Goal: Task Accomplishment & Management: Manage account settings

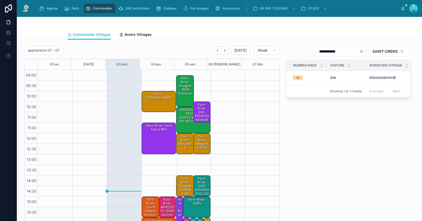
scroll to position [30, 0]
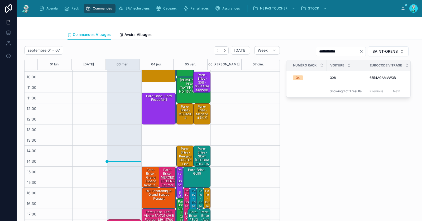
click at [147, 199] on div "Toit Panoramique · Grand espace Renault" at bounding box center [159, 195] width 33 height 12
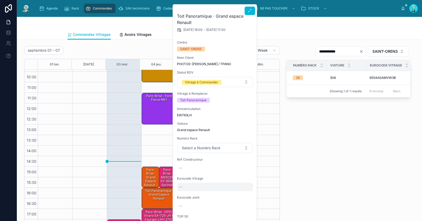
click at [188, 185] on div "--" at bounding box center [215, 187] width 76 height 8
type input "**********"
click button "submit" at bounding box center [244, 194] width 6 height 6
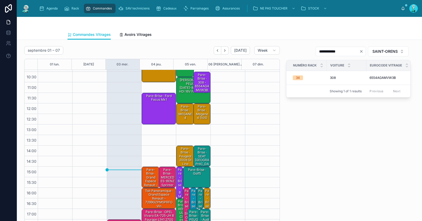
click at [154, 195] on div "Toit Panoramique · Grand espace Renault - 7299GZPM5PRFO vin" at bounding box center [159, 199] width 33 height 20
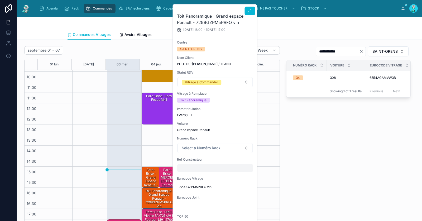
click at [190, 167] on div "--" at bounding box center [215, 168] width 76 height 8
type input "**********"
click at [243, 175] on icon "submit" at bounding box center [244, 175] width 3 height 2
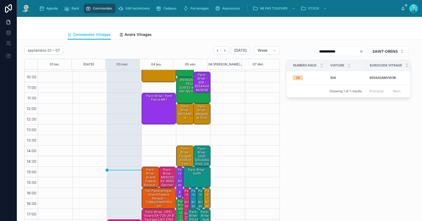
click at [152, 196] on div "Toit Panoramique · Grand espace Renault - 7299GZPM5PRFO vin" at bounding box center [159, 199] width 33 height 20
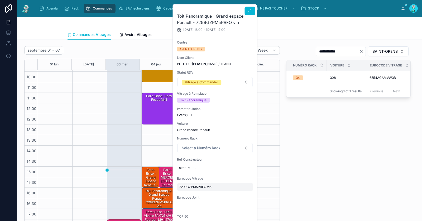
click at [182, 184] on div "7299GZPM5PRFO vin" at bounding box center [215, 187] width 76 height 8
click at [198, 192] on input "**********" at bounding box center [205, 194] width 50 height 7
click at [333, 135] on div "**********" at bounding box center [348, 138] width 131 height 188
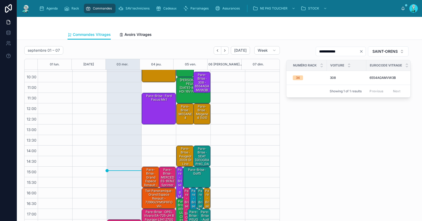
click at [158, 202] on div "Toit Panoramique · Grand espace Renault - 7299GZPM5PRFO vin" at bounding box center [159, 199] width 33 height 20
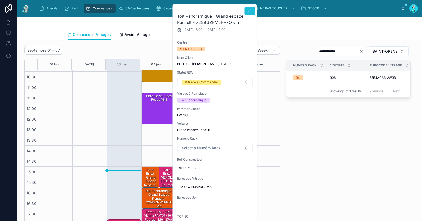
click at [247, 10] on button at bounding box center [250, 11] width 11 height 8
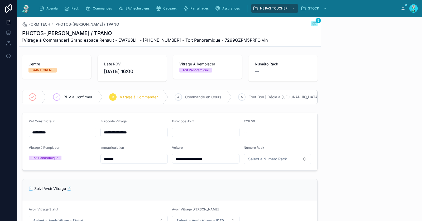
scroll to position [7, 0]
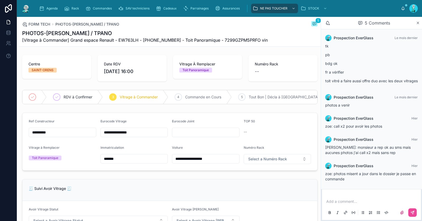
click at [346, 200] on p at bounding box center [373, 201] width 93 height 5
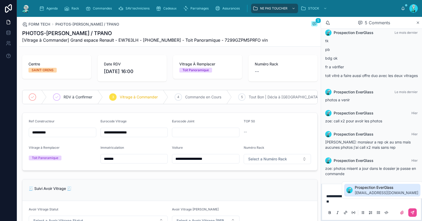
click at [369, 194] on span "[EMAIL_ADDRESS][DOMAIN_NAME]" at bounding box center [387, 192] width 64 height 5
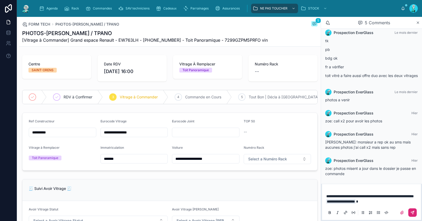
click at [413, 213] on icon at bounding box center [413, 213] width 4 height 4
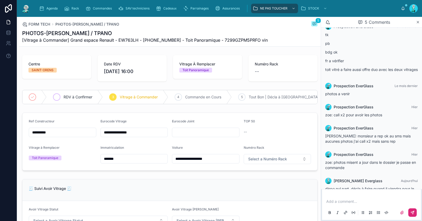
click at [78, 96] on span "RDV à Confirmer" at bounding box center [78, 97] width 29 height 5
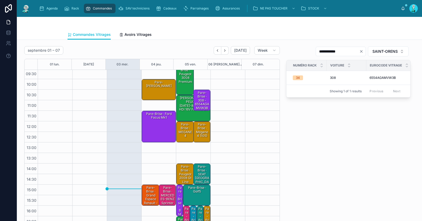
scroll to position [30, 0]
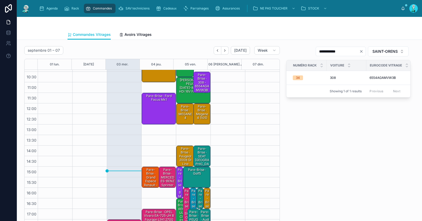
click at [360, 50] on icon "Clear" at bounding box center [362, 51] width 4 height 4
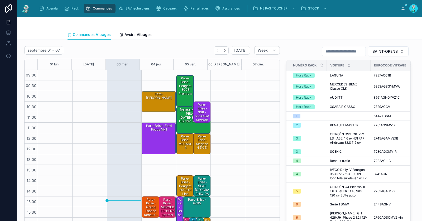
click at [157, 98] on div "Pare-Brise · Kangou" at bounding box center [159, 102] width 33 height 20
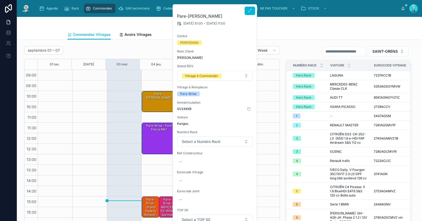
click at [187, 109] on span "GV248XB" at bounding box center [215, 109] width 76 height 4
copy span "GV248XB"
click at [192, 179] on div "--" at bounding box center [215, 181] width 76 height 8
type input "**********"
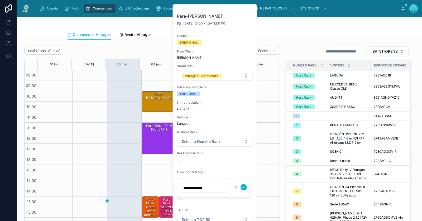
click button "submit" at bounding box center [244, 187] width 6 height 6
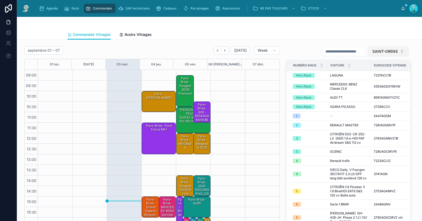
drag, startPoint x: 384, startPoint y: 50, endPoint x: 380, endPoint y: 53, distance: 4.7
click at [380, 53] on span "SAINT-ORENS" at bounding box center [385, 51] width 25 height 5
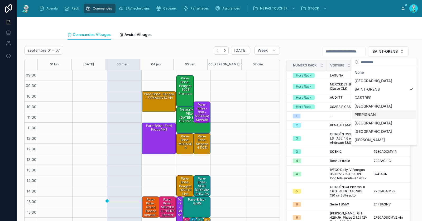
click at [372, 114] on div "PERPIGNAN" at bounding box center [384, 115] width 63 height 8
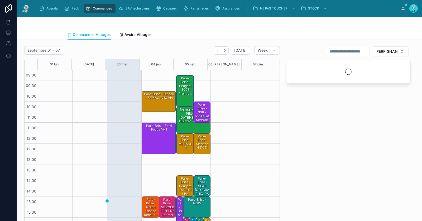
click at [347, 51] on input "text" at bounding box center [348, 51] width 43 height 7
paste input "**********"
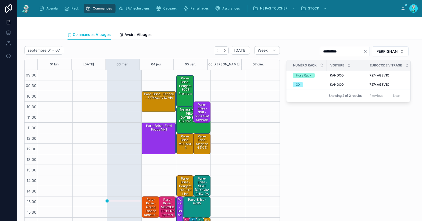
type input "**********"
click at [154, 100] on div "Pare-Brise · Kangou - 7274AGSV1C vin" at bounding box center [159, 96] width 33 height 9
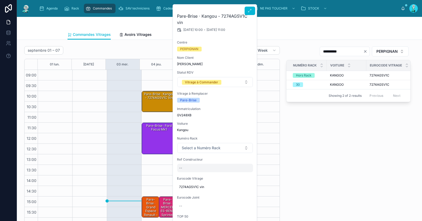
click at [189, 169] on div "--" at bounding box center [215, 168] width 76 height 8
type input "**********"
click at [244, 174] on icon "submit" at bounding box center [244, 175] width 4 height 4
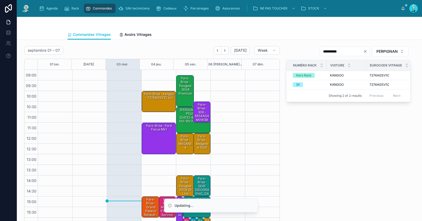
click at [150, 101] on div "Pare-Brise · Kangou - 7274AGSV1C vin" at bounding box center [159, 102] width 33 height 20
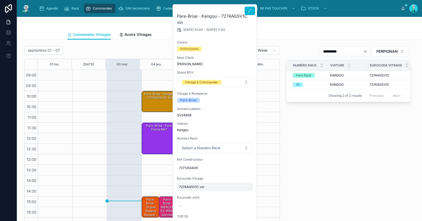
click at [193, 189] on div "7274AGSV1C vin" at bounding box center [215, 187] width 76 height 8
click at [190, 193] on input "**********" at bounding box center [205, 194] width 50 height 7
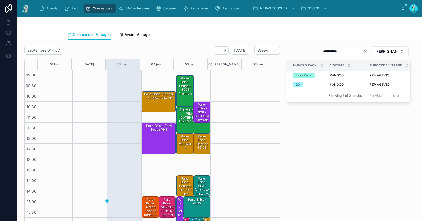
click at [158, 137] on div "Pare-Brise · Ford focus mk1" at bounding box center [159, 138] width 33 height 31
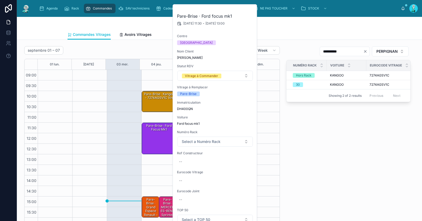
click at [150, 95] on div "Pare-Brise · Kangou - 7274AGSV1C vin" at bounding box center [159, 96] width 33 height 9
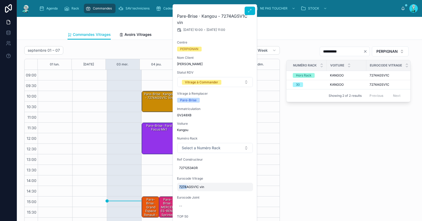
click at [187, 185] on div "7274AGSV1C vin" at bounding box center [215, 187] width 76 height 8
click at [189, 192] on input "**********" at bounding box center [205, 194] width 50 height 7
click at [217, 84] on div "Vitrage à Commander" at bounding box center [201, 82] width 33 height 5
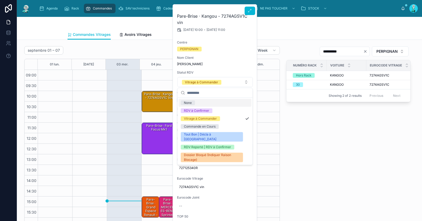
click at [234, 63] on span "Ferez Florian" at bounding box center [215, 64] width 76 height 4
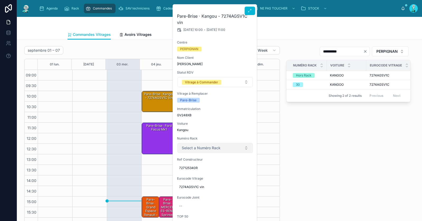
click at [220, 148] on span "Select a Numéro Rack" at bounding box center [201, 147] width 39 height 5
type input "****"
click at [215, 169] on div "Hors Rack" at bounding box center [215, 169] width 73 height 8
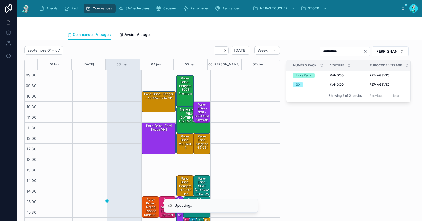
click at [162, 105] on div "Pare-Brise · Kangou - 7274AGSV1C vin" at bounding box center [159, 102] width 33 height 20
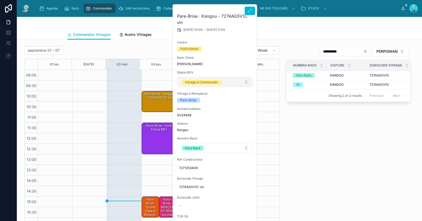
click at [204, 82] on div "Vitrage à Commander" at bounding box center [201, 82] width 33 height 5
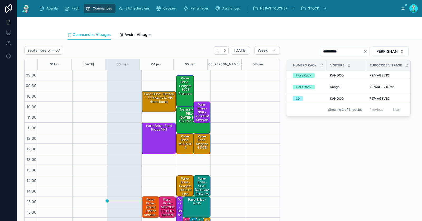
click at [151, 96] on div "Pare-Brise · Kangou - 7274AGSV1C vin (Hors Rack)" at bounding box center [159, 98] width 33 height 12
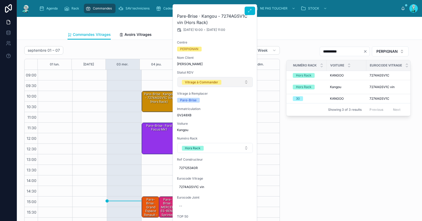
click at [198, 83] on div "Vitrage à Commander" at bounding box center [201, 82] width 33 height 5
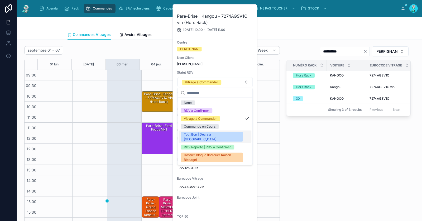
click at [200, 134] on div "Tout Bon | Décla à [GEOGRAPHIC_DATA]" at bounding box center [212, 137] width 56 height 10
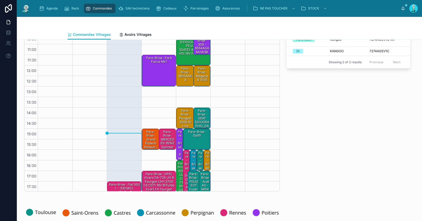
scroll to position [30, 0]
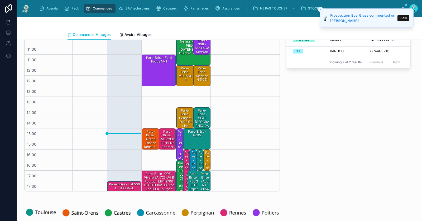
click at [125, 188] on div "Pare-Brise · Fiat 500 L - 3303ACL identifié par tech" at bounding box center [124, 188] width 33 height 12
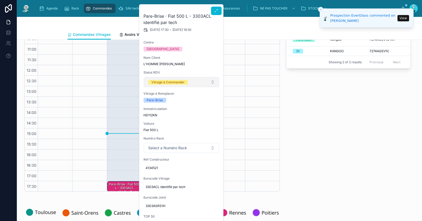
click at [175, 84] on div "Vitrage à Commander" at bounding box center [168, 82] width 33 height 5
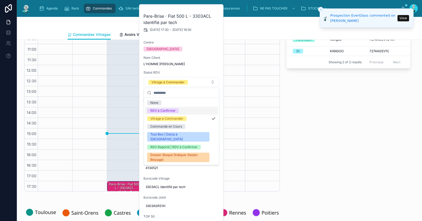
click at [178, 112] on div "RDV à Confirmer" at bounding box center [181, 111] width 73 height 8
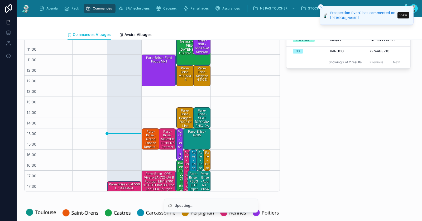
click at [321, 6] on line "Close toast" at bounding box center [321, 7] width 2 height 2
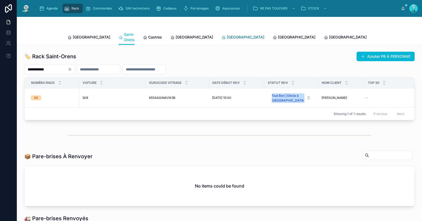
click at [227, 35] on span "[GEOGRAPHIC_DATA]" at bounding box center [245, 37] width 37 height 5
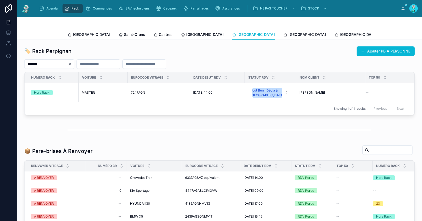
click at [72, 63] on icon "Clear" at bounding box center [70, 64] width 4 height 4
click at [68, 65] on input "text" at bounding box center [46, 63] width 43 height 7
paste input "**********"
type input "**********"
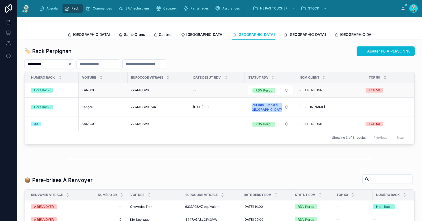
click at [67, 91] on div "Hors Rack" at bounding box center [53, 90] width 45 height 5
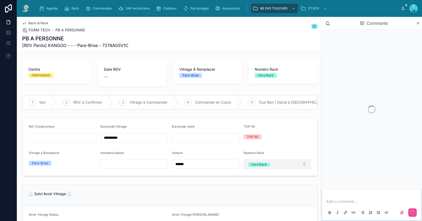
click at [274, 169] on button "Hors Rack" at bounding box center [278, 164] width 68 height 10
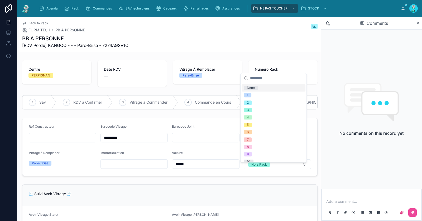
click at [275, 87] on div "None" at bounding box center [274, 87] width 64 height 7
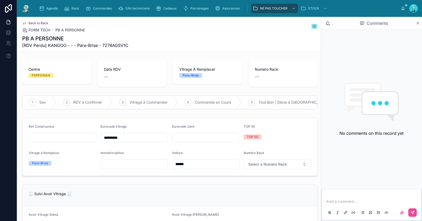
click at [32, 22] on span "Back to Rack" at bounding box center [39, 23] width 20 height 4
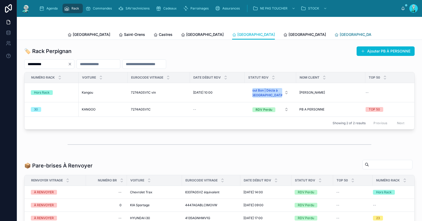
click at [340, 34] on span "Poitiers" at bounding box center [358, 34] width 37 height 5
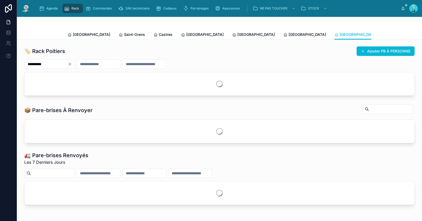
click at [72, 64] on icon "Clear" at bounding box center [70, 64] width 4 height 4
click at [68, 62] on input "text" at bounding box center [46, 63] width 43 height 7
paste input "*********"
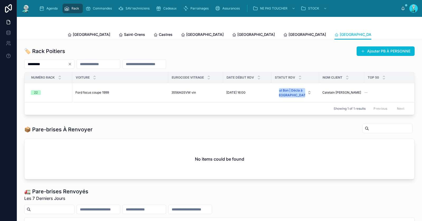
type input "*********"
click at [289, 34] on span "[GEOGRAPHIC_DATA]" at bounding box center [307, 34] width 37 height 5
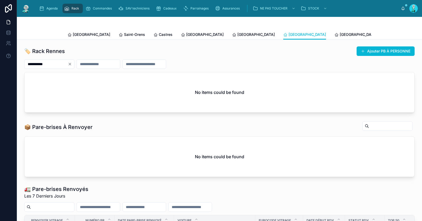
click at [71, 64] on icon "Clear" at bounding box center [70, 64] width 2 height 2
click at [74, 64] on div at bounding box center [219, 64] width 391 height 10
click at [60, 61] on input "text" at bounding box center [46, 63] width 43 height 7
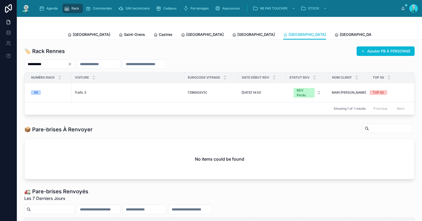
type input "**********"
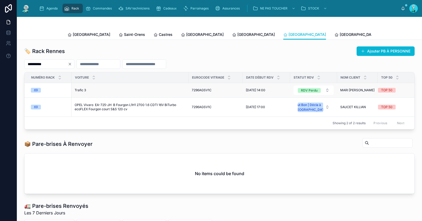
click at [83, 91] on span "Trafic 3" at bounding box center [80, 90] width 11 height 4
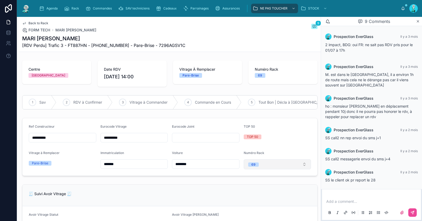
click at [270, 168] on button "69" at bounding box center [278, 164] width 68 height 10
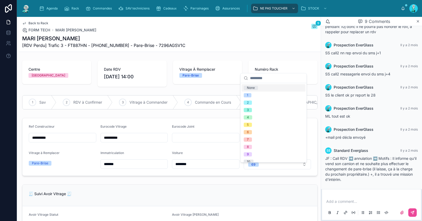
click at [264, 87] on div "None" at bounding box center [274, 87] width 64 height 7
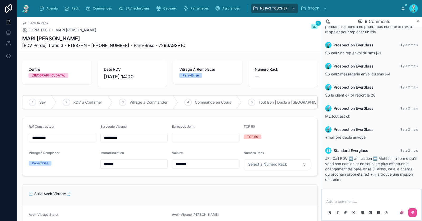
click at [33, 21] on span "Back to Rack" at bounding box center [39, 23] width 20 height 4
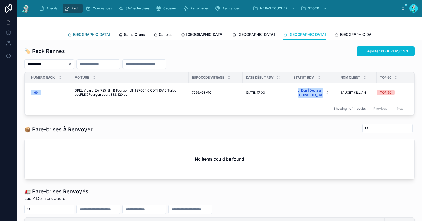
click at [82, 35] on span "[GEOGRAPHIC_DATA]" at bounding box center [91, 34] width 37 height 5
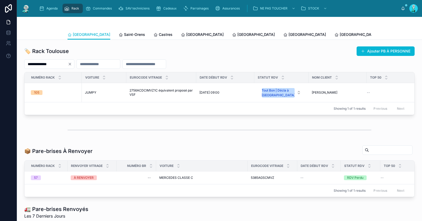
click at [72, 64] on icon "Clear" at bounding box center [70, 64] width 4 height 4
click at [68, 63] on div at bounding box center [46, 64] width 44 height 10
paste input "*********"
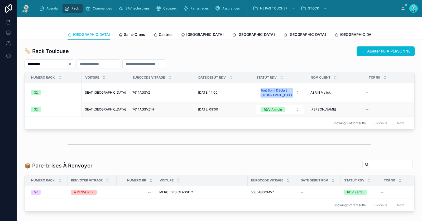
type input "*********"
click at [94, 109] on span "SEAT Ibiza" at bounding box center [105, 109] width 41 height 4
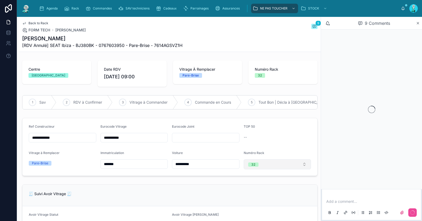
click at [267, 169] on button "32" at bounding box center [278, 164] width 68 height 10
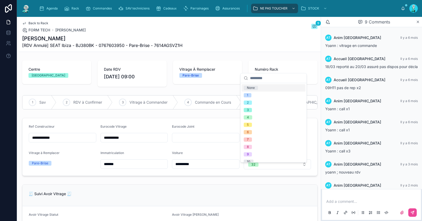
scroll to position [40, 0]
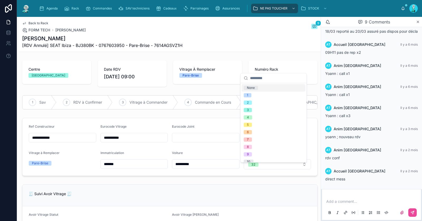
click at [263, 87] on div "None" at bounding box center [274, 87] width 64 height 7
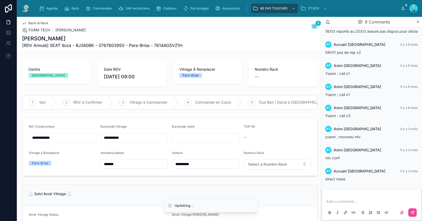
click at [36, 21] on span "Back to Rack" at bounding box center [39, 23] width 20 height 4
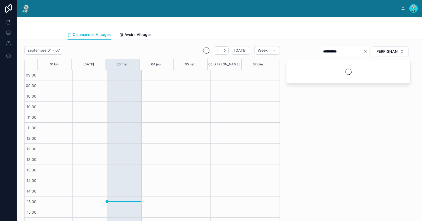
scroll to position [30, 0]
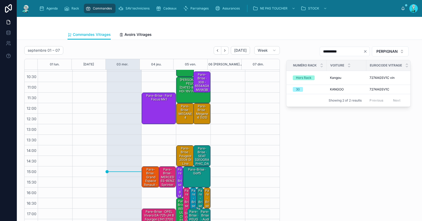
click at [156, 102] on div "Pare-Brise · Ford focus mk1" at bounding box center [159, 108] width 33 height 31
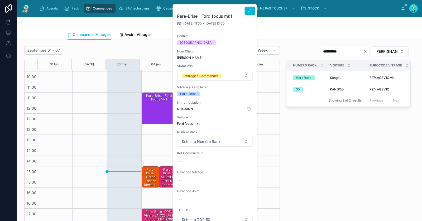
click at [190, 110] on span "DH400QN" at bounding box center [215, 109] width 76 height 4
copy span "DH400QN"
click at [336, 183] on div "**********" at bounding box center [348, 138] width 131 height 188
drag, startPoint x: 336, startPoint y: 183, endPoint x: 301, endPoint y: 174, distance: 36.0
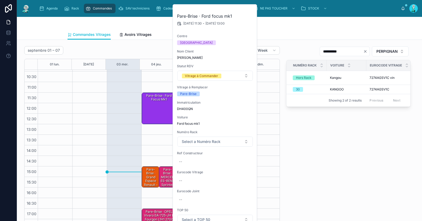
click at [336, 183] on div "**********" at bounding box center [348, 138] width 131 height 188
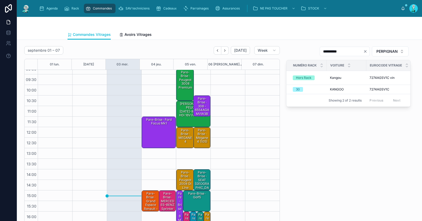
scroll to position [0, 0]
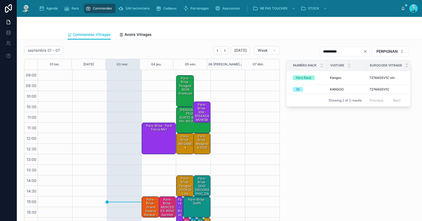
click at [199, 112] on div "Pare-Brise · 308 - 6554AGAMVW3B (9)" at bounding box center [203, 114] width 16 height 24
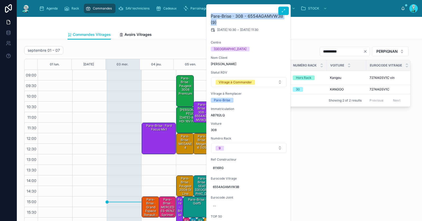
drag, startPoint x: 220, startPoint y: 22, endPoint x: 210, endPoint y: 17, distance: 10.6
click at [210, 17] on div "Pare-Brise · 308 - 6554AGAMVW3B (9) [DATE] 10:30 - [DATE] 11:30 Centre [GEOGRAP…" at bounding box center [249, 150] width 84 height 292
copy h2 "Pare-Brise · 308 - 6554AGAMVW3B (9)"
click at [335, 155] on div "**********" at bounding box center [348, 138] width 131 height 188
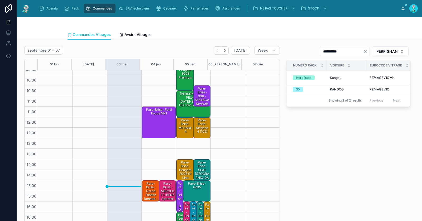
scroll to position [30, 0]
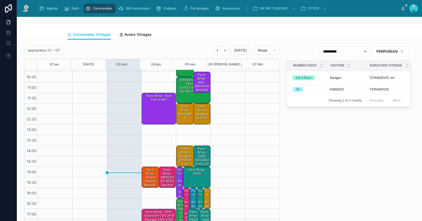
click at [177, 172] on div "Pare-Brise · BMW 120 d e82 coupée" at bounding box center [179, 201] width 5 height 66
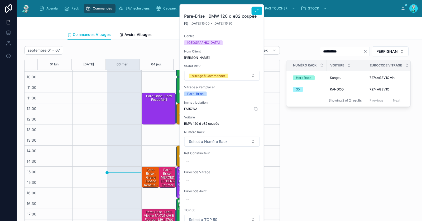
click at [191, 108] on span "FA157NA" at bounding box center [222, 109] width 76 height 4
copy span "FA157NA"
click at [199, 161] on div "--" at bounding box center [222, 162] width 76 height 8
type input "**********"
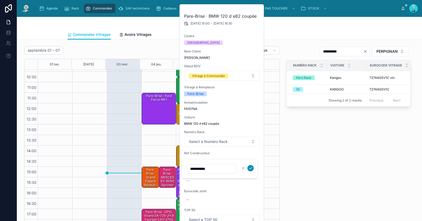
click at [251, 166] on icon "submit" at bounding box center [251, 168] width 4 height 4
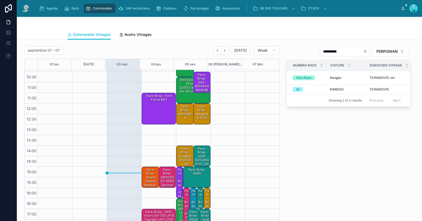
click at [177, 177] on div "Pare-Brise · BMW 120 d e82 coupée" at bounding box center [179, 201] width 5 height 66
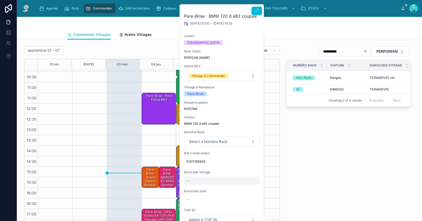
click at [204, 181] on div "--" at bounding box center [222, 181] width 76 height 8
type input "**********"
click at [251, 187] on icon "submit" at bounding box center [251, 187] width 4 height 4
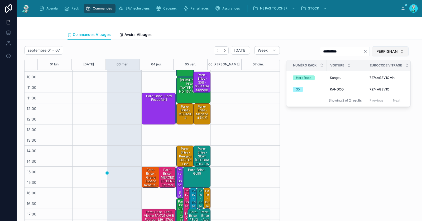
click at [372, 49] on button "PERPIGNAN" at bounding box center [390, 51] width 37 height 10
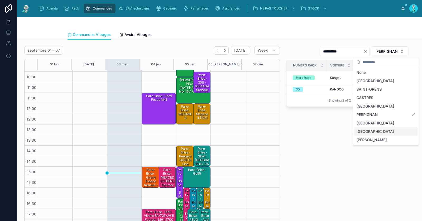
drag, startPoint x: 359, startPoint y: 132, endPoint x: 358, endPoint y: 93, distance: 38.6
click at [359, 132] on div "[GEOGRAPHIC_DATA]" at bounding box center [386, 132] width 63 height 8
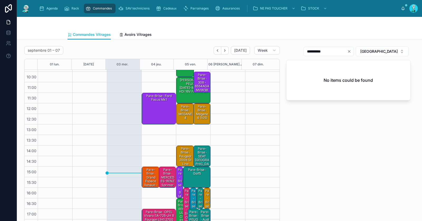
click at [352, 52] on icon "Clear" at bounding box center [349, 51] width 4 height 4
click at [354, 49] on input "text" at bounding box center [331, 51] width 43 height 7
paste input "**********"
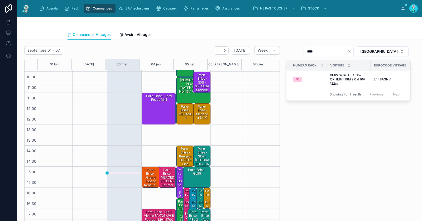
type input "****"
click at [177, 176] on div "Pare-Brise · BMW 120 d e82 coupée - 2448AGNMV1B" at bounding box center [179, 218] width 5 height 100
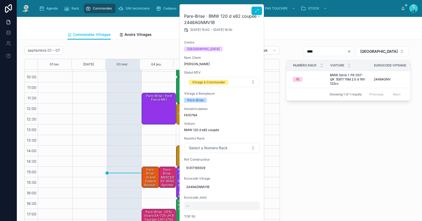
click at [199, 205] on div "--" at bounding box center [222, 206] width 76 height 8
type input "********"
click at [252, 212] on icon "submit" at bounding box center [251, 211] width 4 height 4
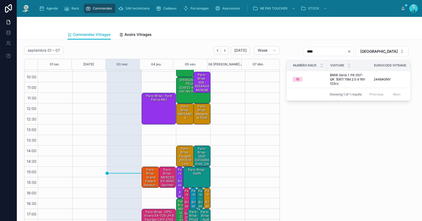
click at [152, 108] on div "Pare-Brise · Ford focus mk1" at bounding box center [159, 108] width 33 height 31
click at [158, 109] on div "Pare-Brise · Ford focus mk1" at bounding box center [159, 108] width 33 height 31
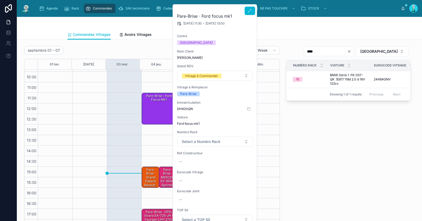
click at [183, 107] on span "DH400QN" at bounding box center [215, 109] width 76 height 4
copy span "DH400QN"
click at [194, 163] on div "--" at bounding box center [215, 162] width 76 height 8
type input "*******"
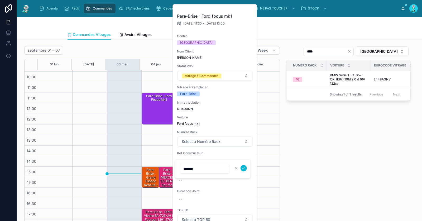
click at [240, 165] on div at bounding box center [240, 168] width 14 height 6
click at [243, 167] on icon "submit" at bounding box center [244, 168] width 4 height 4
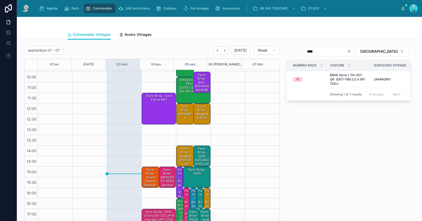
click at [164, 110] on div "Pare-Brise · Ford focus mk1" at bounding box center [159, 108] width 33 height 31
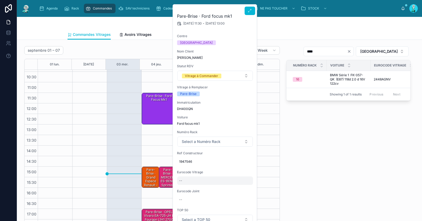
click at [186, 178] on div "--" at bounding box center [215, 181] width 76 height 8
type input "**********"
click button "submit" at bounding box center [244, 187] width 6 height 6
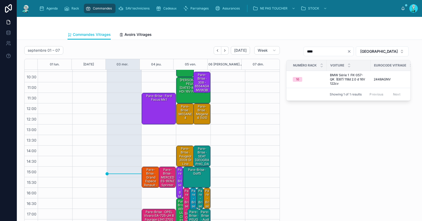
click at [351, 51] on icon "Clear" at bounding box center [350, 51] width 2 height 2
click at [354, 49] on input "text" at bounding box center [331, 51] width 43 height 7
paste input "*********"
type input "*********"
click at [155, 107] on div "Pare-Brise · Ford focus mk1 - 3556AGSVW vi" at bounding box center [159, 108] width 33 height 31
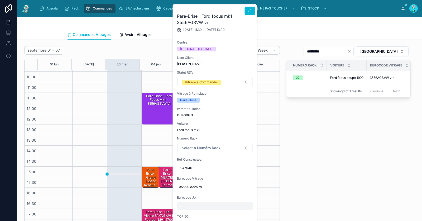
click at [188, 203] on div "--" at bounding box center [215, 206] width 76 height 8
type input "********"
click at [246, 211] on button "submit" at bounding box center [244, 211] width 6 height 6
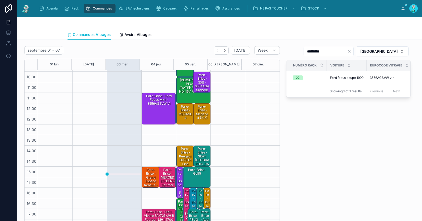
click at [151, 110] on div "Pare-Brise · Ford focus mk1 - 3556AGSVW vi" at bounding box center [159, 108] width 33 height 31
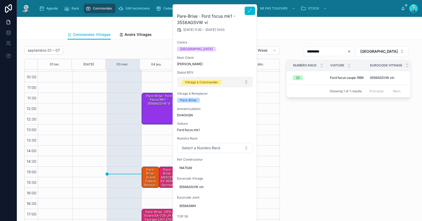
click at [207, 79] on button "Vitrage à Commander" at bounding box center [215, 82] width 76 height 10
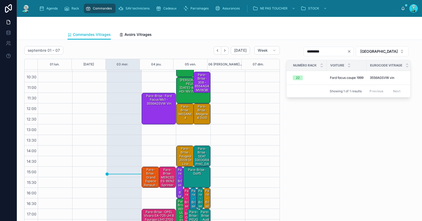
click at [205, 128] on div "09:15 – 10:45 Pare-Brise · Peugeot 3008 premium 10:45 – 12:00 Lunette Arrière ·…" at bounding box center [193, 135] width 35 height 190
click at [156, 106] on div "Pare-Brise · Ford focus mk1 - 3556AGSVW vin" at bounding box center [159, 108] width 33 height 31
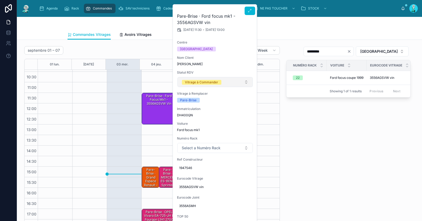
click at [195, 83] on div "Vitrage à Commander" at bounding box center [201, 82] width 33 height 5
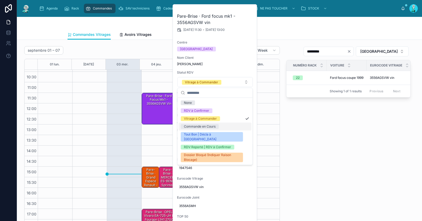
click at [198, 128] on div "Commande en Cours" at bounding box center [200, 126] width 32 height 5
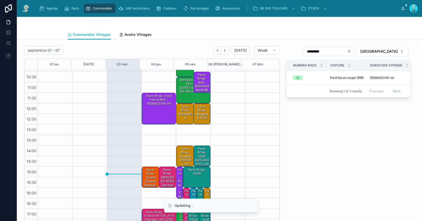
click at [333, 145] on div "********* POITIERS Numéro Rack Voiture Eurocode Vitrage Centre Statut RDV 22 Fo…" at bounding box center [348, 138] width 131 height 188
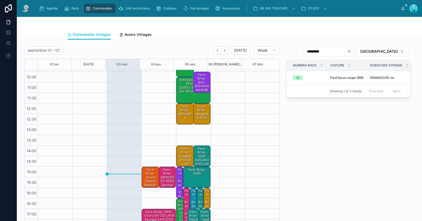
click at [177, 177] on div "Pare-Brise · BMW 120 d e82 coupée - 2448AGNMV1B" at bounding box center [179, 218] width 5 height 100
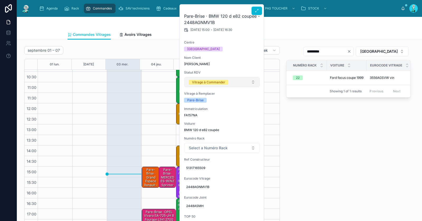
click at [221, 83] on div "Vitrage à Commander" at bounding box center [208, 82] width 33 height 5
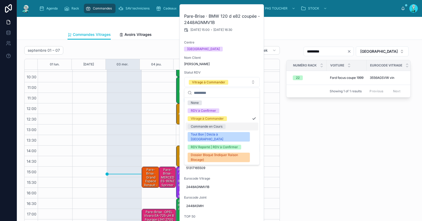
click at [215, 127] on div "Commande en Cours" at bounding box center [207, 126] width 32 height 5
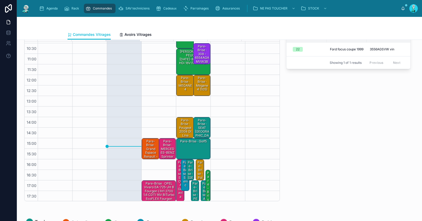
scroll to position [40, 0]
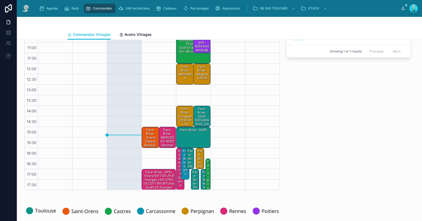
click at [143, 141] on div "Pare-Brise · Grand espace Renault - 7299AGCCHMVZ vin" at bounding box center [151, 143] width 16 height 31
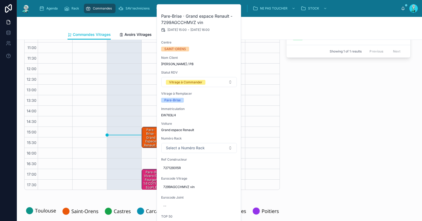
click at [322, 123] on div "********* POITIERS Numéro Rack Voiture Eurocode Vitrage Centre Statut RDV 22 Fo…" at bounding box center [348, 98] width 131 height 188
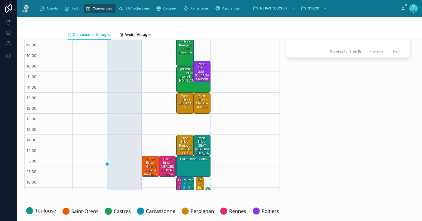
scroll to position [0, 0]
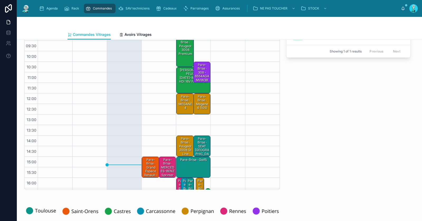
click at [161, 167] on div "Pare-Brise · MERCEDES-BENZ Sprinter DX-137-PH (901-905) 208 CDI 208 CDI 35 2.2 …" at bounding box center [168, 187] width 16 height 58
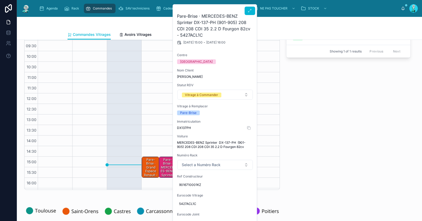
click at [186, 128] on span "DX137PH" at bounding box center [215, 128] width 76 height 4
click at [356, 139] on div "********* POITIERS Numéro Rack Voiture Eurocode Vitrage Centre Statut RDV 22 Fo…" at bounding box center [348, 98] width 131 height 188
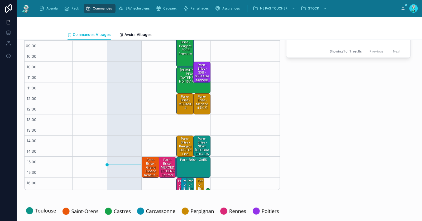
click at [166, 169] on div "Pare-Brise · MERCEDES-BENZ Sprinter DX-137-PH (901-905) 208 CDI 208 CDI 35 2.2 …" at bounding box center [168, 187] width 16 height 58
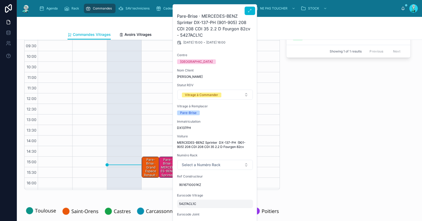
click at [190, 204] on span "5427ACL1C" at bounding box center [215, 204] width 72 height 4
click at [195, 211] on input "*********" at bounding box center [205, 211] width 50 height 7
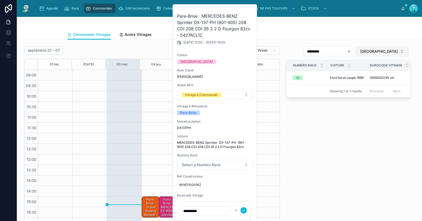
click at [385, 50] on span "[GEOGRAPHIC_DATA]" at bounding box center [379, 51] width 37 height 5
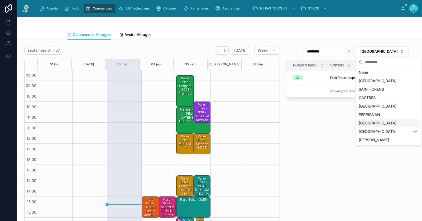
click at [373, 126] on div "[GEOGRAPHIC_DATA]" at bounding box center [388, 123] width 63 height 8
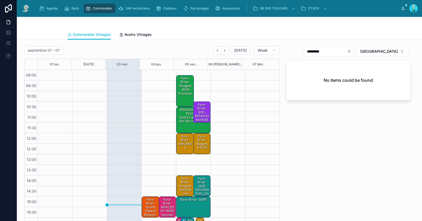
click at [352, 49] on icon "Clear" at bounding box center [349, 51] width 4 height 4
click at [354, 51] on input "text" at bounding box center [331, 51] width 43 height 7
paste input "*********"
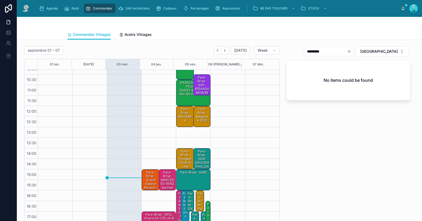
scroll to position [30, 0]
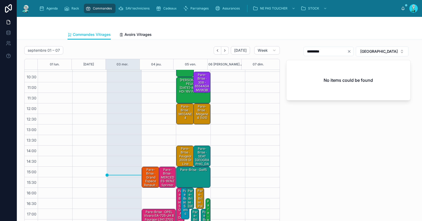
type input "*********"
click at [161, 182] on div "Pare-Brise · MERCEDES-BENZ Sprinter DX-137-PH (901-905) 208 CDI 208 CDI 35 2.2 …" at bounding box center [168, 197] width 16 height 58
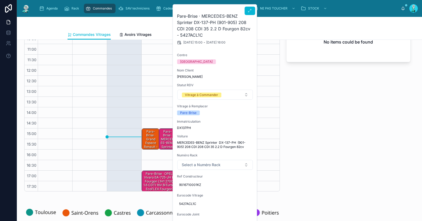
scroll to position [0, 0]
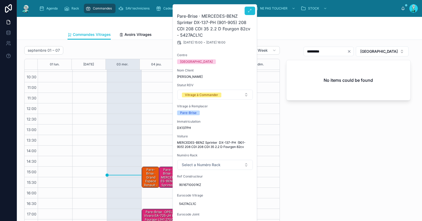
click at [251, 11] on icon at bounding box center [250, 11] width 4 height 4
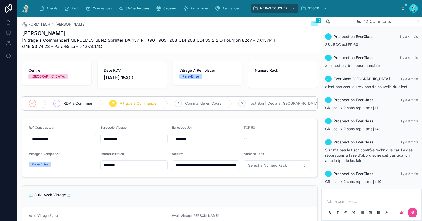
scroll to position [145, 0]
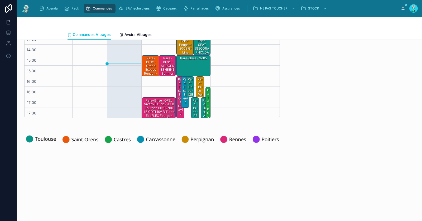
scroll to position [63, 0]
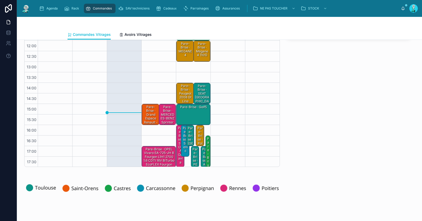
click at [169, 113] on div "Pare-Brise · MERCEDES-BENZ Sprinter DX-137-PH (901-905) 208 CDI 208 CDI 35 2.2 …" at bounding box center [168, 134] width 16 height 58
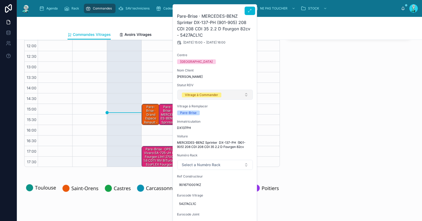
click at [210, 94] on div "Vitrage à Commander" at bounding box center [201, 95] width 33 height 5
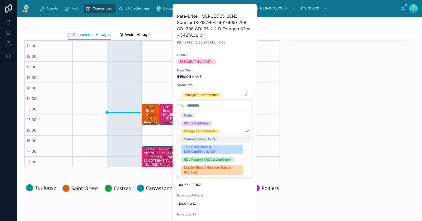
click at [219, 139] on div "Commande en Cours" at bounding box center [215, 139] width 73 height 8
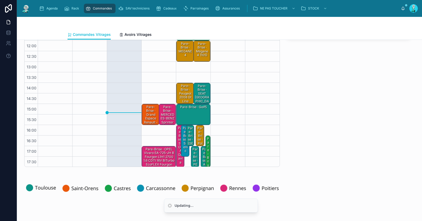
click at [149, 161] on div "Pare-Brise · OPEL Vivaro EA-725-JH B Fourgon L1H1 2700 1.6 CDTI 16V BiTurbo eco…" at bounding box center [159, 159] width 33 height 24
click at [151, 149] on div "Pare-Brise · OPEL Vivaro EA-725-JH B Fourgon L1H1 2700 1.6 CDTI 16V BiTurbo eco…" at bounding box center [159, 159] width 33 height 24
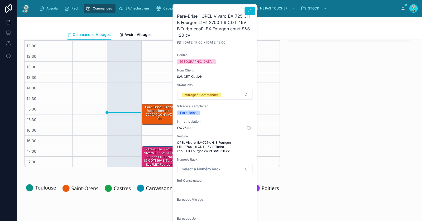
click at [183, 126] on span "EA725JH" at bounding box center [215, 128] width 76 height 4
copy span "EA725JH"
click at [195, 189] on div "--" at bounding box center [215, 189] width 76 height 8
type input "********"
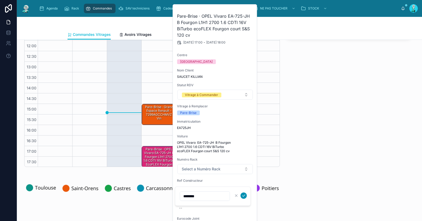
click at [244, 196] on icon "submit" at bounding box center [244, 196] width 4 height 4
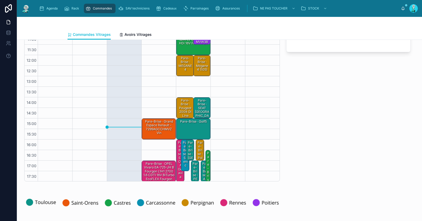
scroll to position [0, 0]
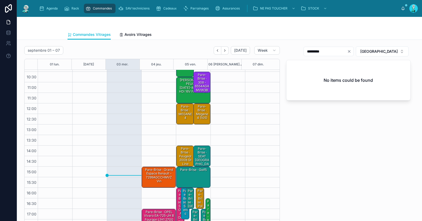
click at [352, 52] on icon "Clear" at bounding box center [349, 51] width 4 height 4
click at [354, 51] on input "text" at bounding box center [331, 51] width 43 height 7
paste input "**********"
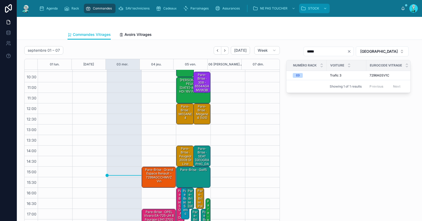
type input "*****"
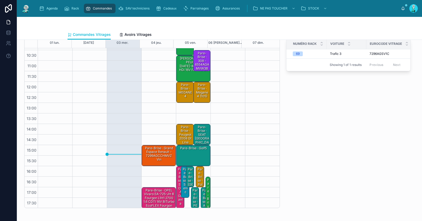
scroll to position [91, 0]
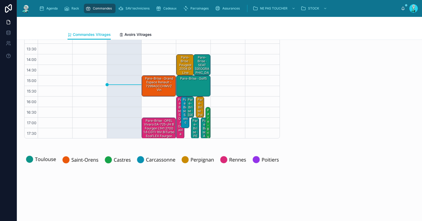
click at [151, 130] on div "Pare-Brise · OPEL Vivaro EA-725-JH B Fourgon L1H1 2700 1.6 CDTI 16V BiTurbo eco…" at bounding box center [159, 131] width 33 height 24
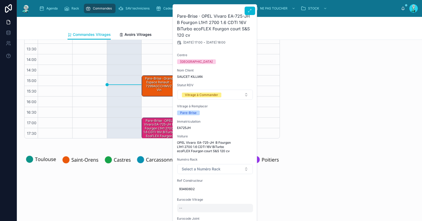
click at [192, 205] on div "--" at bounding box center [215, 208] width 76 height 8
type input "**********"
click at [242, 212] on icon "submit" at bounding box center [244, 211] width 4 height 4
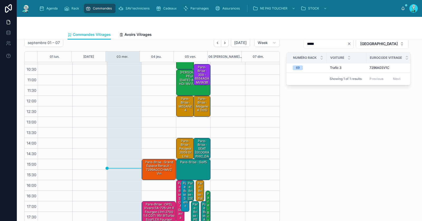
scroll to position [39, 0]
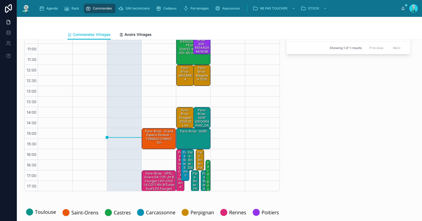
click at [158, 184] on div "Pare-Brise · OPEL Vivaro EA-725-JH B Fourgon L1H1 2700 1.6 CDTI 16V BiTurbo eco…" at bounding box center [159, 183] width 33 height 24
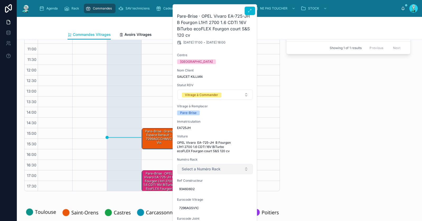
click at [213, 168] on span "Select a Numéro Rack" at bounding box center [201, 169] width 39 height 5
type input "**"
click at [206, 191] on div "69" at bounding box center [215, 190] width 73 height 8
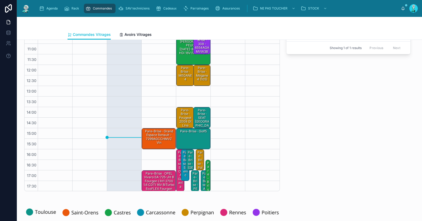
click at [162, 184] on div "Pare-Brise · OPEL Vivaro EA-725-JH B Fourgon L1H1 2700 1.6 CDTI 16V BiTurbo eco…" at bounding box center [159, 183] width 33 height 24
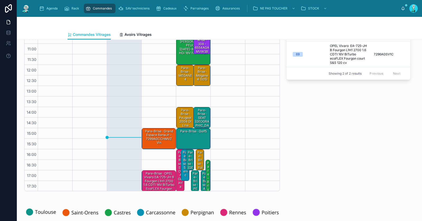
click at [147, 193] on div "septembre 01 – 07 Today Week 01 lun. 02 mar. 03 mer. 04 jeu. 05 ven. 06 sam. 07…" at bounding box center [152, 100] width 262 height 188
click at [149, 180] on div "Pare-Brise · OPEL Vivaro EA-725-JH B Fourgon L1H1 2700 1.6 CDTI 16V BiTurbo eco…" at bounding box center [159, 185] width 33 height 28
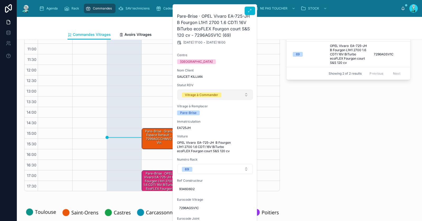
click at [215, 93] on div "Vitrage à Commander" at bounding box center [201, 95] width 33 height 5
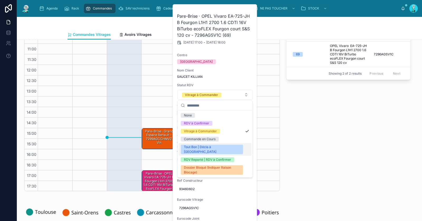
click at [202, 146] on div "Tout Bon | Décla à Faire" at bounding box center [212, 150] width 56 height 10
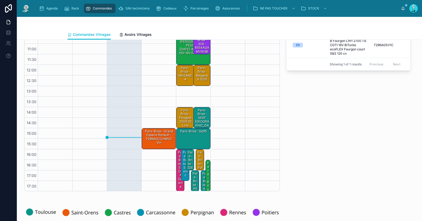
click at [360, 145] on div "***** RENNES Numéro Rack Voiture Eurocode Vitrage Centre Statut RDV 69 OPEL Viv…" at bounding box center [348, 100] width 131 height 188
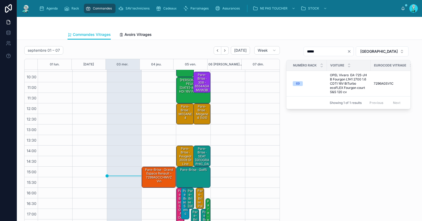
scroll to position [150, 0]
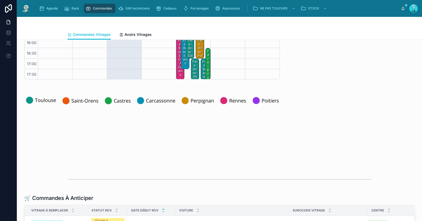
click at [177, 74] on div "Pare-Brise · SKODA Octavia" at bounding box center [180, 57] width 7 height 39
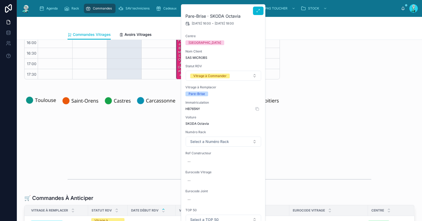
click at [196, 107] on span "HB765NY" at bounding box center [224, 109] width 76 height 4
copy span "HB765NY"
click at [211, 163] on div "--" at bounding box center [224, 162] width 76 height 8
type input "**********"
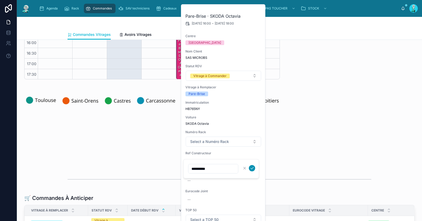
click at [253, 169] on icon "submit" at bounding box center [252, 168] width 4 height 4
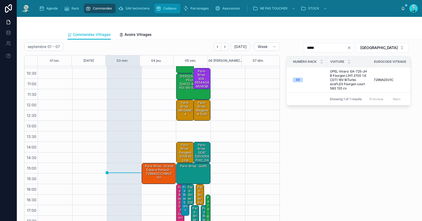
scroll to position [5, 0]
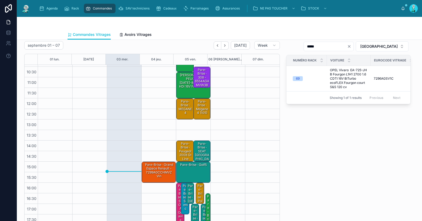
click at [177, 201] on div "Pare-Brise · SKODA Octavia" at bounding box center [180, 203] width 7 height 39
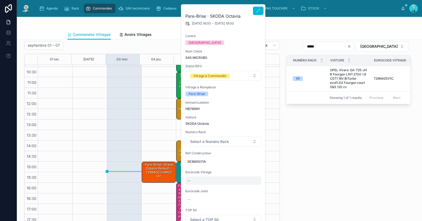
click at [204, 181] on div "--" at bounding box center [224, 181] width 76 height 8
type input "**********"
click at [257, 187] on div "**********" at bounding box center [221, 188] width 76 height 20
click at [253, 187] on icon "submit" at bounding box center [252, 187] width 4 height 4
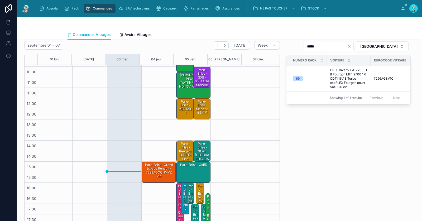
click at [347, 46] on input "*****" at bounding box center [325, 46] width 43 height 7
click at [352, 45] on icon "Clear" at bounding box center [349, 46] width 4 height 4
click at [354, 46] on input "text" at bounding box center [331, 46] width 43 height 7
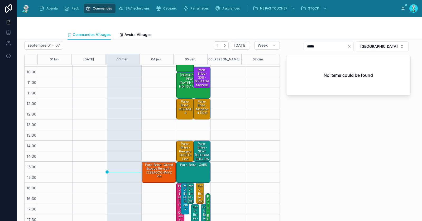
type input "*****"
click at [177, 197] on div "Pare-Brise · SKODA Octavia - 7824AGACMVZ" at bounding box center [180, 213] width 7 height 58
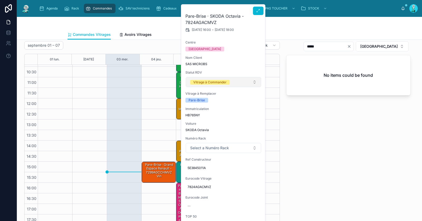
click at [227, 78] on button "Vitrage à Commander" at bounding box center [224, 82] width 76 height 10
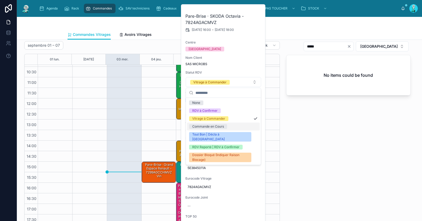
click at [228, 127] on div "Commande en Cours" at bounding box center [223, 127] width 73 height 8
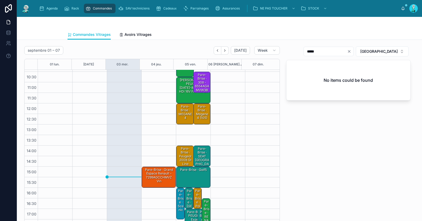
click at [153, 180] on div "Pare-Brise · Grand espace Renault - 7299AGCCHMVZ vin" at bounding box center [159, 176] width 33 height 16
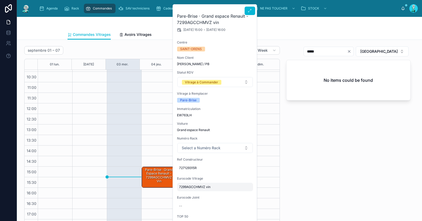
click at [189, 185] on span "7299AGCCHMVZ vin" at bounding box center [215, 187] width 72 height 4
click at [195, 194] on input "**********" at bounding box center [205, 194] width 50 height 7
click at [360, 140] on div "***** RENNES No items could be found" at bounding box center [348, 138] width 131 height 188
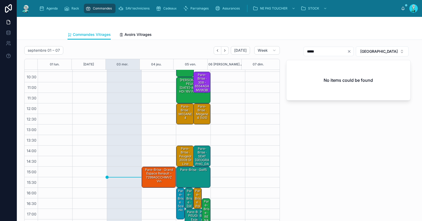
click at [149, 179] on div "Pare-Brise · Grand espace Renault - 7299AGCCHMVZ vin" at bounding box center [159, 176] width 33 height 16
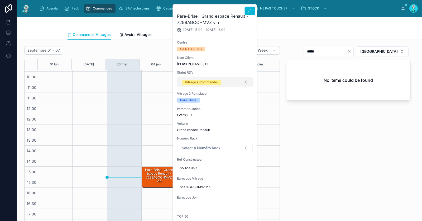
click at [216, 82] on div "Vitrage à Commander" at bounding box center [201, 82] width 33 height 5
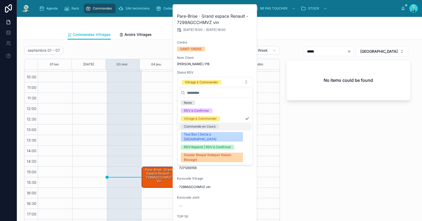
click at [206, 129] on div "Commande en Cours" at bounding box center [215, 127] width 73 height 8
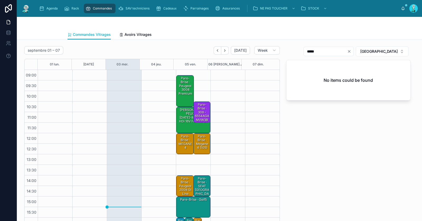
click at [177, 93] on div "Pare-Brise · Peugeot 3008 premium" at bounding box center [185, 86] width 16 height 20
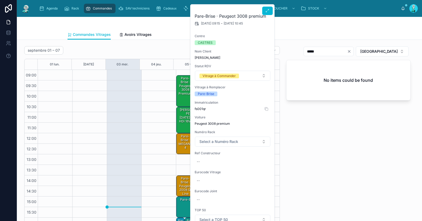
click at [201, 109] on span "fs001qr" at bounding box center [233, 109] width 76 height 4
copy span "fs001qr"
click at [205, 165] on div "--" at bounding box center [233, 162] width 76 height 8
click at [241, 170] on input "text" at bounding box center [223, 168] width 50 height 7
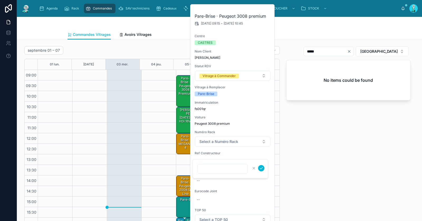
paste input "******"
type input "******"
click at [263, 168] on icon "submit" at bounding box center [261, 168] width 4 height 4
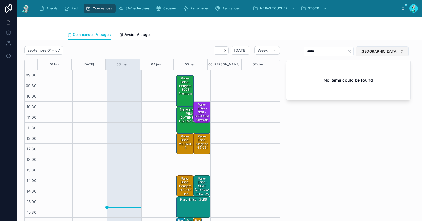
click at [384, 51] on span "[GEOGRAPHIC_DATA]" at bounding box center [379, 51] width 37 height 5
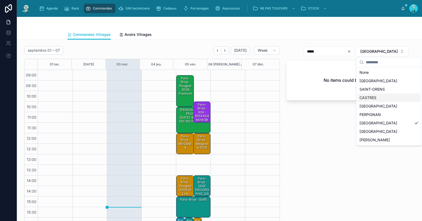
click at [380, 95] on div "CASTRES" at bounding box center [389, 98] width 63 height 8
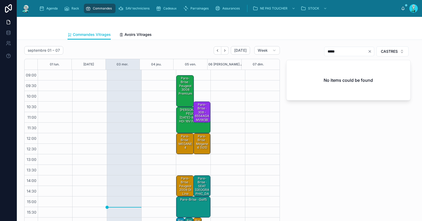
click at [369, 51] on icon "Clear" at bounding box center [370, 51] width 2 height 2
click at [354, 50] on input "text" at bounding box center [352, 51] width 43 height 7
paste input "**********"
type input "*****"
click at [183, 93] on div "Pare-Brise · Peugeot 3008 premium" at bounding box center [185, 86] width 16 height 20
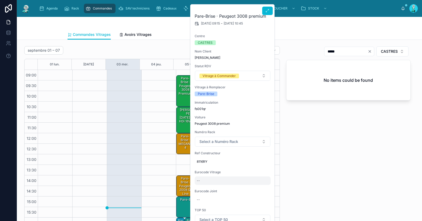
click at [207, 182] on div "--" at bounding box center [233, 181] width 76 height 8
type input "**********"
click at [262, 186] on icon "submit" at bounding box center [261, 187] width 4 height 4
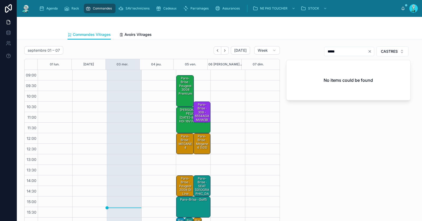
click at [348, 48] on input "*****" at bounding box center [346, 51] width 43 height 7
paste input "**********"
type input "*****"
click at [178, 91] on div "Pare-Brise · Peugeot 3008 premium - 6560AGAMVW1B" at bounding box center [185, 91] width 16 height 31
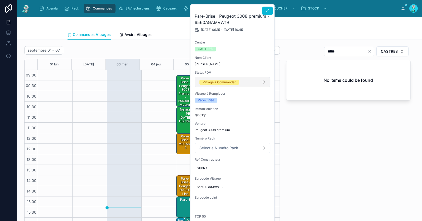
click at [211, 81] on div "Vitrage à Commander" at bounding box center [219, 82] width 33 height 5
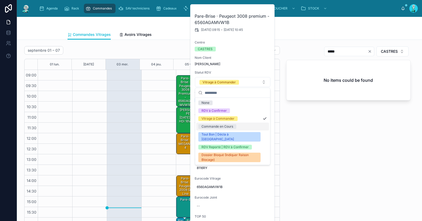
click at [218, 125] on div "Commande en Cours" at bounding box center [218, 126] width 32 height 5
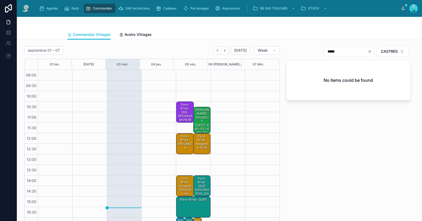
drag, startPoint x: 182, startPoint y: 125, endPoint x: 178, endPoint y: 116, distance: 9.4
click at [179, 116] on div "10:30 – 11:30 Pare-Brise · 308 - 6554AGAMVW3B (9) 12:00 – 13:00 Pare-Brise · ME…" at bounding box center [193, 165] width 35 height 190
click at [197, 121] on div "Lunette Arrière · PEUGEOT 206 AD-860-YS 1.6 HDi 16V FAP 110 cv" at bounding box center [203, 125] width 16 height 35
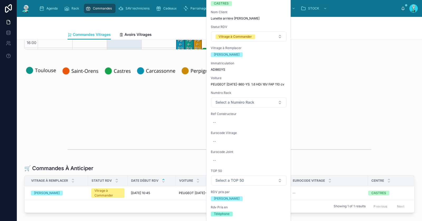
scroll to position [219, 0]
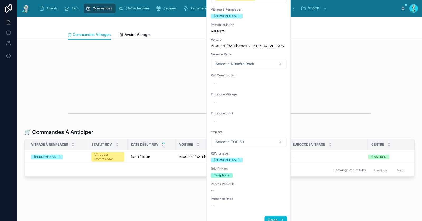
click at [276, 218] on span "Open" at bounding box center [273, 220] width 10 height 5
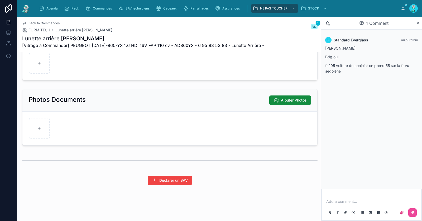
scroll to position [357, 0]
click at [339, 201] on p at bounding box center [373, 201] width 93 height 5
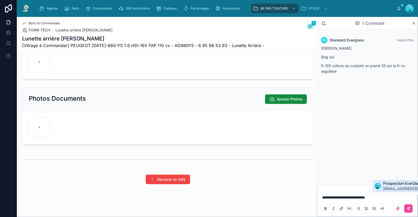
click at [398, 186] on span "callcenter.everglass@gmail.com" at bounding box center [415, 188] width 64 height 5
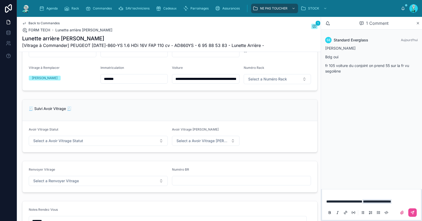
scroll to position [0, 0]
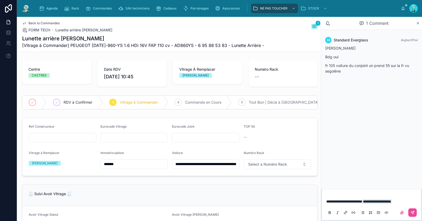
click at [363, 202] on span "**********" at bounding box center [345, 202] width 36 height 4
click at [415, 214] on icon at bounding box center [413, 213] width 4 height 4
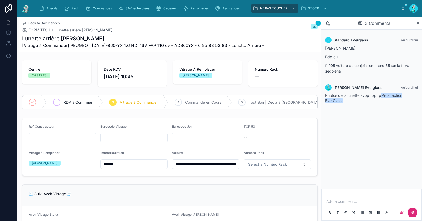
click at [80, 100] on span "RDV à Confirmer" at bounding box center [78, 102] width 29 height 5
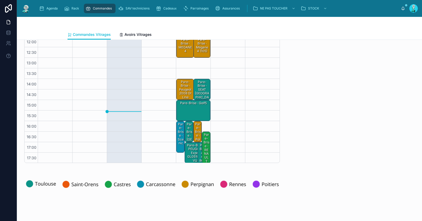
scroll to position [111, 0]
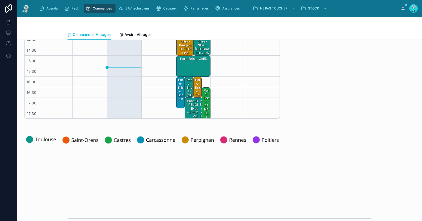
click at [203, 100] on div "Pare-Brise · RENAULT Clio FS-815-GG V 5 Portes 1.3 TCe 12V GPF EDC7 S&S 130 cv …" at bounding box center [206, 149] width 7 height 123
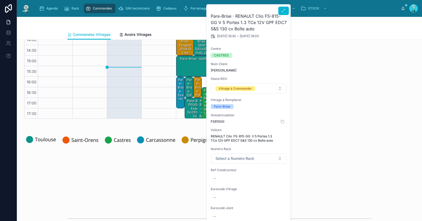
click at [217, 120] on span "FS815GG" at bounding box center [249, 122] width 76 height 4
copy span "FS815GG"
click at [228, 178] on div "--" at bounding box center [249, 179] width 76 height 8
type input "**********"
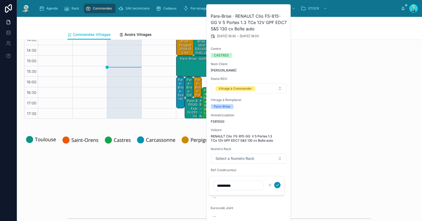
click at [277, 184] on icon "submit" at bounding box center [278, 185] width 4 height 4
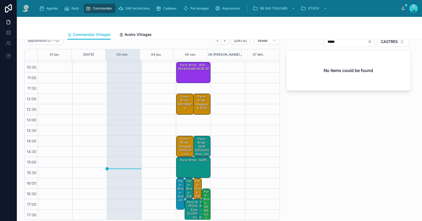
scroll to position [0, 0]
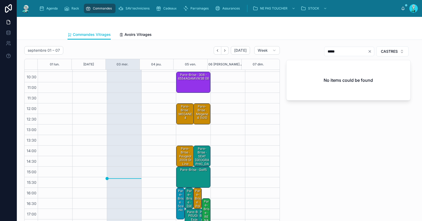
click at [368, 52] on icon "Clear" at bounding box center [370, 51] width 4 height 4
click at [355, 50] on input "text" at bounding box center [352, 51] width 43 height 7
paste input "**********"
drag, startPoint x: 333, startPoint y: 50, endPoint x: 356, endPoint y: 52, distance: 23.0
click at [356, 52] on input "**********" at bounding box center [346, 51] width 43 height 7
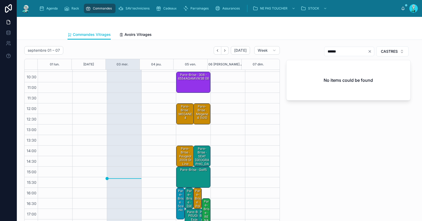
type input "*****"
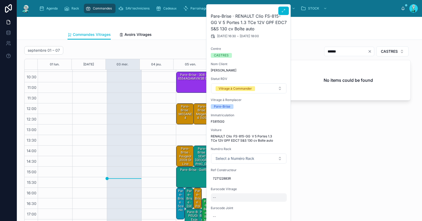
click at [224, 197] on div "--" at bounding box center [249, 198] width 76 height 8
click at [221, 205] on input "**********" at bounding box center [239, 204] width 50 height 7
type input "**********"
click button "submit" at bounding box center [278, 204] width 6 height 6
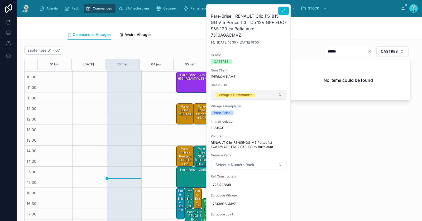
click at [247, 95] on div "Vitrage à Commander" at bounding box center [235, 95] width 33 height 5
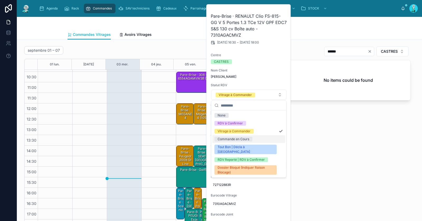
click at [238, 142] on div "Commande en Cours" at bounding box center [249, 139] width 73 height 8
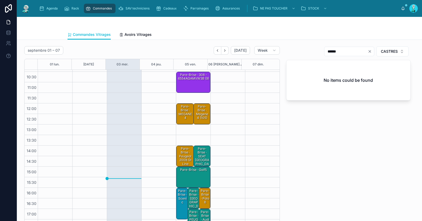
click at [194, 86] on div "Pare-Brise · 308 - 6554AGAMVW3B (9)" at bounding box center [193, 82] width 33 height 20
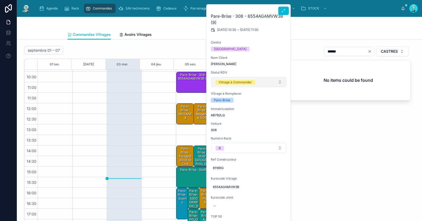
click at [237, 81] on div "Vitrage à Commander" at bounding box center [235, 82] width 33 height 5
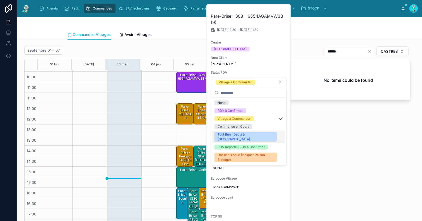
click at [231, 135] on div "Tout Bon | Décla à [GEOGRAPHIC_DATA]" at bounding box center [246, 137] width 56 height 10
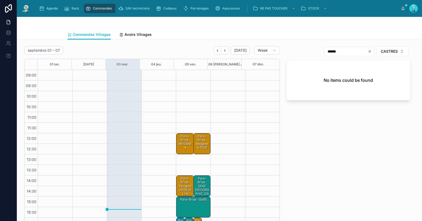
click at [197, 145] on div "Pare-Brise · Mégane 4 (105)" at bounding box center [203, 142] width 16 height 16
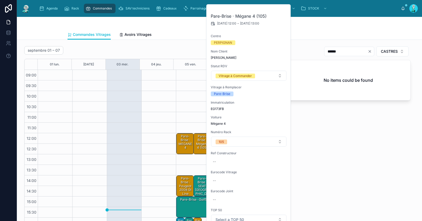
click at [180, 143] on div "Pare-Brise · MEGANE 4" at bounding box center [185, 142] width 16 height 16
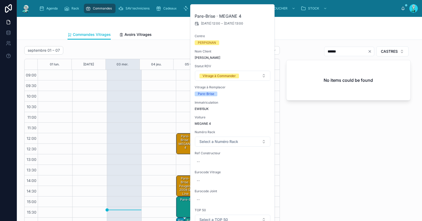
click at [336, 146] on div "***** CASTRES No items could be found" at bounding box center [348, 138] width 131 height 188
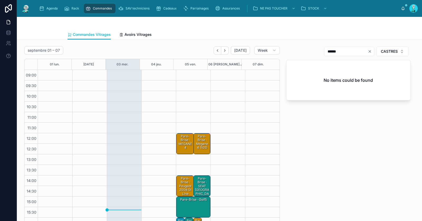
click at [195, 143] on div "Pare-Brise · Mégane 4 (105)" at bounding box center [203, 142] width 16 height 16
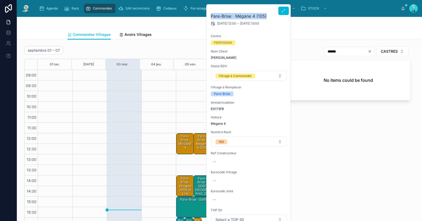
drag, startPoint x: 262, startPoint y: 14, endPoint x: 219, endPoint y: 9, distance: 43.9
click at [219, 9] on div "Pare-Brise · Mégane 4 (105) 05/09/2025 12:00 - 05/09/2025 13:00 Centre PERPIGNA…" at bounding box center [249, 147] width 84 height 286
copy h2 "Pare-Brise · Mégane 4 (105)"
click at [329, 150] on div "***** CASTRES No items could be found" at bounding box center [348, 138] width 131 height 188
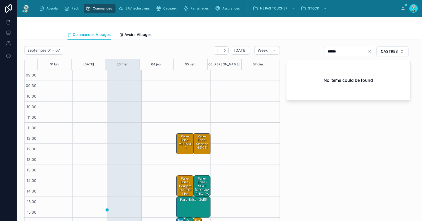
click at [197, 146] on div "Pare-Brise · Mégane 4 (105)" at bounding box center [203, 142] width 16 height 16
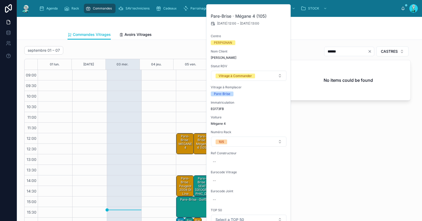
click at [338, 149] on div "***** CASTRES No items could be found" at bounding box center [348, 138] width 131 height 188
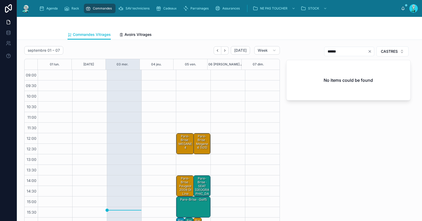
click at [195, 193] on div "Pare-Brise · SEAT Ibiza - 7614AGSVZ" at bounding box center [203, 191] width 16 height 31
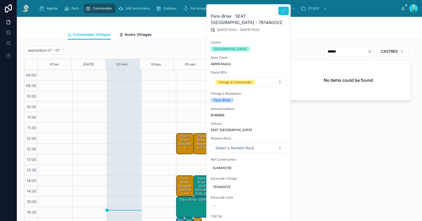
click at [284, 9] on icon at bounding box center [284, 11] width 4 height 4
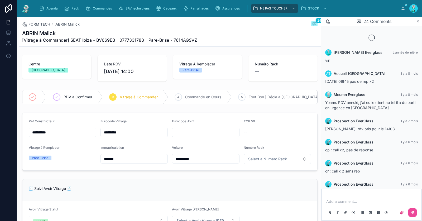
scroll to position [368, 0]
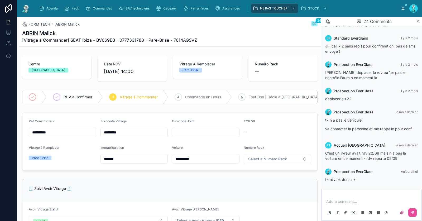
click at [119, 136] on input "*********" at bounding box center [134, 132] width 67 height 7
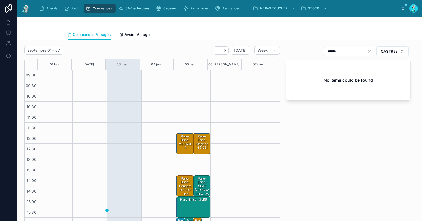
scroll to position [30, 0]
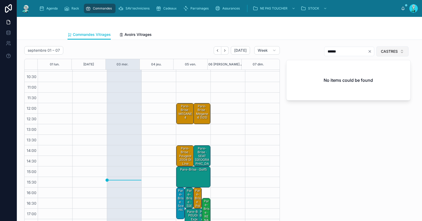
click at [383, 51] on span "CASTRES" at bounding box center [389, 51] width 17 height 5
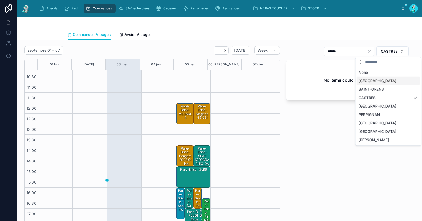
click at [370, 78] on div "[GEOGRAPHIC_DATA]" at bounding box center [388, 81] width 63 height 8
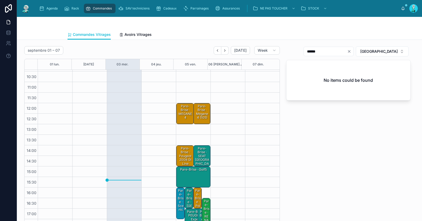
click at [352, 50] on icon "Clear" at bounding box center [349, 51] width 4 height 4
click at [354, 50] on input "text" at bounding box center [331, 51] width 43 height 7
paste input "*********"
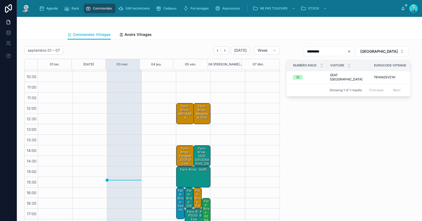
type input "*********"
click at [202, 158] on div "Pare-Brise · SEAT Ibiza - 7614AGSVZ" at bounding box center [203, 161] width 16 height 31
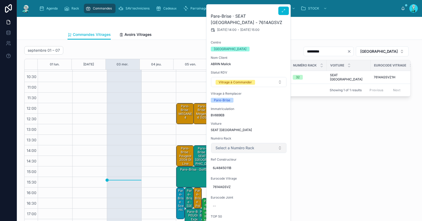
click at [232, 145] on button "Select a Numéro Rack" at bounding box center [249, 148] width 76 height 10
type input "**"
click at [244, 162] on div "32" at bounding box center [249, 162] width 73 height 8
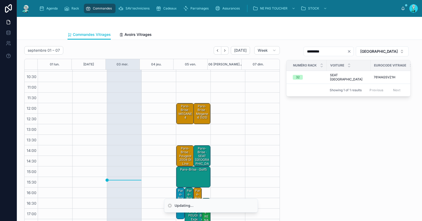
click at [195, 157] on div "Pare-Brise · SEAT Ibiza - 7614AGSVZ" at bounding box center [203, 161] width 16 height 31
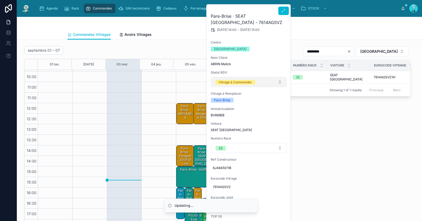
click at [229, 80] on div "Vitrage à Commander" at bounding box center [235, 82] width 33 height 5
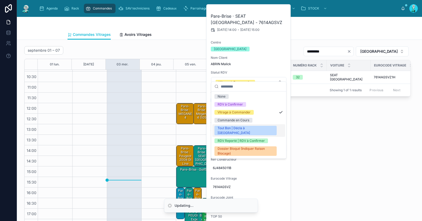
click at [228, 128] on div "Tout Bon | Décla à [GEOGRAPHIC_DATA]" at bounding box center [246, 131] width 56 height 10
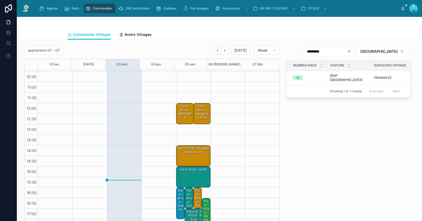
click at [197, 116] on div "Pare-Brise · Mégane 4 (105)" at bounding box center [203, 112] width 16 height 16
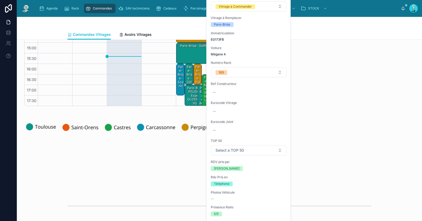
scroll to position [189, 0]
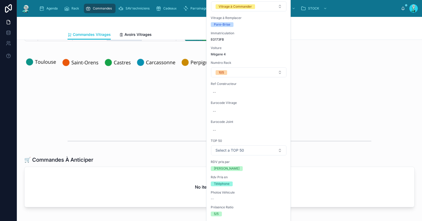
click at [324, 87] on div "septembre 01 – 07 Today Week 01 lun. 02 mar. 03 mer. 04 jeu. 05 ven. 06 sam. 07…" at bounding box center [220, 47] width 406 height 392
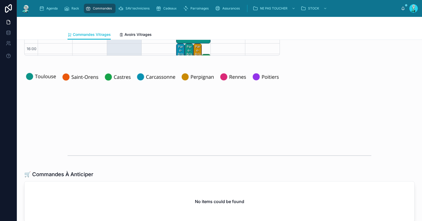
scroll to position [0, 0]
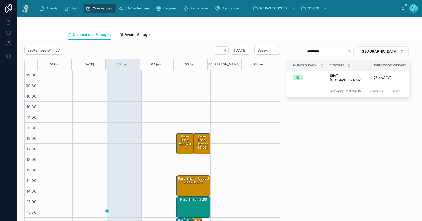
click at [179, 139] on div "Pare-Brise · MEGANE 4" at bounding box center [185, 142] width 16 height 16
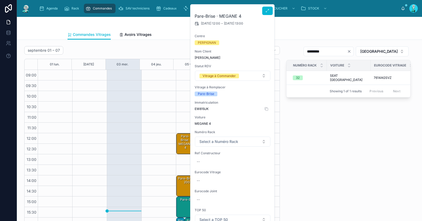
click at [204, 109] on span "EW819JK" at bounding box center [233, 109] width 76 height 4
copy span "EW819JK"
click at [209, 161] on div "--" at bounding box center [233, 162] width 76 height 8
type input "**********"
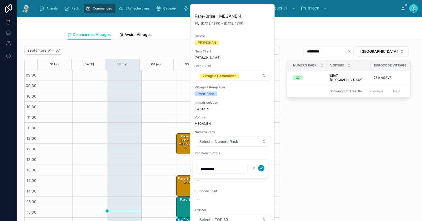
click at [261, 168] on icon "submit" at bounding box center [261, 168] width 4 height 4
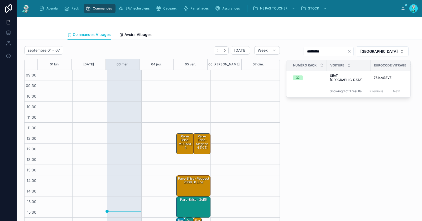
click at [177, 140] on div "Pare-Brise · MEGANE 4" at bounding box center [185, 142] width 16 height 16
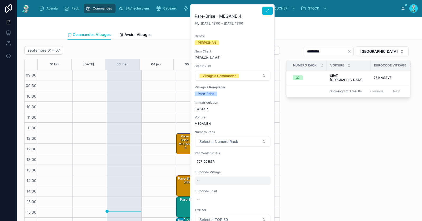
click at [201, 180] on div "--" at bounding box center [233, 181] width 76 height 8
type input "**********"
drag, startPoint x: 260, startPoint y: 189, endPoint x: 273, endPoint y: 173, distance: 19.9
click at [260, 188] on icon "submit" at bounding box center [261, 187] width 4 height 4
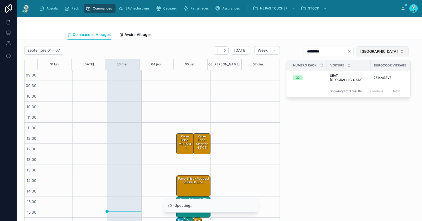
click at [373, 53] on button "[GEOGRAPHIC_DATA]" at bounding box center [382, 51] width 53 height 10
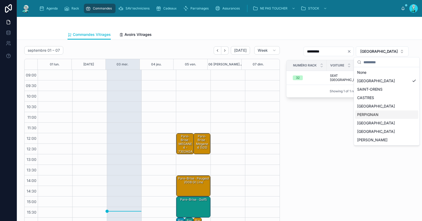
click at [369, 115] on div "PERPIGNAN" at bounding box center [386, 115] width 63 height 8
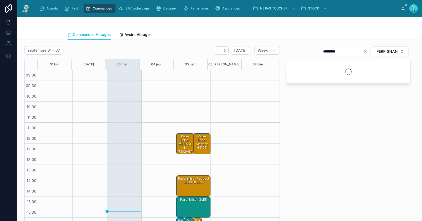
click at [364, 50] on icon "Clear" at bounding box center [366, 51] width 4 height 4
click at [360, 51] on input "text" at bounding box center [348, 51] width 43 height 7
paste input "**********"
type input "*****"
click at [180, 143] on div "Pare-Brise · MEGANE 4 - 7302AGAMVZ1C" at bounding box center [185, 146] width 16 height 24
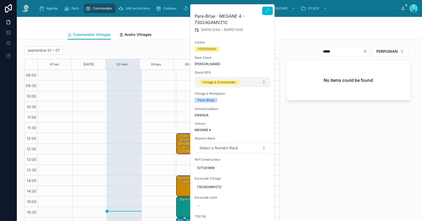
click at [220, 83] on div "Vitrage à Commander" at bounding box center [219, 82] width 33 height 5
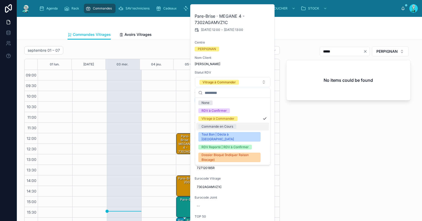
click at [226, 126] on div "Commande en Cours" at bounding box center [218, 126] width 32 height 5
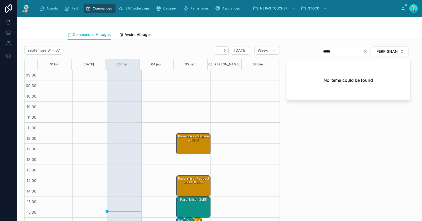
click at [320, 160] on div "***** PERPIGNAN No items could be found" at bounding box center [348, 138] width 131 height 188
click at [188, 139] on div "Pare-Brise · Mégane 4 (105)" at bounding box center [193, 138] width 33 height 9
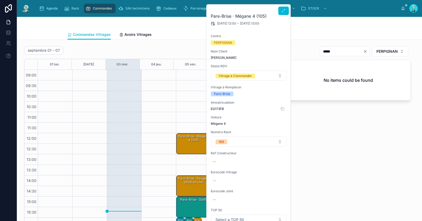
click at [221, 110] on span "EG173FB" at bounding box center [249, 109] width 76 height 4
click at [221, 162] on div "--" at bounding box center [249, 162] width 76 height 8
type input "**********"
click at [280, 168] on button "submit" at bounding box center [278, 168] width 6 height 6
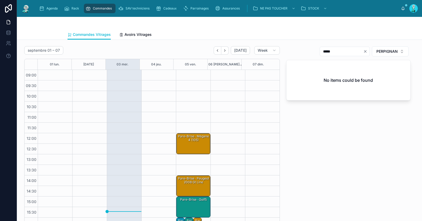
click at [331, 53] on input "*****" at bounding box center [341, 51] width 43 height 7
paste input "**********"
type input "**********"
click at [194, 143] on div "Pare-Brise · Mégane 4 (105)" at bounding box center [193, 144] width 33 height 20
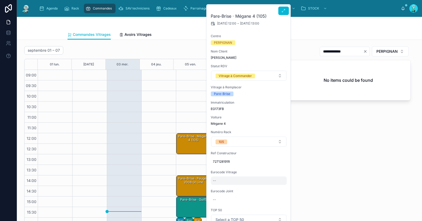
click at [227, 181] on div "--" at bounding box center [249, 181] width 76 height 8
type input "**********"
click at [280, 187] on button "submit" at bounding box center [278, 187] width 6 height 6
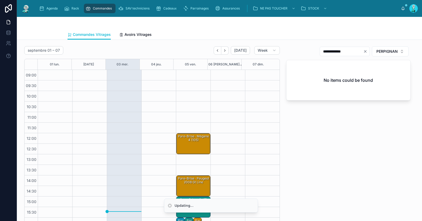
click at [184, 149] on div "Pare-Brise · Mégane 4 (105)" at bounding box center [193, 144] width 33 height 20
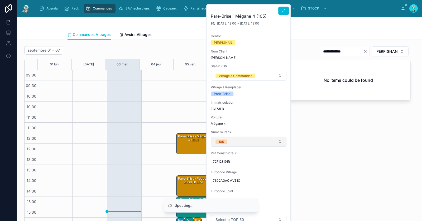
click at [230, 143] on button "105" at bounding box center [249, 142] width 76 height 10
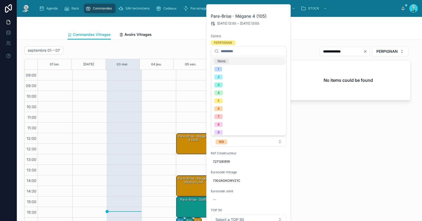
click at [229, 64] on div "None" at bounding box center [249, 61] width 73 height 8
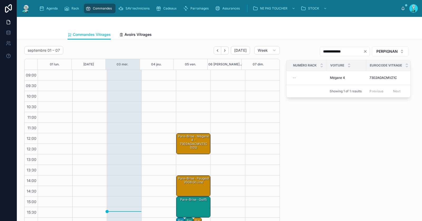
click at [198, 149] on div "Pare-Brise · Mégane 4 - 7302AGACMVZ1C (105)" at bounding box center [193, 142] width 33 height 16
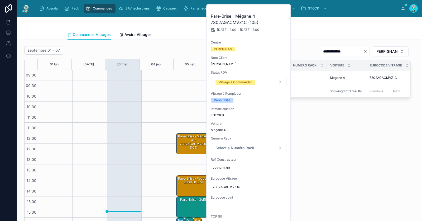
click at [340, 150] on div "**********" at bounding box center [348, 138] width 131 height 188
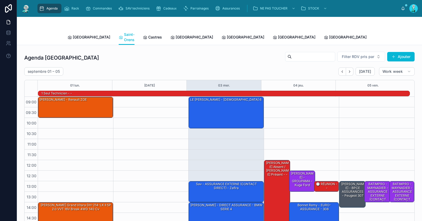
scroll to position [1, 0]
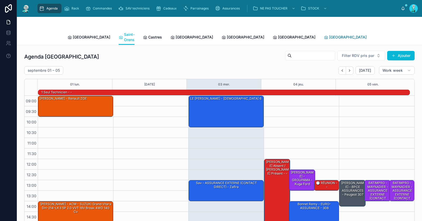
click at [329, 35] on span "Poitiers" at bounding box center [347, 37] width 37 height 5
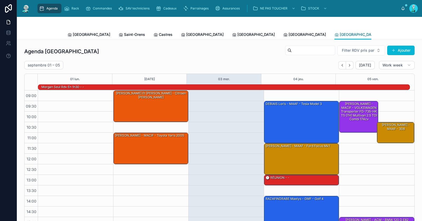
scroll to position [51, 0]
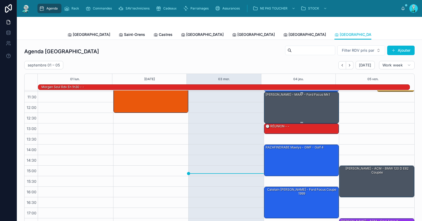
click at [282, 106] on div "Axel MECHE - MAAF - Ford focus mk1" at bounding box center [302, 107] width 74 height 31
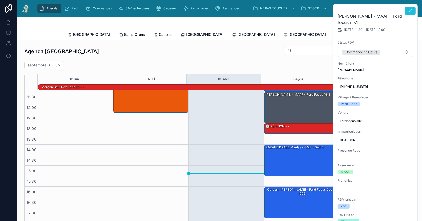
click at [410, 11] on icon at bounding box center [411, 11] width 4 height 4
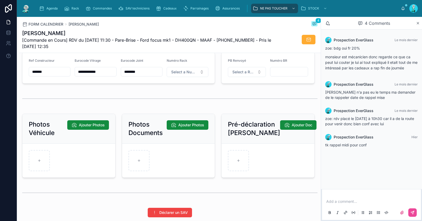
scroll to position [662, 0]
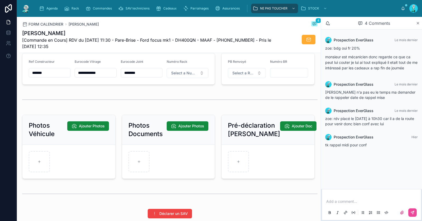
click at [150, 73] on input "********" at bounding box center [141, 72] width 41 height 7
type input "**********"
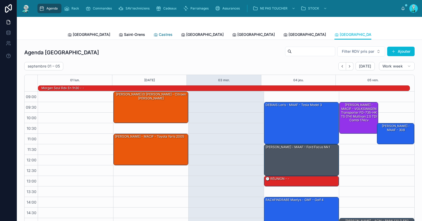
click at [159, 34] on span "Castres" at bounding box center [166, 34] width 14 height 5
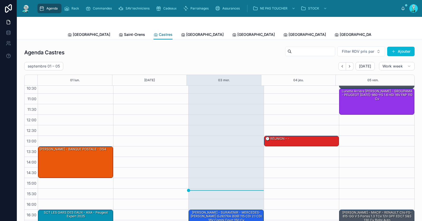
scroll to position [46, 0]
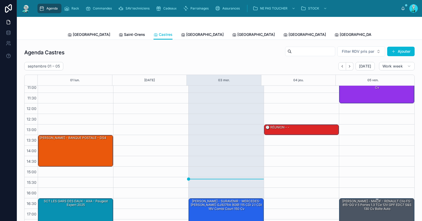
click at [356, 204] on div "BAUTISTA DAMIEN - MACIF - RENAULT Clio FS-815-GG V 5 Portes 1.3 TCe 12V GPF EDC…" at bounding box center [378, 205] width 74 height 12
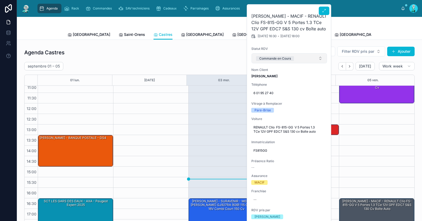
click at [278, 61] on div "Commande en Cours" at bounding box center [276, 58] width 32 height 5
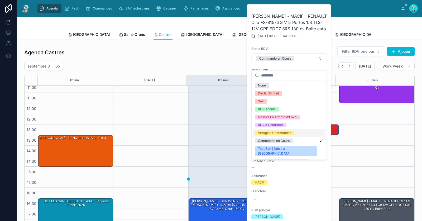
click at [283, 134] on div "Vitrage à Commander" at bounding box center [274, 133] width 33 height 5
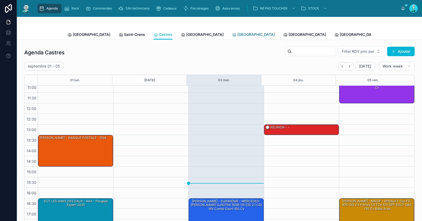
click at [238, 34] on span "Perpignan" at bounding box center [256, 34] width 37 height 5
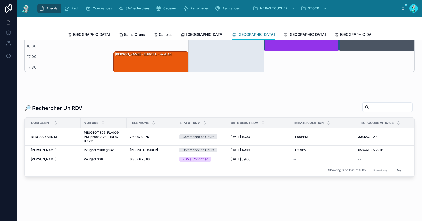
scroll to position [161, 0]
click at [384, 106] on input "text" at bounding box center [390, 106] width 43 height 7
paste input "*******"
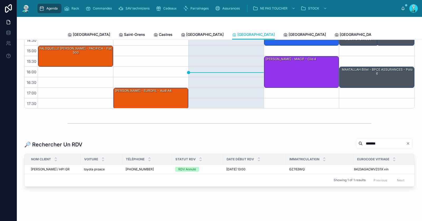
scroll to position [135, 0]
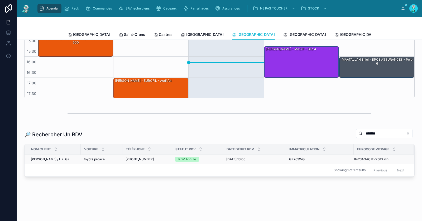
type input "*******"
click at [72, 157] on div "Bailly Jonathan / HPI GR Bailly Jonathan / HPI GR" at bounding box center [54, 159] width 47 height 4
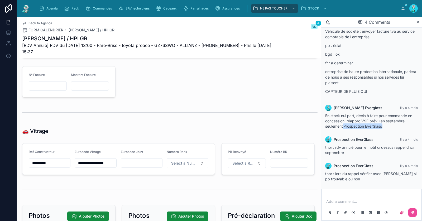
scroll to position [610, 0]
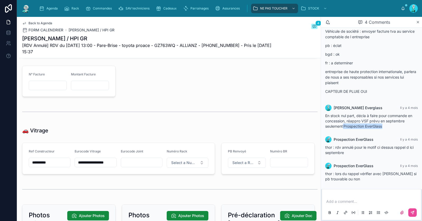
click at [100, 163] on input "**********" at bounding box center [95, 162] width 41 height 7
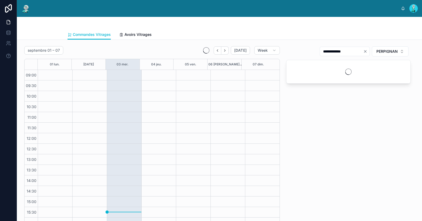
scroll to position [30, 0]
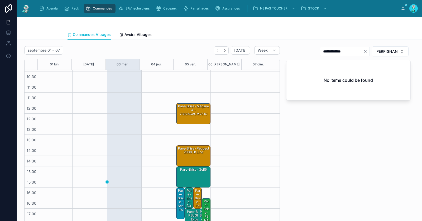
click at [184, 110] on div "Pare-Brise · Mégane 4 - 7302AGACMVZ1C" at bounding box center [193, 110] width 33 height 12
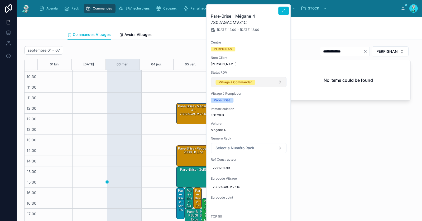
click at [230, 80] on div "Vitrage à Commander" at bounding box center [235, 82] width 33 height 5
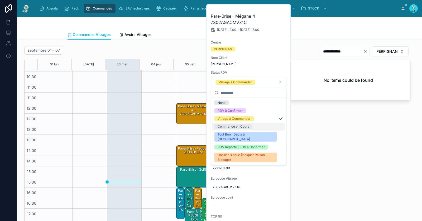
click at [234, 125] on div "Commande en Cours" at bounding box center [234, 126] width 32 height 5
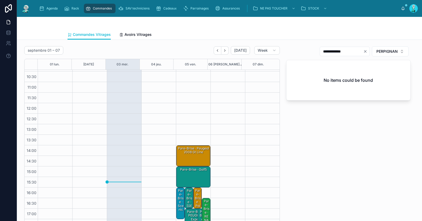
click at [197, 151] on div "Pare-Brise · Peugeot 2008 gt line" at bounding box center [193, 150] width 33 height 9
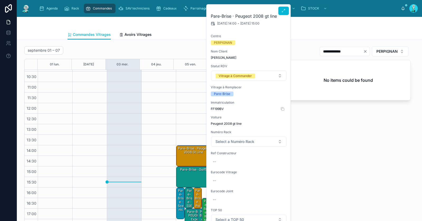
click at [219, 109] on span "FF199BV" at bounding box center [249, 109] width 76 height 4
copy span "FF199BV"
click at [242, 162] on div "--" at bounding box center [249, 162] width 76 height 8
type input "**********"
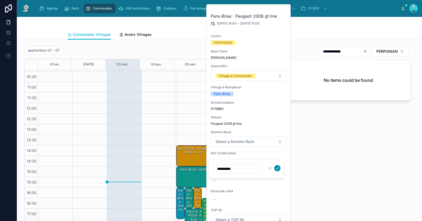
click at [277, 168] on icon "submit" at bounding box center [278, 168] width 4 height 4
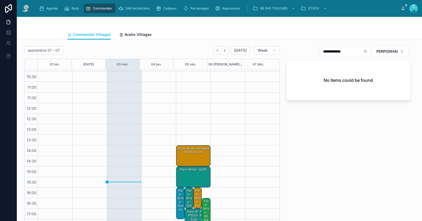
click at [364, 51] on icon "Clear" at bounding box center [366, 51] width 4 height 4
click at [356, 51] on input "text" at bounding box center [348, 51] width 43 height 7
paste input "**********"
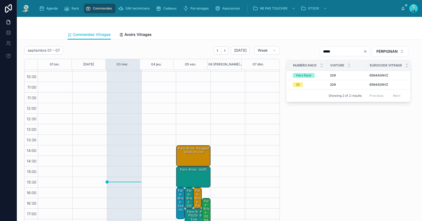
type input "****"
click at [197, 152] on div "Pare-Brise · Peugeot 2008 gt line" at bounding box center [193, 150] width 33 height 9
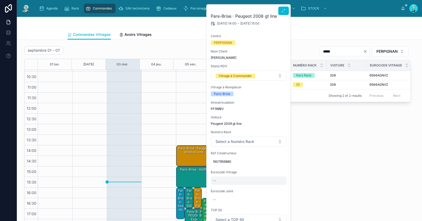
click at [232, 182] on div "--" at bounding box center [249, 181] width 76 height 8
click at [219, 187] on input "**********" at bounding box center [239, 187] width 50 height 7
type input "**********"
click button "submit" at bounding box center [278, 187] width 6 height 6
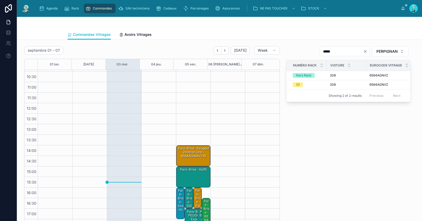
click at [182, 154] on div "Pare-Brise · Peugeot 2008 gt line - 6564AGNMVZ1B" at bounding box center [193, 152] width 33 height 12
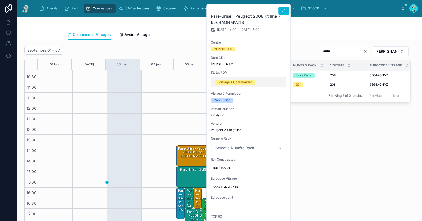
click at [239, 80] on div "Vitrage à Commander" at bounding box center [235, 82] width 33 height 5
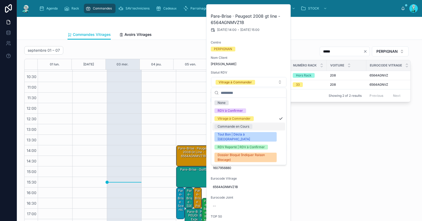
click at [232, 125] on div "Commande en Cours" at bounding box center [234, 126] width 32 height 5
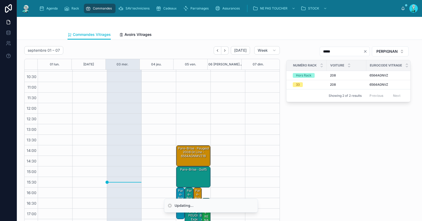
scroll to position [45, 0]
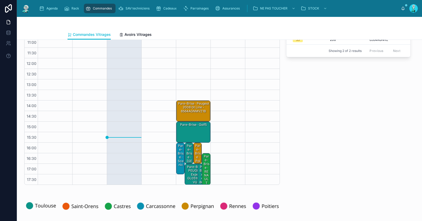
click at [195, 151] on div "Pare-Brise · Polo 6" at bounding box center [198, 156] width 7 height 24
click at [195, 147] on div "Pare-Brise · Polo 6" at bounding box center [198, 156] width 7 height 24
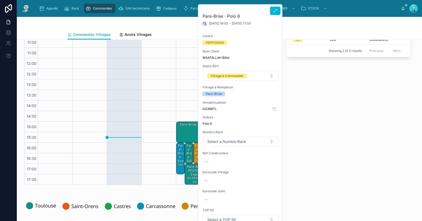
click at [211, 107] on span "DG368TL" at bounding box center [241, 109] width 76 height 4
copy span "DG368TL"
click at [219, 162] on div "--" at bounding box center [241, 162] width 76 height 8
type input "**********"
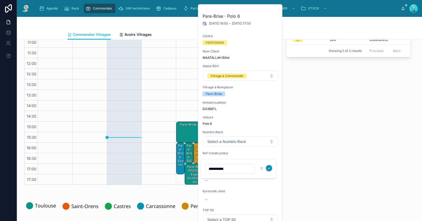
click at [271, 166] on icon "submit" at bounding box center [269, 168] width 4 height 4
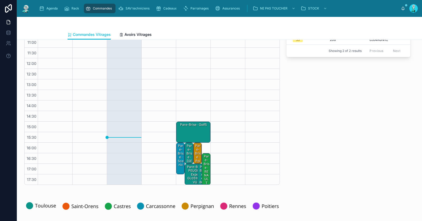
click at [195, 147] on div "Pare-Brise · Polo 6" at bounding box center [198, 156] width 7 height 24
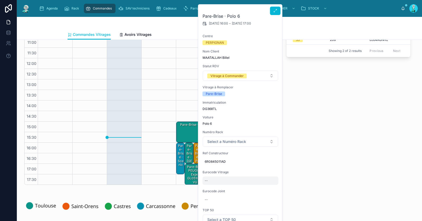
click at [219, 180] on div "--" at bounding box center [241, 181] width 76 height 8
type input "**********"
click at [267, 187] on icon "submit" at bounding box center [269, 187] width 4 height 4
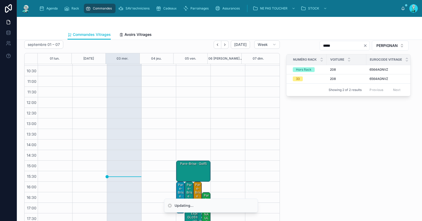
scroll to position [0, 0]
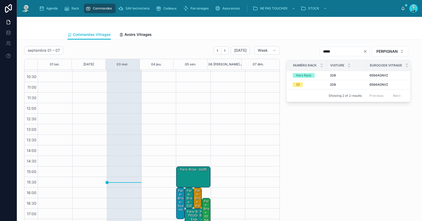
click at [365, 50] on icon "Clear" at bounding box center [366, 51] width 2 height 2
click at [351, 52] on input "text" at bounding box center [348, 51] width 43 height 7
paste input "**********"
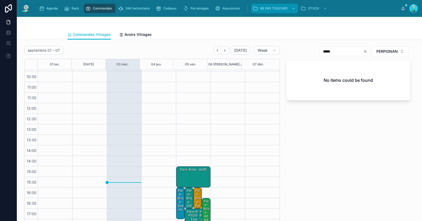
type input "*****"
click at [195, 196] on div "Pare-Brise · Polo 6 - 8603AGSVWZ" at bounding box center [198, 212] width 7 height 47
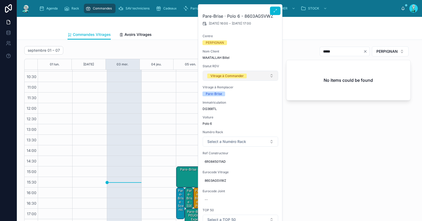
click at [236, 73] on span "Vitrage à Commander" at bounding box center [228, 75] width 40 height 5
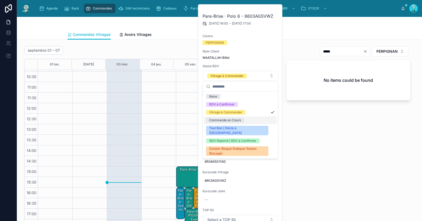
click at [230, 121] on div "Commande en Cours" at bounding box center [225, 120] width 32 height 5
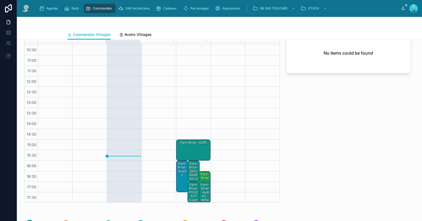
scroll to position [6, 0]
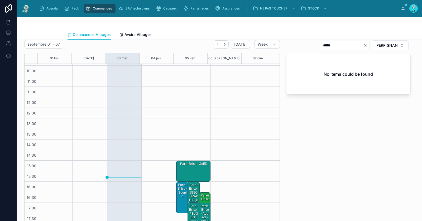
click at [193, 168] on div "Pare-Brise · Golf5" at bounding box center [193, 171] width 33 height 20
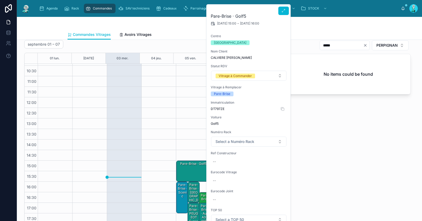
click at [219, 109] on span "DT797ZE" at bounding box center [249, 109] width 76 height 4
copy span "DT797ZE"
click at [221, 161] on div "--" at bounding box center [249, 162] width 76 height 8
type input "**********"
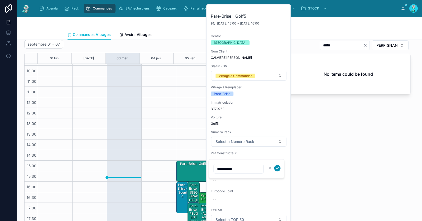
click at [279, 167] on icon "submit" at bounding box center [278, 168] width 4 height 4
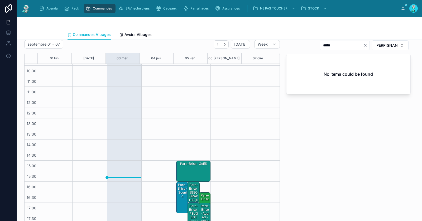
click at [194, 171] on div "Pare-Brise · Golf5" at bounding box center [193, 171] width 33 height 20
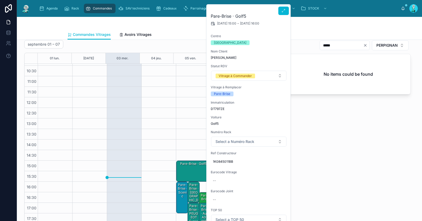
click at [225, 185] on div "Pare-Brise · Golf5 05/09/2025 15:00 - 05/09/2025 16:00 Centre TOULOUSE Nom Clie…" at bounding box center [249, 147] width 84 height 286
click at [225, 182] on div "--" at bounding box center [249, 181] width 76 height 8
click at [220, 188] on input "**********" at bounding box center [239, 187] width 50 height 7
type input "**********"
click button "submit" at bounding box center [278, 187] width 6 height 6
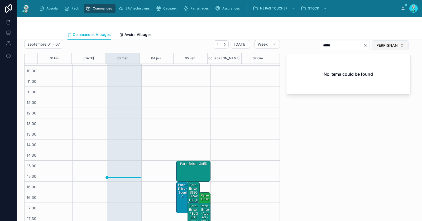
click at [390, 43] on span "PERPIGNAN" at bounding box center [387, 45] width 21 height 5
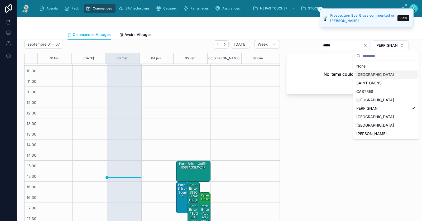
click at [375, 73] on div "[GEOGRAPHIC_DATA]" at bounding box center [386, 74] width 63 height 8
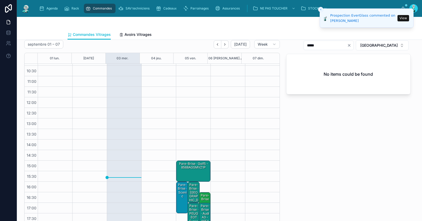
drag, startPoint x: 364, startPoint y: 45, endPoint x: 355, endPoint y: 45, distance: 9.2
click at [352, 45] on icon "Clear" at bounding box center [349, 45] width 4 height 4
click at [347, 45] on input "text" at bounding box center [325, 45] width 43 height 7
paste input "**********"
type input "*****"
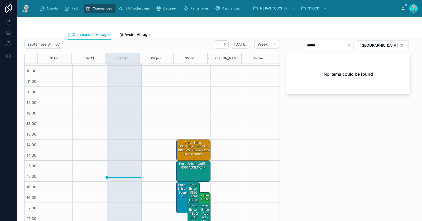
click at [194, 173] on div "Pare-Brise · Golf5 - 8568AGSMVZ1P" at bounding box center [193, 171] width 33 height 20
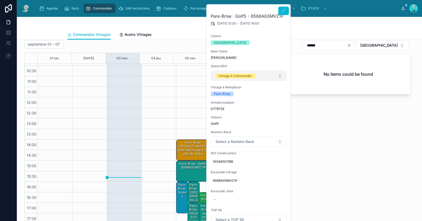
click at [244, 76] on div "Vitrage à Commander" at bounding box center [235, 76] width 33 height 5
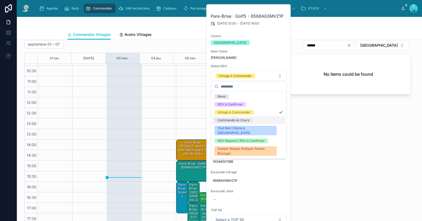
click at [233, 118] on div "Commande en Cours" at bounding box center [234, 120] width 32 height 5
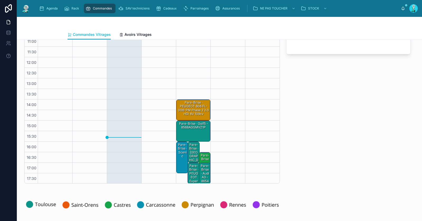
scroll to position [46, 0]
click at [191, 150] on div "Pare-Brise · TUCSON" at bounding box center [194, 154] width 10 height 24
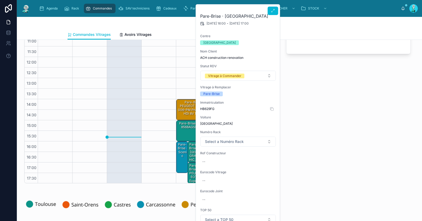
click at [206, 108] on span "HB629FG" at bounding box center [238, 109] width 76 height 4
copy span "HB629FG"
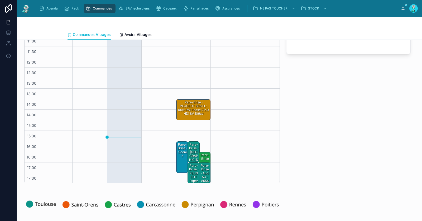
click at [189, 149] on div "Pare-Brise · TUCSON" at bounding box center [194, 154] width 10 height 24
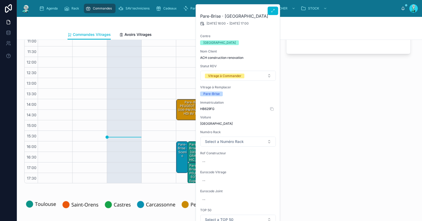
click at [208, 109] on span "HB629FG" at bounding box center [238, 109] width 76 height 4
copy span "HB629FG"
click at [330, 109] on div "***** TOULOUSE No items could be found" at bounding box center [348, 92] width 131 height 188
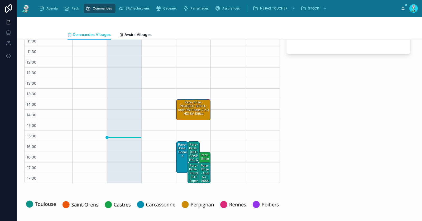
click at [189, 174] on div "Pare-Brise · PEUGEOT Expert GL051GZ III VUL Standard 1.5 Blue HDi 16V Fourgon m…" at bounding box center [194, 203] width 10 height 81
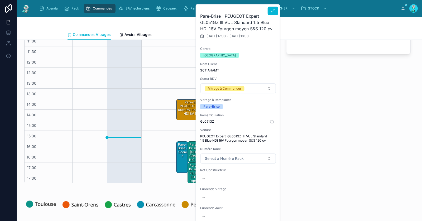
click at [208, 122] on span "GL051GZ" at bounding box center [238, 122] width 76 height 4
copy span "GL051GZ"
click at [211, 176] on div "--" at bounding box center [238, 179] width 76 height 8
type input "**********"
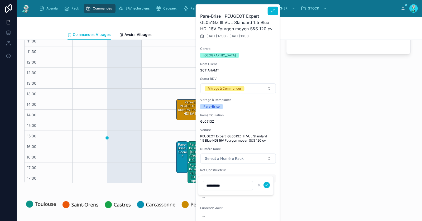
click button "submit" at bounding box center [267, 185] width 6 height 6
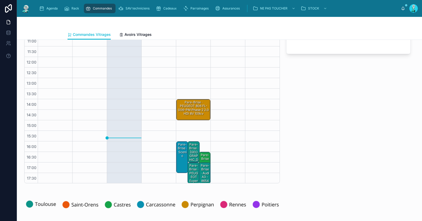
click at [199, 171] on div "17:00 – 18:00 Pare-Brise · audi a3 - 8654AGAGYCMVZ" at bounding box center [204, 173] width 11 height 21
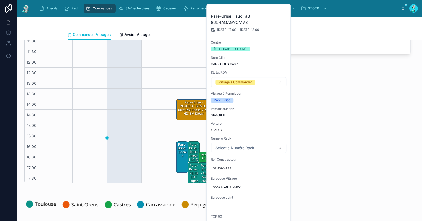
click at [189, 174] on div "Pare-Brise · PEUGEOT Expert GL051GZ III VUL Standard 1.5 Blue HDi 16V Fourgon m…" at bounding box center [194, 203] width 10 height 81
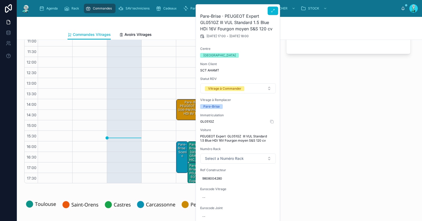
click at [207, 122] on span "GL051GZ" at bounding box center [238, 122] width 76 height 4
copy span "GL051GZ"
click at [212, 196] on div "--" at bounding box center [238, 198] width 76 height 8
type input "**********"
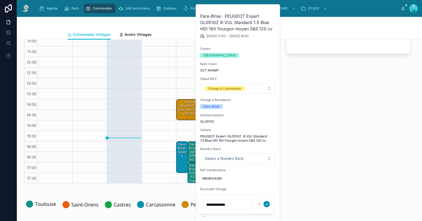
click at [269, 202] on button "submit" at bounding box center [267, 204] width 6 height 6
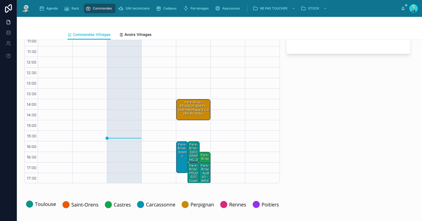
click at [191, 173] on div "Pare-Brise · PEUGEOT Expert GL051GZ III VUL Standard 1.5 Blue HDi 16V Fourgon m…" at bounding box center [194, 211] width 10 height 96
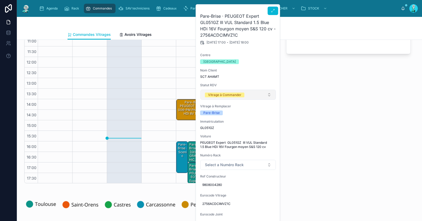
click at [236, 96] on div "Vitrage à Commander" at bounding box center [224, 95] width 33 height 5
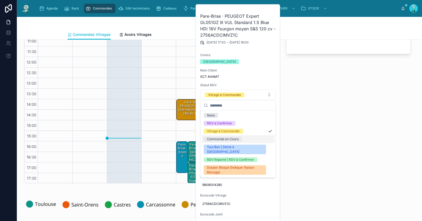
click at [225, 139] on div "Commande en Cours" at bounding box center [223, 139] width 32 height 5
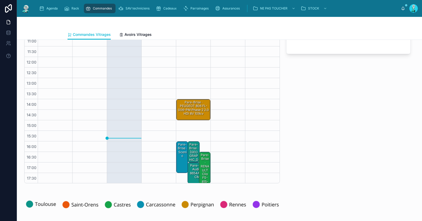
click at [189, 176] on div "Pare-Brise · audi a3 - 8654AGAGYCMVZ" at bounding box center [199, 171] width 21 height 16
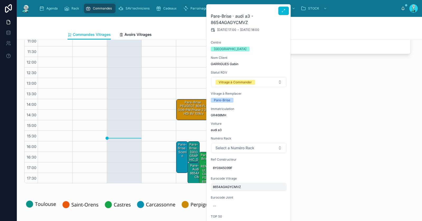
click at [223, 188] on span "8654AGAGYCMVZ" at bounding box center [249, 187] width 72 height 4
click at [244, 195] on input "**********" at bounding box center [239, 194] width 50 height 7
click at [284, 12] on icon at bounding box center [284, 11] width 4 height 4
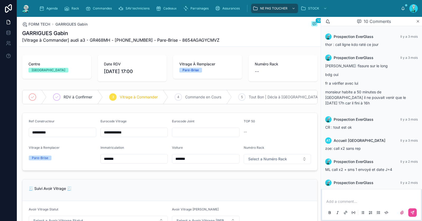
scroll to position [108, 0]
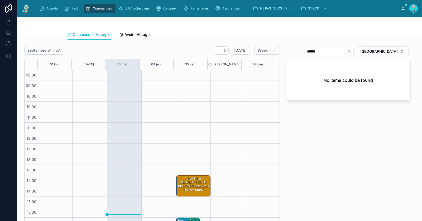
scroll to position [30, 0]
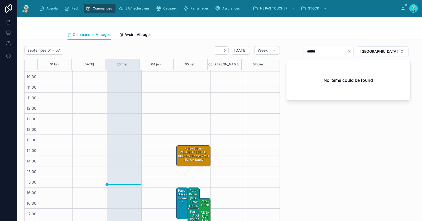
click at [352, 51] on icon "Clear" at bounding box center [349, 51] width 4 height 4
click at [354, 51] on input "text" at bounding box center [331, 51] width 43 height 7
paste input "**********"
type input "**********"
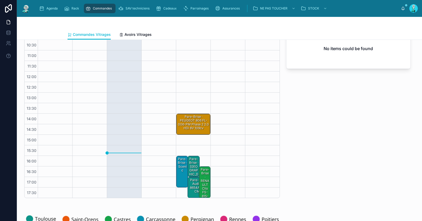
scroll to position [108, 0]
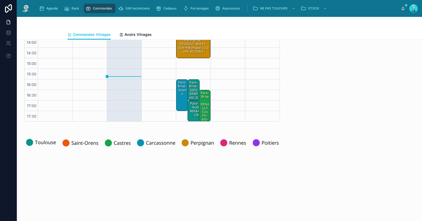
click at [189, 111] on div "Pare-Brise · audi a3 - 8654AGAGYCMVZ" at bounding box center [199, 109] width 21 height 16
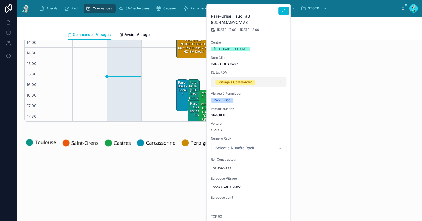
click at [247, 81] on div "Vitrage à Commander" at bounding box center [235, 82] width 33 height 5
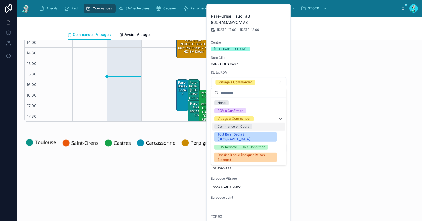
click at [235, 125] on div "Commande en Cours" at bounding box center [234, 126] width 32 height 5
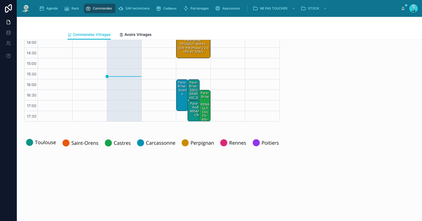
click at [320, 87] on div "**********" at bounding box center [348, 30] width 131 height 188
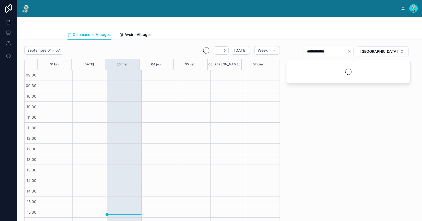
scroll to position [30, 0]
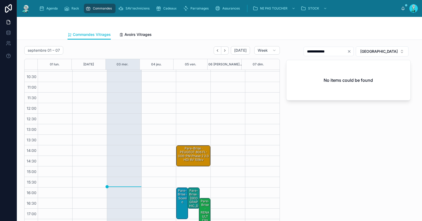
click at [351, 51] on icon "Clear" at bounding box center [350, 51] width 2 height 2
click at [351, 52] on input "text" at bounding box center [331, 51] width 43 height 7
paste input "**********"
type input "**********"
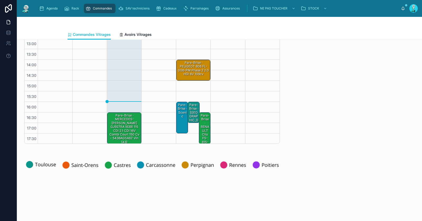
scroll to position [85, 0]
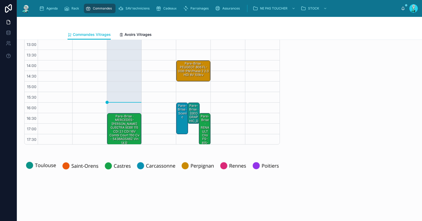
click at [191, 111] on div "Pare-Brise · [GEOGRAPHIC_DATA]" at bounding box center [194, 115] width 10 height 24
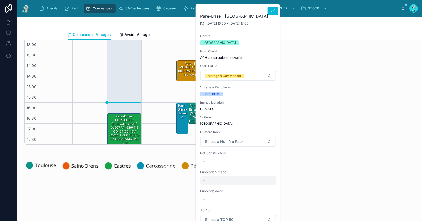
click at [216, 179] on div "--" at bounding box center [238, 181] width 76 height 8
type input "**********"
click at [267, 189] on icon "submit" at bounding box center [267, 187] width 4 height 4
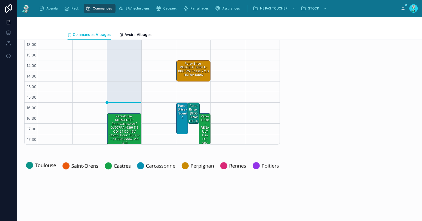
click at [189, 114] on div "Pare-Brise · [GEOGRAPHIC_DATA] - 4179AGRCIMOUV vin FE" at bounding box center [194, 124] width 10 height 43
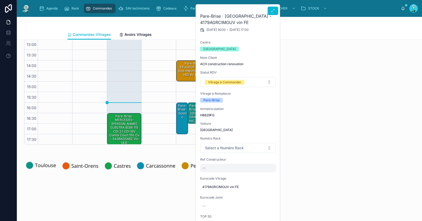
click at [211, 169] on div "--" at bounding box center [238, 168] width 76 height 8
type input "*********"
click at [270, 173] on button "submit" at bounding box center [267, 175] width 6 height 6
click at [215, 169] on span "4179ASMRT" at bounding box center [239, 168] width 72 height 4
click at [215, 169] on div "*********" at bounding box center [236, 176] width 76 height 20
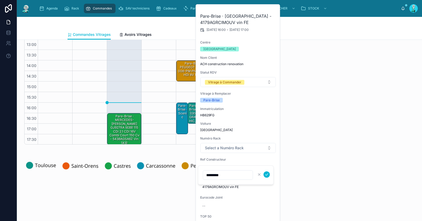
click at [220, 173] on input "*********" at bounding box center [228, 175] width 50 height 7
click button "submit" at bounding box center [267, 175] width 6 height 6
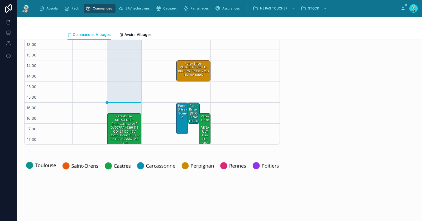
click at [192, 109] on div "Pare-Brise · [GEOGRAPHIC_DATA] - 4179AGRCIMOUV vin FE" at bounding box center [194, 124] width 10 height 43
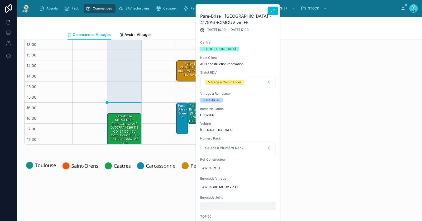
click at [211, 203] on div "--" at bounding box center [238, 206] width 76 height 8
type input "*********"
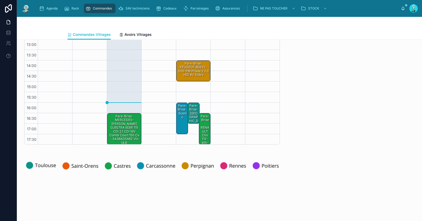
click at [190, 115] on div "Pare-Brise · [GEOGRAPHIC_DATA] - 4179AGRCIMOUV vin FE" at bounding box center [194, 124] width 10 height 43
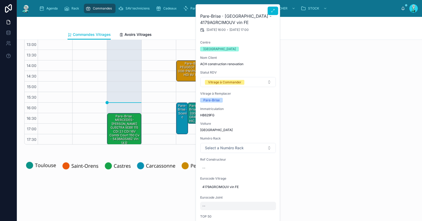
click at [211, 205] on div "--" at bounding box center [238, 206] width 76 height 8
type input "*********"
click at [267, 210] on icon "submit" at bounding box center [267, 211] width 4 height 4
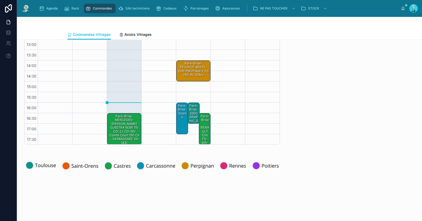
click at [190, 109] on div "Pare-Brise · [GEOGRAPHIC_DATA] - 4179AGRCIMOUV vin FE" at bounding box center [194, 124] width 10 height 43
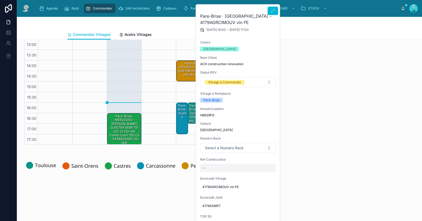
click at [215, 167] on div "--" at bounding box center [238, 168] width 76 height 8
type input "**********"
click at [273, 172] on div "**********" at bounding box center [236, 176] width 76 height 20
click at [266, 175] on icon "submit" at bounding box center [267, 175] width 4 height 4
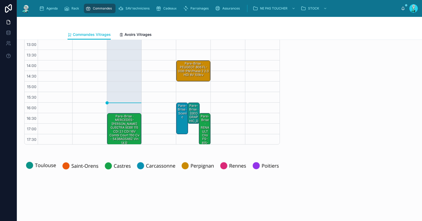
click at [189, 113] on div "Pare-Brise · TUCSON - 4179AGRCIMOUV vin FE" at bounding box center [194, 124] width 10 height 43
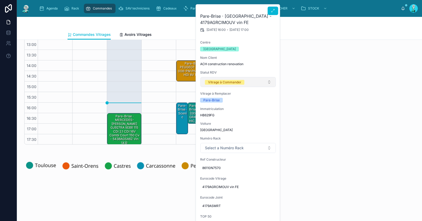
click at [219, 83] on div "Vitrage à Commander" at bounding box center [224, 82] width 33 height 5
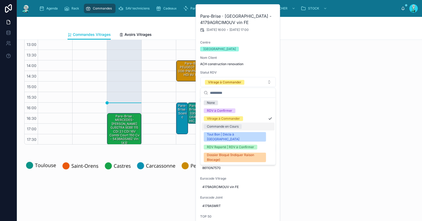
click at [218, 125] on div "Commande en Cours" at bounding box center [223, 126] width 32 height 5
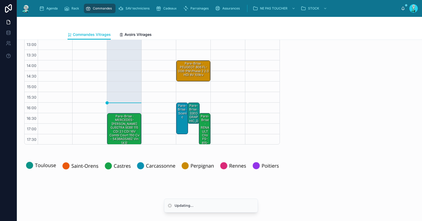
click at [319, 123] on div "**********" at bounding box center [348, 53] width 131 height 188
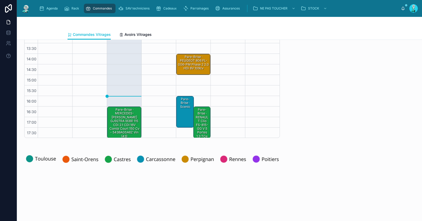
scroll to position [30, 0]
click at [123, 117] on div "Pare-Brise · MERCEDES-BENZ Vito GJ927RA (639) 115 CDi 2.1 CDI 16V Combi court 1…" at bounding box center [124, 122] width 33 height 31
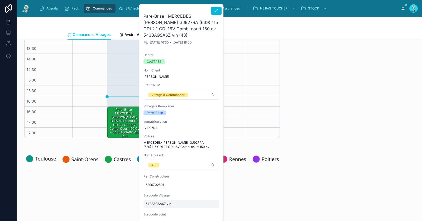
click at [154, 204] on span "5438AGSA6Z vin" at bounding box center [182, 204] width 72 height 4
click at [162, 212] on input "**********" at bounding box center [172, 211] width 50 height 7
click at [125, 121] on div "Pare-Brise · MERCEDES-BENZ Vito GJ927RA (639) 115 CDi 2.1 CDI 16V Combi court 1…" at bounding box center [124, 122] width 33 height 31
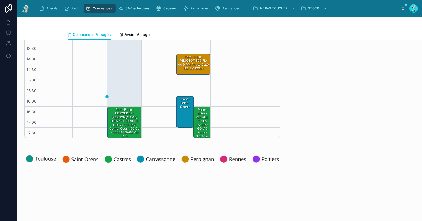
click at [128, 117] on div "Pare-Brise · MERCEDES-BENZ Vito GJ927RA (639) 115 CDi 2.1 CDI 16V Combi court 1…" at bounding box center [124, 122] width 33 height 31
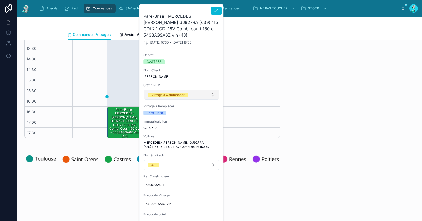
click at [170, 95] on div "Vitrage à Commander" at bounding box center [168, 95] width 33 height 5
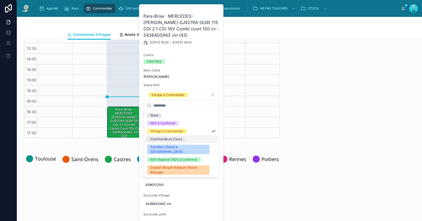
click at [167, 138] on div "Commande en Cours" at bounding box center [166, 139] width 32 height 5
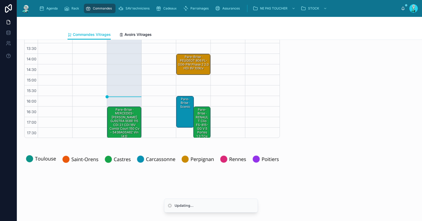
click at [328, 130] on div "**********" at bounding box center [348, 46] width 131 height 188
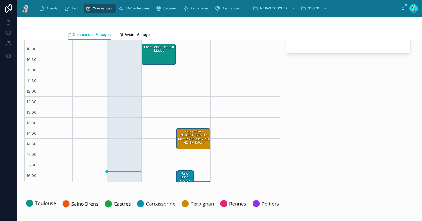
scroll to position [0, 0]
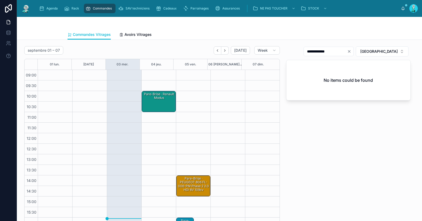
click at [158, 101] on div "Pare-Brise · Renault modus" at bounding box center [159, 102] width 33 height 20
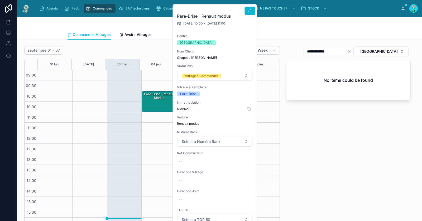
click at [187, 110] on span "DM662EF" at bounding box center [215, 109] width 76 height 4
copy span "DM662EF"
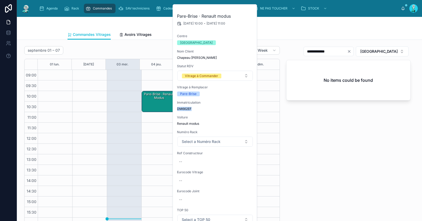
click at [352, 49] on icon "Clear" at bounding box center [349, 51] width 4 height 4
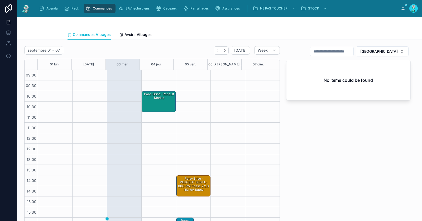
click at [354, 52] on input "text" at bounding box center [331, 51] width 43 height 7
paste input "**********"
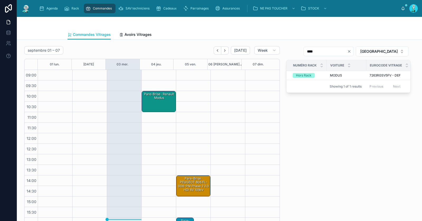
type input "****"
click at [157, 103] on div "Pare-Brise · Renault modus" at bounding box center [159, 102] width 33 height 20
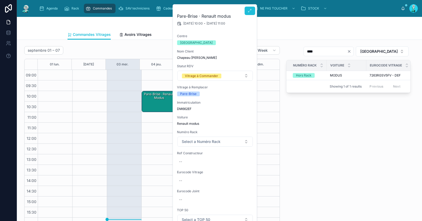
click at [249, 9] on icon at bounding box center [250, 11] width 4 height 4
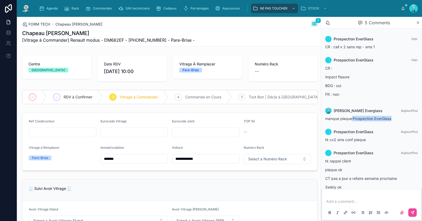
scroll to position [11, 0]
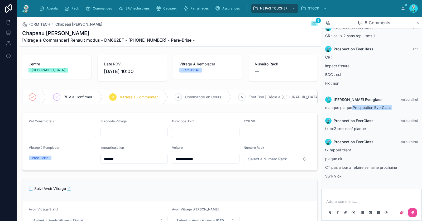
click at [345, 201] on p at bounding box center [373, 201] width 93 height 5
click at [130, 136] on input "text" at bounding box center [134, 132] width 67 height 7
paste input "**********"
type input "**********"
click at [53, 136] on input "text" at bounding box center [62, 132] width 67 height 7
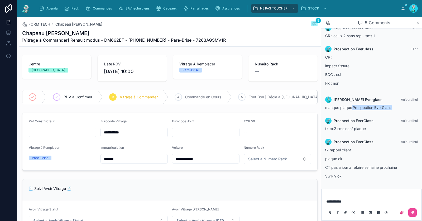
paste input "**********"
type input "**********"
click at [111, 135] on input "**********" at bounding box center [134, 132] width 67 height 7
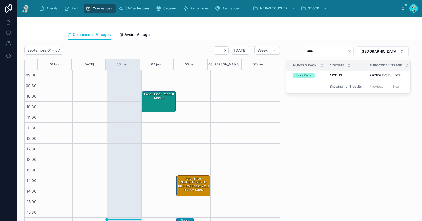
scroll to position [30, 0]
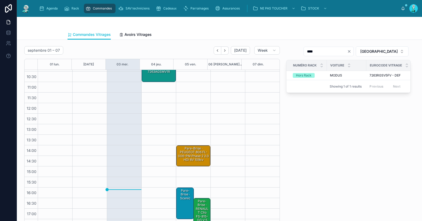
click at [352, 49] on icon "Clear" at bounding box center [349, 51] width 4 height 4
click at [350, 50] on input "text" at bounding box center [331, 51] width 43 height 7
paste input "**********"
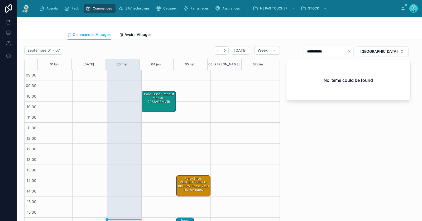
type input "**********"
click at [152, 102] on div "Pare-Brise · Renault modus - 7263AGSMV1R" at bounding box center [159, 98] width 33 height 12
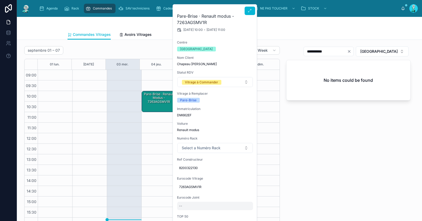
click at [184, 205] on div "--" at bounding box center [215, 206] width 76 height 8
type input "*********"
click at [244, 211] on icon "submit" at bounding box center [244, 211] width 3 height 2
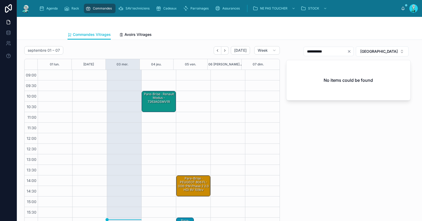
drag, startPoint x: 163, startPoint y: 103, endPoint x: 165, endPoint y: 115, distance: 11.8
click at [163, 103] on div "Pare-Brise · Renault modus - 7263AGSMV1R" at bounding box center [159, 98] width 33 height 12
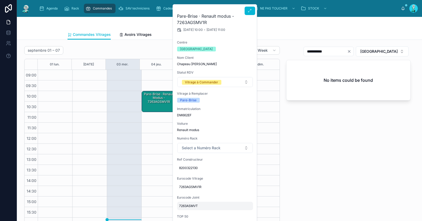
click at [202, 204] on span "7263ASMVT" at bounding box center [215, 206] width 72 height 4
type input "**********"
click button "submit" at bounding box center [244, 211] width 6 height 6
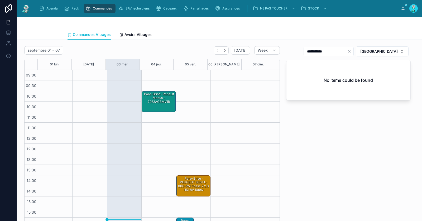
click at [158, 104] on div "Pare-Brise · Renault modus - 7263AGSMV1R" at bounding box center [159, 102] width 33 height 20
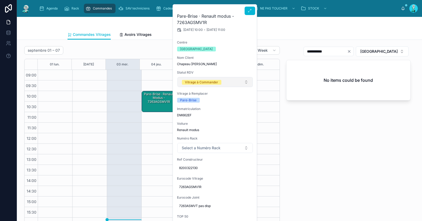
click at [191, 84] on div "Vitrage à Commander" at bounding box center [201, 82] width 33 height 5
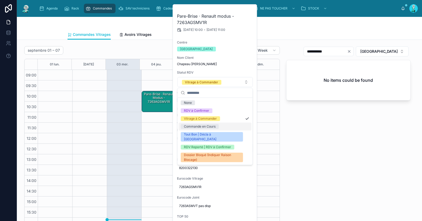
click at [195, 129] on div "Commande en Cours" at bounding box center [215, 127] width 73 height 8
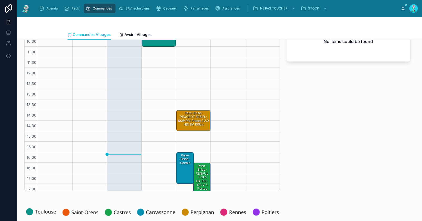
scroll to position [30, 0]
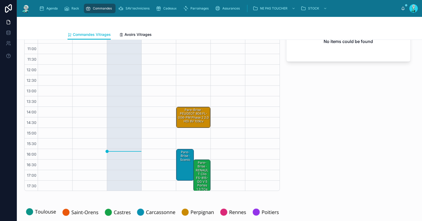
click at [187, 119] on div "Pare-Brise · PEUGEOT 806 FL-006-PM phase 2 2.0 HDi 8V 109cv" at bounding box center [193, 116] width 33 height 16
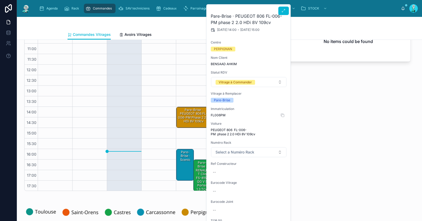
click at [215, 116] on span "FL006PM" at bounding box center [249, 115] width 76 height 4
click at [216, 116] on span "FL006PM" at bounding box center [249, 115] width 76 height 4
copy span "FL006PM"
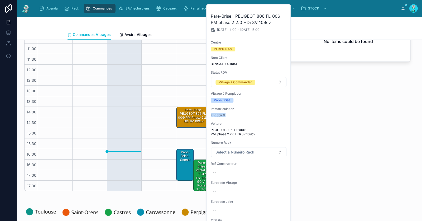
click at [193, 111] on div "Pare-Brise · PEUGEOT 806 FL-006-PM phase 2 2.0 HDi 8V 109cv" at bounding box center [193, 116] width 33 height 16
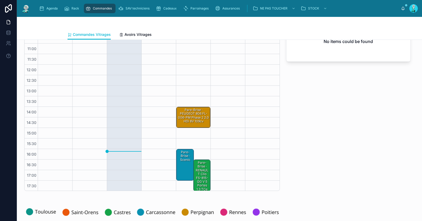
click at [197, 118] on div "Pare-Brise · PEUGEOT 806 FL-006-PM phase 2 2.0 HDi 8V 109cv" at bounding box center [193, 116] width 33 height 16
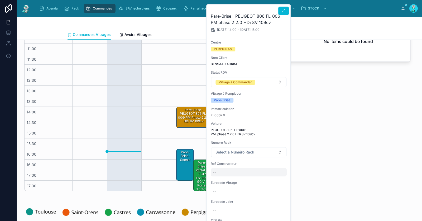
click at [237, 175] on div "--" at bounding box center [249, 172] width 76 height 8
type input "******"
click at [276, 178] on icon "submit" at bounding box center [278, 179] width 4 height 4
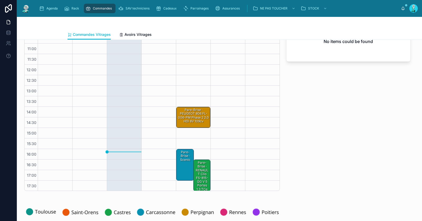
click at [190, 117] on div "Pare-Brise · PEUGEOT 806 FL-006-PM phase 2 2.0 HDi 8V 109cv" at bounding box center [193, 116] width 33 height 16
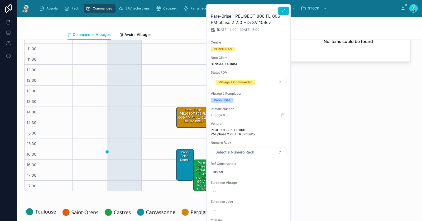
click at [222, 114] on span "FL006PM" at bounding box center [249, 115] width 76 height 4
copy span "FL006PM"
click at [191, 116] on div "Pare-Brise · PEUGEOT 806 FL-006-PM phase 2 2.0 HDi 8V 109cv" at bounding box center [193, 116] width 33 height 16
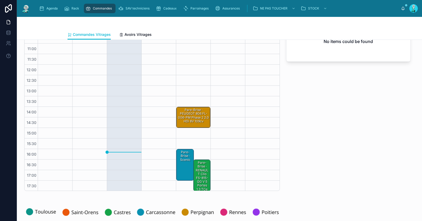
click at [191, 116] on div "Pare-Brise · PEUGEOT 806 FL-006-PM phase 2 2.0 HDi 8V 109cv" at bounding box center [193, 116] width 33 height 16
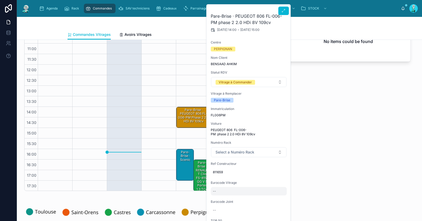
click at [233, 189] on div "--" at bounding box center [249, 191] width 76 height 8
click at [223, 199] on input "*******" at bounding box center [239, 198] width 50 height 7
click at [221, 198] on input "*******" at bounding box center [239, 198] width 50 height 7
type input "*******"
click button "submit" at bounding box center [278, 198] width 6 height 6
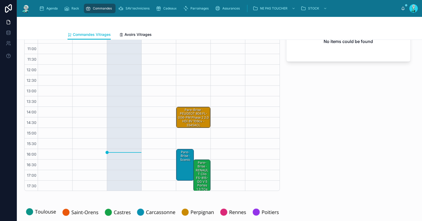
click at [197, 112] on div "Pare-Brise · PEUGEOT 806 FL-006-PM phase 2 2.0 HDi 8V 109cv - 3345ACL" at bounding box center [193, 118] width 33 height 20
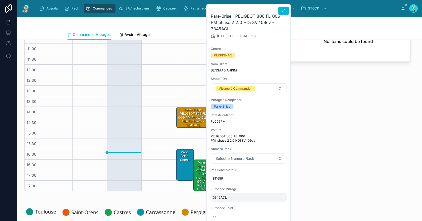
click at [242, 197] on span "3345ACL" at bounding box center [249, 198] width 72 height 4
type input "**********"
click button "submit" at bounding box center [278, 204] width 6 height 6
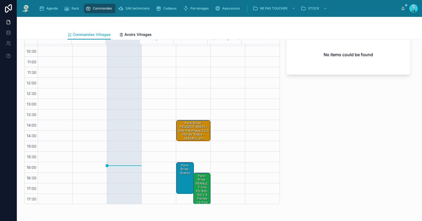
scroll to position [0, 0]
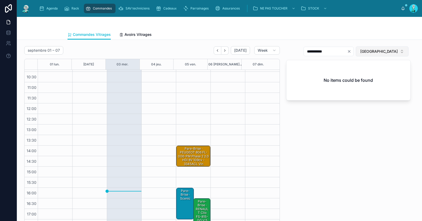
click at [389, 50] on span "[GEOGRAPHIC_DATA]" at bounding box center [379, 51] width 37 height 5
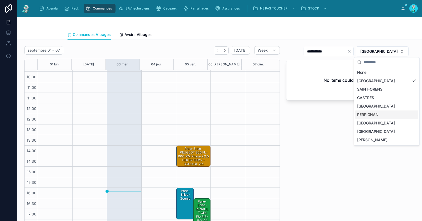
click at [371, 110] on div "[GEOGRAPHIC_DATA]" at bounding box center [386, 106] width 63 height 8
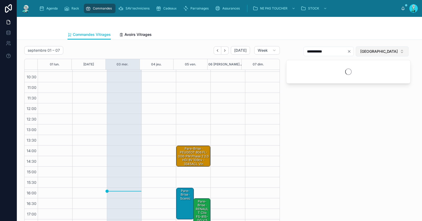
click at [374, 46] on button "[GEOGRAPHIC_DATA]" at bounding box center [382, 51] width 53 height 10
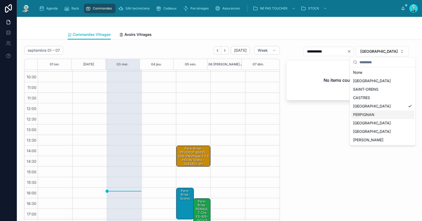
click at [361, 114] on div "PERPIGNAN" at bounding box center [382, 115] width 63 height 8
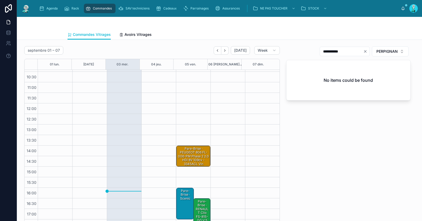
click at [365, 50] on icon "Clear" at bounding box center [366, 51] width 2 height 2
click at [355, 52] on input "text" at bounding box center [348, 51] width 43 height 7
paste input "*******"
type input "*******"
click at [187, 155] on div "Pare-Brise · PEUGEOT 806 FL-006-PM phase 2 2.0 HDi 8V 109cv - 3345ACL vin" at bounding box center [193, 157] width 33 height 20
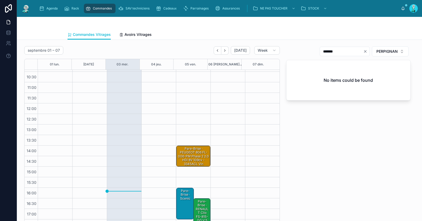
click at [187, 155] on div "Pare-Brise · PEUGEOT 806 FL-006-PM phase 2 2.0 HDi 8V 109cv - 3345ACL vin" at bounding box center [193, 157] width 33 height 20
click at [193, 154] on div "Pare-Brise · PEUGEOT 806 FL-006-PM phase 2 2.0 HDi 8V 109cv - 3345ACL vin" at bounding box center [193, 157] width 33 height 20
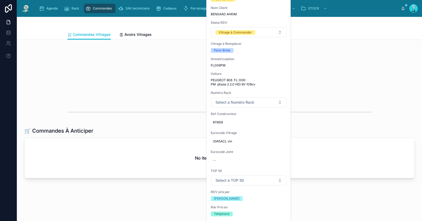
scroll to position [218, 0]
click at [230, 163] on div "--" at bounding box center [249, 160] width 76 height 8
type input "********"
click at [276, 166] on icon "submit" at bounding box center [278, 167] width 4 height 4
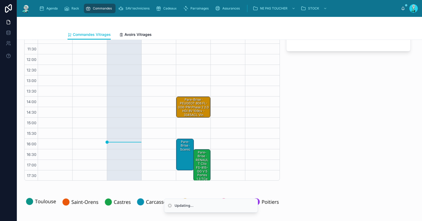
scroll to position [22, 0]
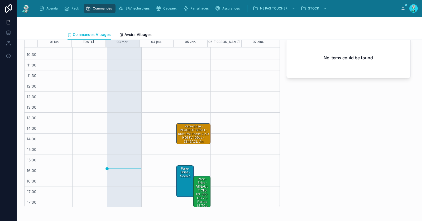
click at [192, 133] on div "Pare-Brise · PEUGEOT 806 FL-006-PM phase 2 2.0 HDi 8V 109cv - 3345ACL vin" at bounding box center [193, 134] width 33 height 20
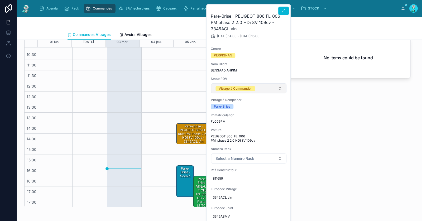
click at [246, 87] on div "Vitrage à Commander" at bounding box center [235, 88] width 33 height 5
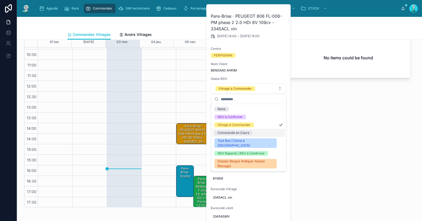
click at [249, 133] on span "Commande en Cours" at bounding box center [234, 133] width 38 height 5
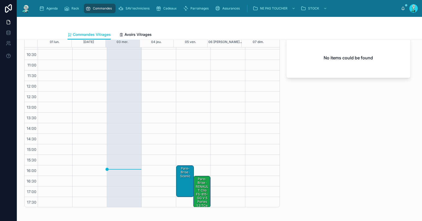
click at [198, 183] on div "Pare-Brise · RENAULT Clio FS-815-GG V 5 Portes 1.3 TCe 12V GPF EDC7 S&S 130 cv …" at bounding box center [203, 206] width 16 height 58
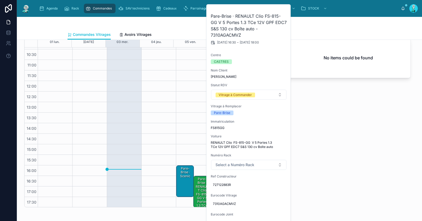
click at [179, 174] on div "Pare-Brise · Scenic" at bounding box center [185, 172] width 16 height 12
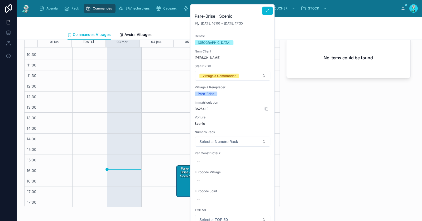
click at [200, 109] on span "BA254LR" at bounding box center [233, 109] width 76 height 4
copy span "BA254LR"
click at [208, 159] on div "--" at bounding box center [233, 162] width 76 height 8
type input "**********"
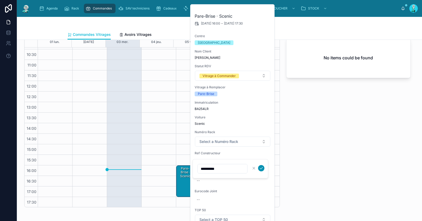
click at [261, 168] on icon "submit" at bounding box center [261, 168] width 3 height 2
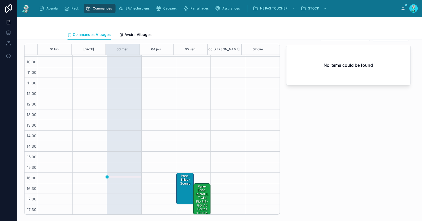
scroll to position [0, 0]
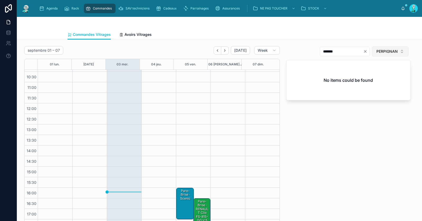
click at [389, 53] on span "PERPIGNAN" at bounding box center [387, 51] width 21 height 5
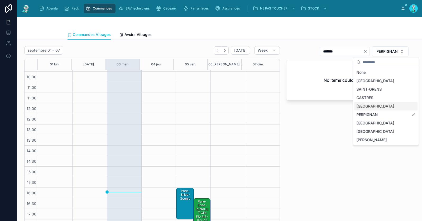
click at [371, 106] on div "[GEOGRAPHIC_DATA]" at bounding box center [386, 106] width 63 height 8
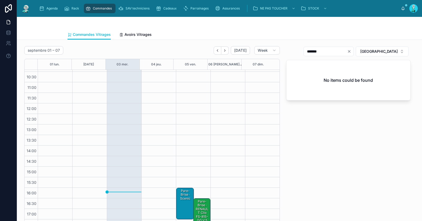
click at [352, 51] on icon "Clear" at bounding box center [349, 51] width 4 height 4
click at [352, 51] on input "text" at bounding box center [331, 51] width 43 height 7
paste input "**********"
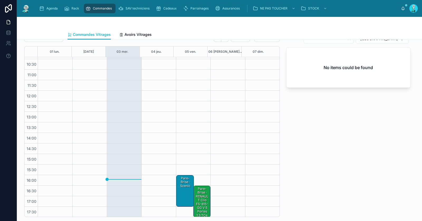
scroll to position [44, 0]
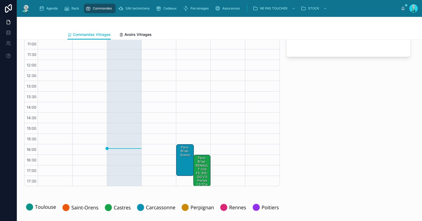
type input "*****"
click at [177, 163] on div "Pare-Brise · Scenic" at bounding box center [185, 160] width 16 height 31
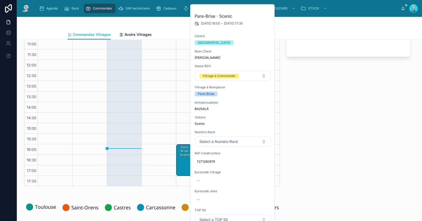
click at [180, 157] on div "Pare-Brise · Scenic" at bounding box center [185, 160] width 16 height 31
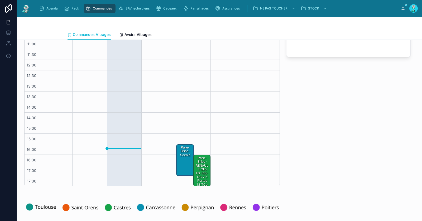
click at [180, 157] on div "Pare-Brise · Scenic" at bounding box center [185, 160] width 16 height 31
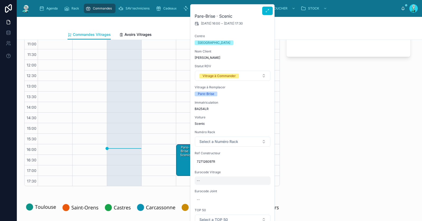
click at [209, 181] on div "--" at bounding box center [233, 181] width 76 height 8
click at [206, 186] on input "**********" at bounding box center [223, 187] width 50 height 7
click at [205, 189] on input "**********" at bounding box center [223, 187] width 50 height 7
type input "**********"
click button "submit" at bounding box center [261, 187] width 6 height 6
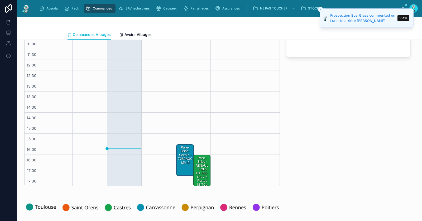
click at [183, 158] on div "Pare-Brise · Scenic - 7280AGCMV1R" at bounding box center [185, 155] width 16 height 20
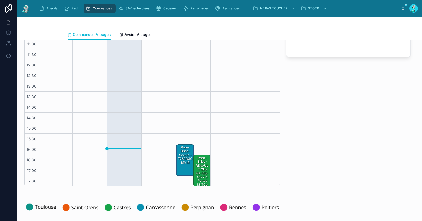
click at [181, 153] on div "Pare-Brise · Scenic - 7280AGCMV1R" at bounding box center [185, 155] width 16 height 20
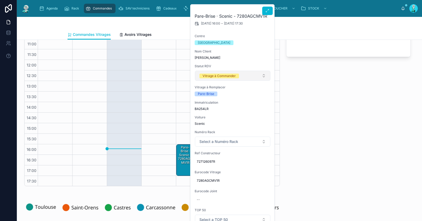
click at [227, 73] on span "Vitrage à Commander" at bounding box center [220, 75] width 40 height 5
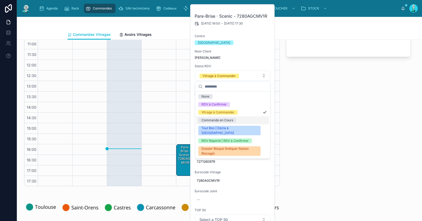
click at [218, 121] on div "Commande en Cours" at bounding box center [218, 120] width 32 height 5
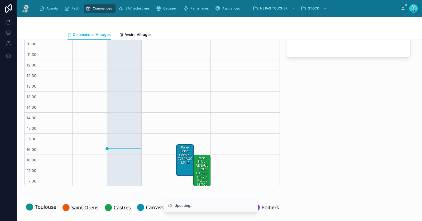
click at [311, 123] on div "***** CARCASSONNE No items could be found" at bounding box center [348, 95] width 131 height 188
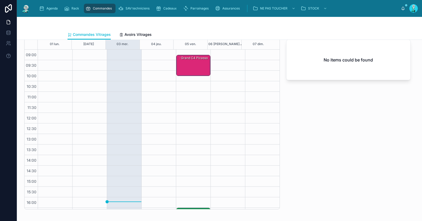
scroll to position [0, 0]
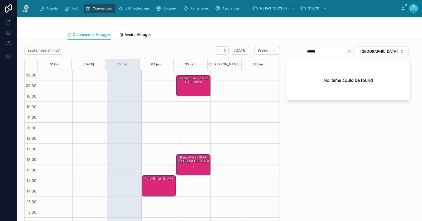
click at [161, 182] on div "Pare-Brise · Bmw 5" at bounding box center [159, 186] width 33 height 20
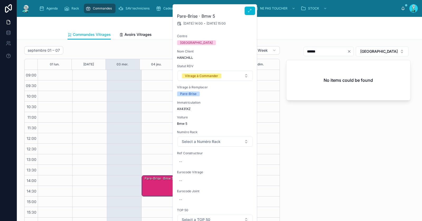
click at [186, 106] on div "Immatriculation AX431XZ" at bounding box center [215, 106] width 76 height 11
click at [185, 110] on span "AX431XZ" at bounding box center [215, 109] width 76 height 4
click at [186, 110] on span "AX431XZ" at bounding box center [215, 109] width 76 height 4
copy span "AX431XZ"
click at [193, 162] on div "--" at bounding box center [215, 162] width 76 height 8
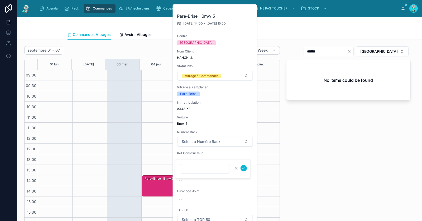
type input "**********"
click at [243, 169] on icon "submit" at bounding box center [244, 168] width 4 height 4
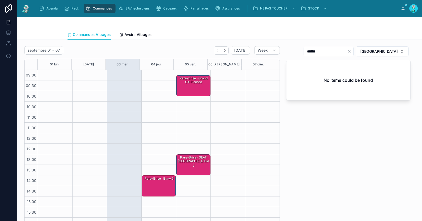
click at [159, 182] on div "Pare-Brise · Bmw 5" at bounding box center [159, 186] width 33 height 20
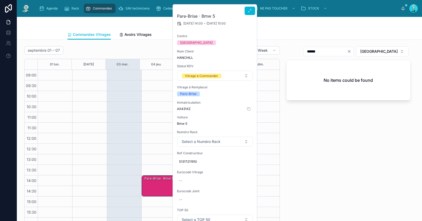
click at [185, 108] on span "AX431XZ" at bounding box center [215, 109] width 76 height 4
copy span "AX431XZ"
click at [184, 180] on div "--" at bounding box center [215, 181] width 76 height 8
type input "**********"
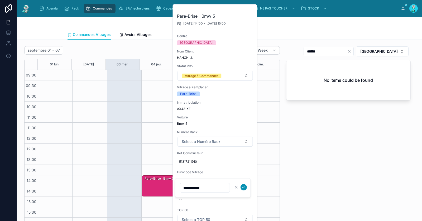
click at [243, 186] on icon "submit" at bounding box center [244, 187] width 4 height 4
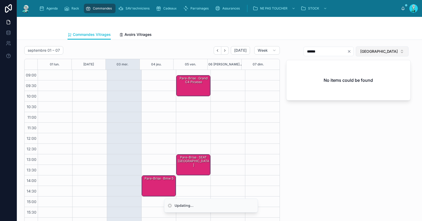
click at [377, 52] on span "CARCASSONNE" at bounding box center [379, 51] width 37 height 5
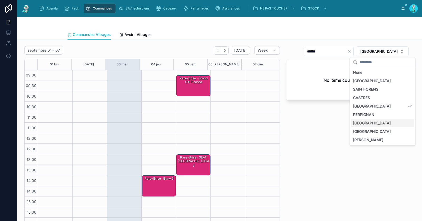
click at [362, 125] on div "[GEOGRAPHIC_DATA]" at bounding box center [382, 123] width 63 height 8
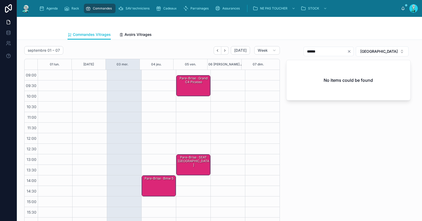
click at [352, 50] on icon "Clear" at bounding box center [349, 51] width 4 height 4
paste input "**********"
click at [347, 51] on input "**********" at bounding box center [325, 51] width 43 height 7
type input "**********"
click at [152, 187] on div "Pare-Brise · Bmw 5 - 2452AGSMUV1T" at bounding box center [159, 186] width 33 height 20
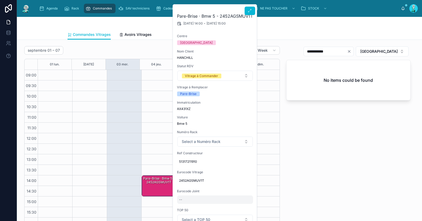
click at [188, 197] on div "--" at bounding box center [215, 200] width 76 height 8
type input "*********"
click at [243, 205] on icon "submit" at bounding box center [244, 206] width 4 height 4
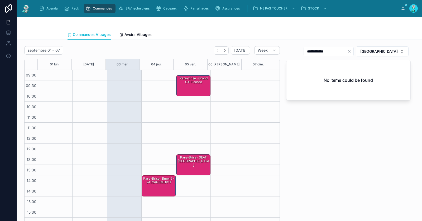
click at [155, 186] on div "Pare-Brise · Bmw 5 - 2452AGSMUV1T" at bounding box center [159, 186] width 33 height 20
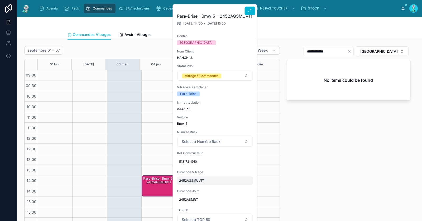
click at [194, 179] on span "2452AGSMUV1T" at bounding box center [215, 181] width 72 height 4
click at [196, 187] on input "**********" at bounding box center [205, 187] width 50 height 7
click at [154, 189] on div "Pare-Brise · Bmw 5 - 2452AGSMUV1T" at bounding box center [159, 186] width 33 height 20
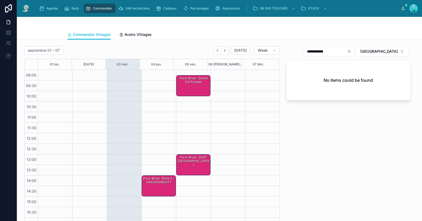
click at [156, 183] on div "Pare-Brise · Bmw 5 - 2452AGSMUV1T" at bounding box center [159, 180] width 33 height 9
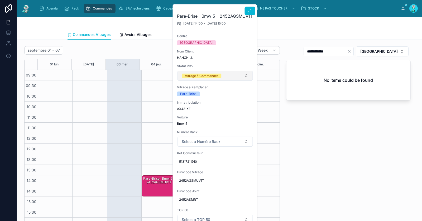
click at [210, 76] on div "Vitrage à Commander" at bounding box center [201, 76] width 33 height 5
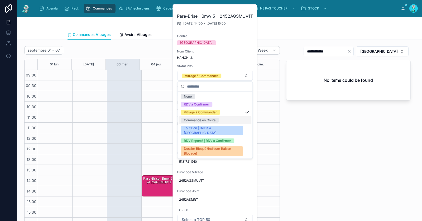
click at [203, 123] on div "Commande en Cours" at bounding box center [215, 120] width 73 height 8
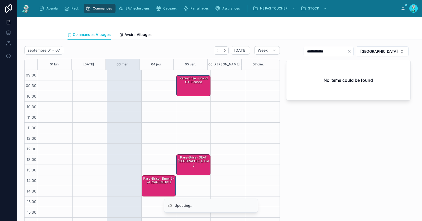
click at [314, 134] on div "**********" at bounding box center [348, 138] width 131 height 188
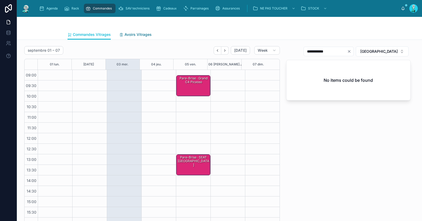
click at [137, 37] on span "Avoirs Vitrages" at bounding box center [138, 34] width 27 height 5
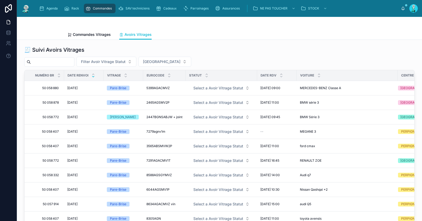
click at [142, 60] on div "Filter Avoir Vitrage Statut Filter Centre" at bounding box center [219, 62] width 391 height 10
click at [161, 60] on span "[GEOGRAPHIC_DATA]" at bounding box center [161, 61] width 37 height 5
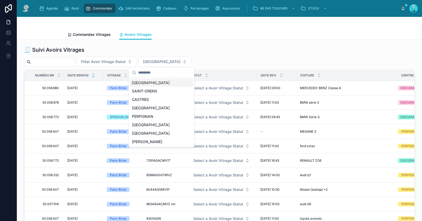
click at [159, 79] on div "[GEOGRAPHIC_DATA]" at bounding box center [161, 83] width 63 height 8
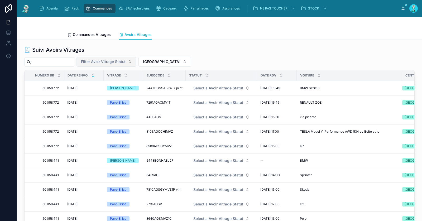
click at [115, 59] on span "Filter Avoir Vitrage Statut" at bounding box center [103, 61] width 45 height 5
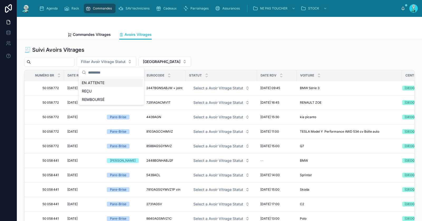
click at [111, 82] on div "EN ATTENTE" at bounding box center [111, 83] width 63 height 8
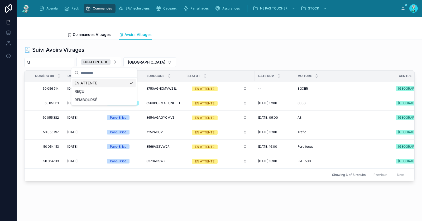
click at [164, 201] on div "🧾 Suivi Avoirs Vitrages EN ATTENTE TOULOUSE Numéro BR Date Renvoi Vitrage Euroc…" at bounding box center [220, 128] width 406 height 177
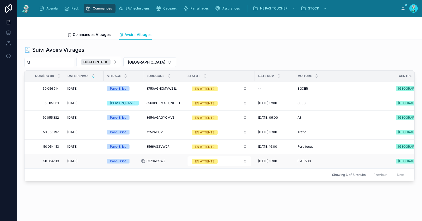
click at [143, 159] on icon at bounding box center [143, 161] width 4 height 4
click at [144, 146] on icon at bounding box center [143, 147] width 4 height 4
click at [143, 132] on icon at bounding box center [143, 132] width 4 height 4
click at [143, 117] on icon at bounding box center [143, 118] width 4 height 4
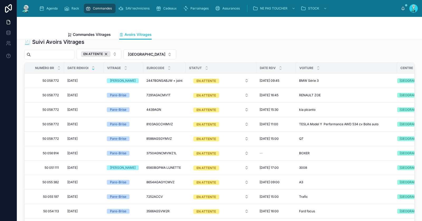
scroll to position [49, 0]
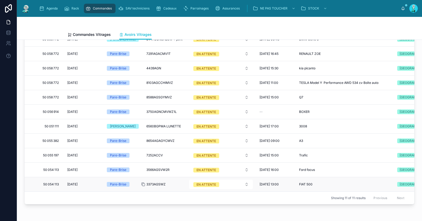
click at [145, 184] on icon at bounding box center [144, 185] width 2 height 2
click at [144, 168] on icon at bounding box center [143, 170] width 4 height 4
click at [225, 32] on div "Commandes Vitrages Avoirs Vitrages" at bounding box center [220, 35] width 304 height 10
click at [145, 111] on icon at bounding box center [144, 112] width 2 height 2
click at [144, 95] on icon at bounding box center [143, 97] width 4 height 4
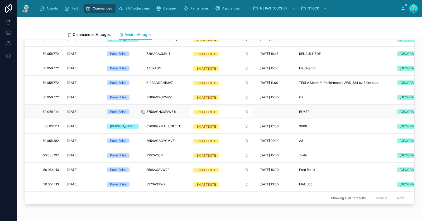
click at [145, 110] on icon at bounding box center [143, 112] width 4 height 4
click at [145, 95] on icon at bounding box center [143, 97] width 4 height 4
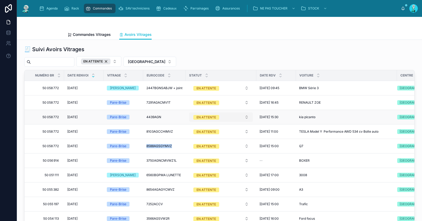
scroll to position [0, 0]
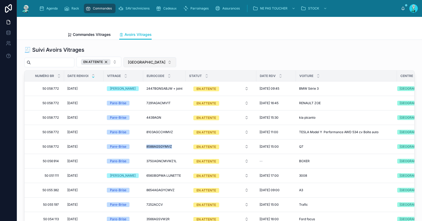
click at [138, 62] on span "[GEOGRAPHIC_DATA]" at bounding box center [146, 62] width 37 height 5
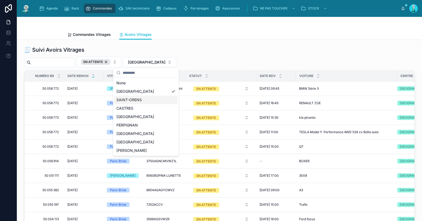
click at [143, 98] on div "SAINT-ORENS" at bounding box center [145, 100] width 63 height 8
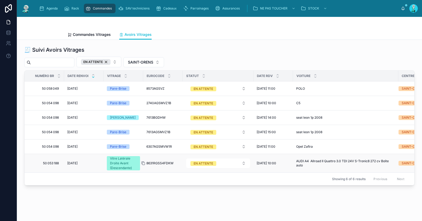
click at [144, 163] on icon at bounding box center [143, 163] width 4 height 4
click at [144, 145] on icon at bounding box center [143, 147] width 4 height 4
click at [144, 131] on icon at bounding box center [143, 132] width 4 height 4
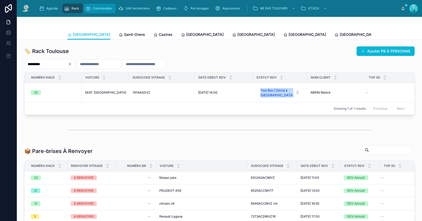
click at [92, 11] on div "Commandes" at bounding box center [100, 8] width 29 height 8
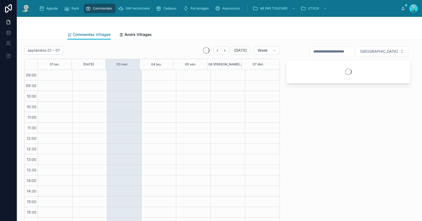
scroll to position [30, 0]
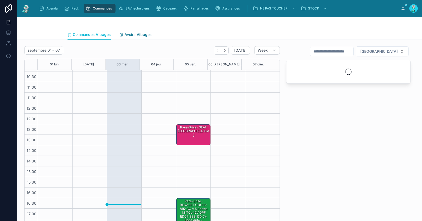
click at [125, 35] on span "Avoirs Vitrages" at bounding box center [138, 34] width 27 height 5
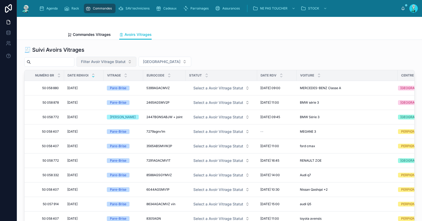
drag, startPoint x: 108, startPoint y: 62, endPoint x: 114, endPoint y: 61, distance: 6.6
click at [108, 62] on span "Filter Avoir Vitrage Statut" at bounding box center [103, 61] width 45 height 5
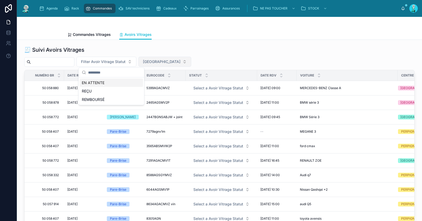
click at [147, 60] on button "[GEOGRAPHIC_DATA]" at bounding box center [165, 62] width 53 height 10
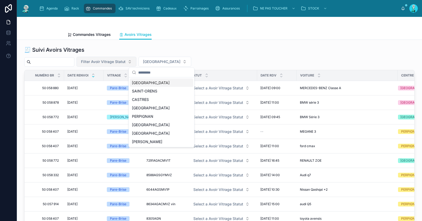
click at [117, 61] on span "Filter Avoir Vitrage Statut" at bounding box center [103, 61] width 45 height 5
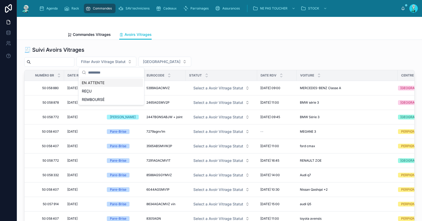
click at [68, 58] on div at bounding box center [49, 62] width 50 height 10
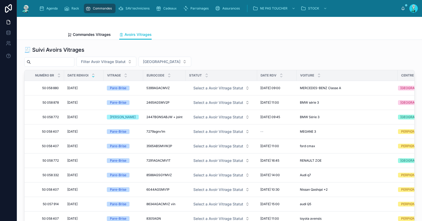
click at [69, 61] on input "text" at bounding box center [52, 61] width 43 height 7
paste input "**********"
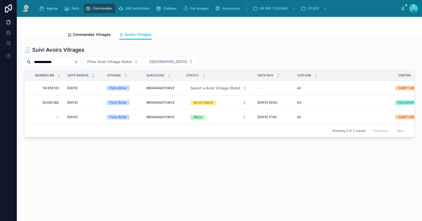
type input "**********"
click at [78, 62] on icon "Clear" at bounding box center [76, 62] width 4 height 4
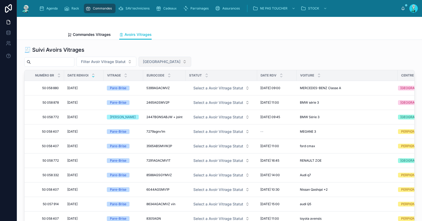
click at [153, 63] on span "[GEOGRAPHIC_DATA]" at bounding box center [161, 61] width 37 height 5
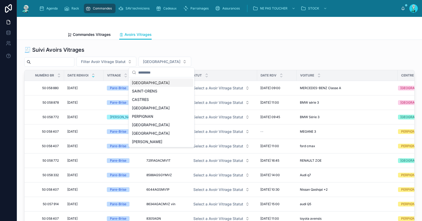
click at [152, 82] on div "[GEOGRAPHIC_DATA]" at bounding box center [161, 83] width 63 height 8
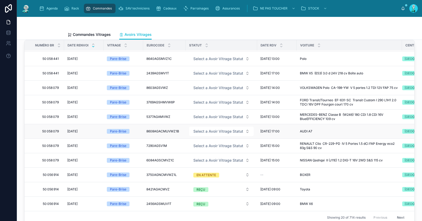
scroll to position [36, 0]
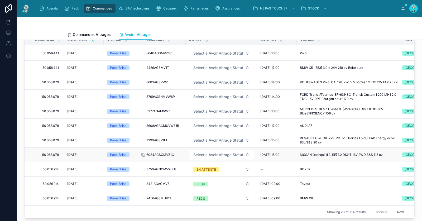
click at [142, 153] on icon at bounding box center [143, 155] width 4 height 4
click at [210, 152] on span "Select a Avoir Vitrage Statut" at bounding box center [219, 154] width 50 height 5
click at [205, 178] on span "REÇU" at bounding box center [198, 179] width 15 height 5
click at [145, 138] on icon at bounding box center [143, 140] width 4 height 4
click at [207, 138] on span "Select a Avoir Vitrage Statut" at bounding box center [219, 140] width 50 height 5
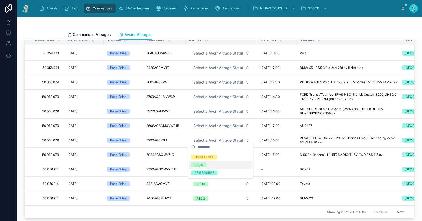
click at [205, 164] on span "REÇU" at bounding box center [198, 165] width 15 height 5
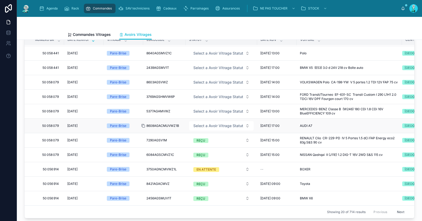
click at [144, 124] on icon at bounding box center [143, 126] width 4 height 4
click at [207, 123] on span "Select a Avoir Vitrage Statut" at bounding box center [219, 125] width 50 height 5
click at [196, 151] on div "REÇU" at bounding box center [199, 150] width 9 height 5
click at [145, 109] on icon at bounding box center [143, 111] width 4 height 4
click at [215, 109] on span "Select a Avoir Vitrage Statut" at bounding box center [219, 111] width 50 height 5
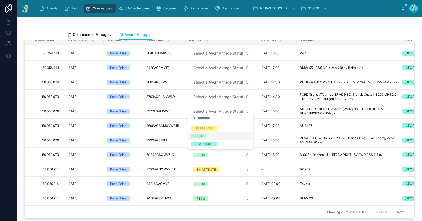
click at [204, 134] on span "REÇU" at bounding box center [198, 136] width 15 height 5
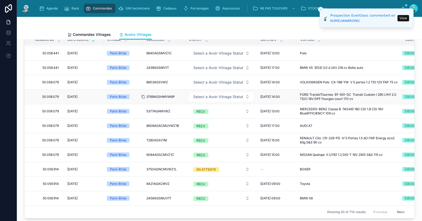
click at [145, 95] on div at bounding box center [145, 97] width 8 height 4
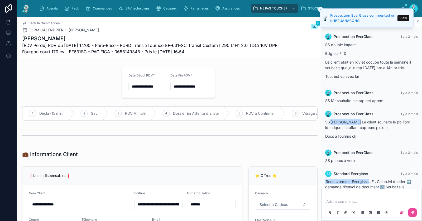
scroll to position [206, 0]
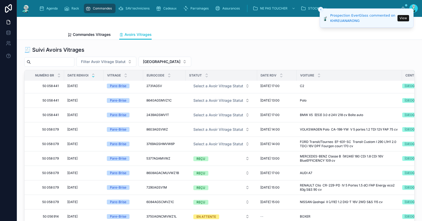
scroll to position [119, 0]
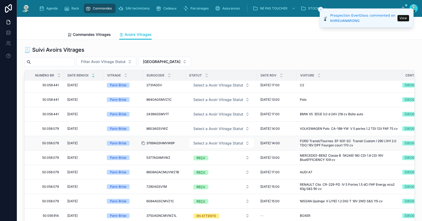
click at [145, 141] on icon at bounding box center [143, 143] width 4 height 4
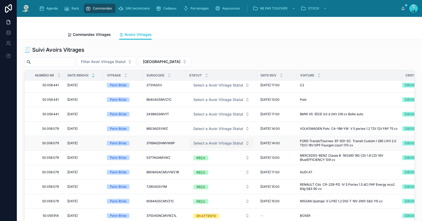
click at [210, 141] on span "Select a Avoir Vitrage Statut" at bounding box center [219, 143] width 50 height 5
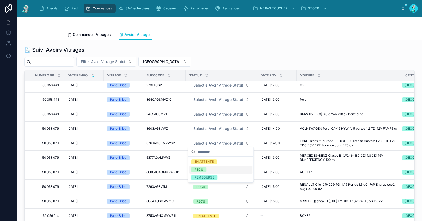
click at [198, 171] on div "REÇU" at bounding box center [199, 169] width 9 height 5
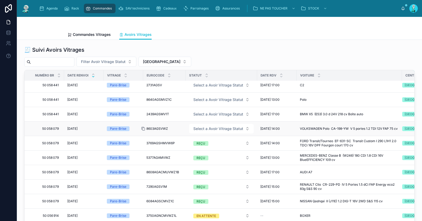
click at [143, 127] on icon at bounding box center [143, 129] width 4 height 4
click at [206, 127] on span "Select a Avoir Vitrage Statut" at bounding box center [219, 128] width 50 height 5
click at [199, 156] on div "REÇU" at bounding box center [199, 155] width 9 height 5
click at [142, 112] on td "Pare-Brise" at bounding box center [124, 114] width 40 height 15
click at [144, 113] on icon at bounding box center [143, 114] width 4 height 4
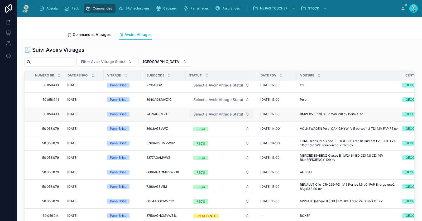
click at [216, 114] on span "Select a Avoir Vitrage Statut" at bounding box center [219, 114] width 50 height 5
click at [238, 31] on div "Commandes Vitrages Avoirs Vitrages" at bounding box center [220, 35] width 304 height 10
click at [206, 112] on span "Select a Avoir Vitrage Statut" at bounding box center [219, 114] width 50 height 5
click at [200, 139] on div "REÇU" at bounding box center [199, 141] width 9 height 5
click at [144, 98] on icon at bounding box center [143, 100] width 4 height 4
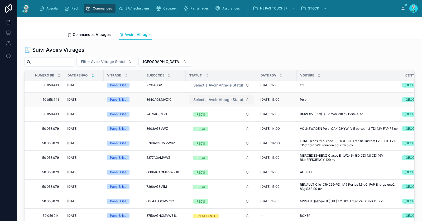
click at [207, 97] on span "Select a Avoir Vitrage Statut" at bounding box center [219, 99] width 50 height 5
click at [204, 126] on span "REÇU" at bounding box center [198, 126] width 15 height 5
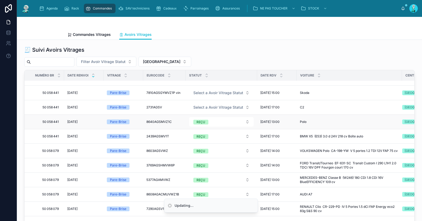
scroll to position [93, 0]
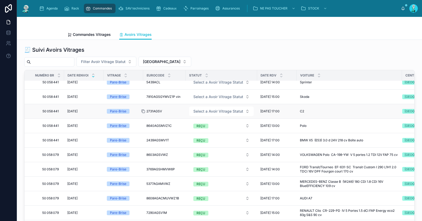
click at [143, 110] on icon at bounding box center [143, 111] width 4 height 4
click at [213, 109] on span "Select a Avoir Vitrage Statut" at bounding box center [219, 111] width 50 height 5
click at [199, 136] on div "REÇU" at bounding box center [199, 138] width 9 height 5
click at [144, 96] on icon at bounding box center [143, 97] width 4 height 4
click at [206, 94] on span "Select a Avoir Vitrage Statut" at bounding box center [219, 96] width 50 height 5
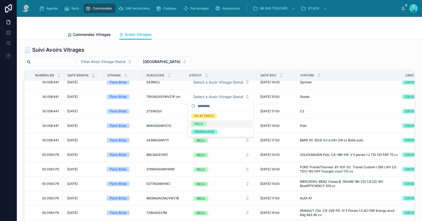
click at [204, 124] on span "REÇU" at bounding box center [198, 124] width 15 height 5
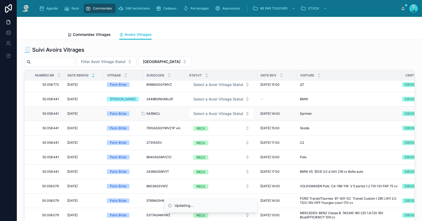
scroll to position [56, 0]
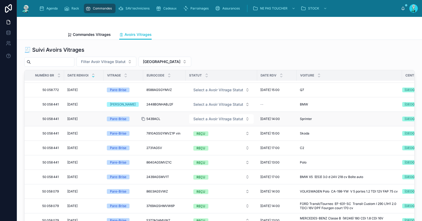
click at [144, 117] on icon at bounding box center [143, 119] width 4 height 4
click at [208, 117] on span "Select a Avoir Vitrage Statut" at bounding box center [219, 118] width 50 height 5
click at [201, 148] on div "REÇU" at bounding box center [199, 146] width 9 height 5
click at [141, 103] on icon at bounding box center [143, 104] width 4 height 4
click at [198, 102] on span "Select a Avoir Vitrage Statut" at bounding box center [219, 104] width 50 height 5
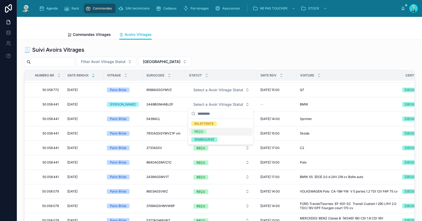
click at [202, 131] on div "REÇU" at bounding box center [199, 131] width 9 height 5
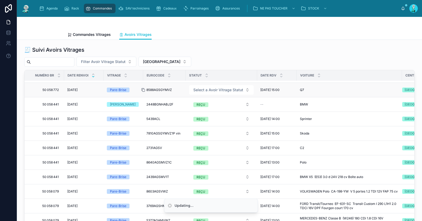
click at [143, 88] on icon at bounding box center [143, 90] width 4 height 4
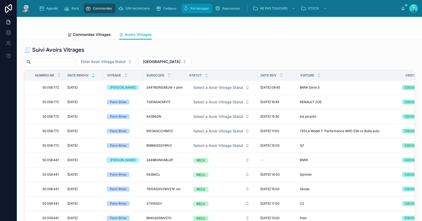
scroll to position [0, 0]
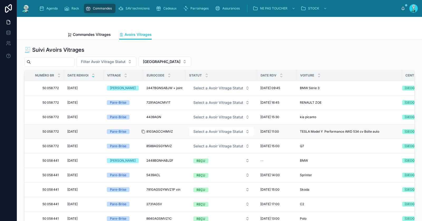
click at [144, 130] on icon at bounding box center [143, 132] width 4 height 4
click at [199, 144] on span "Select a Avoir Vitrage Statut" at bounding box center [219, 146] width 50 height 5
click at [200, 164] on div "EN ATTENTE" at bounding box center [204, 166] width 19 height 5
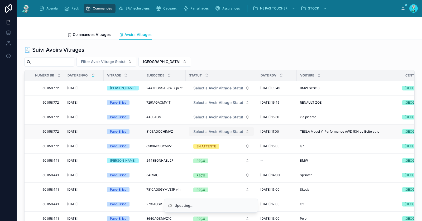
click at [204, 128] on button "Select a Avoir Vitrage Statut" at bounding box center [221, 132] width 65 height 10
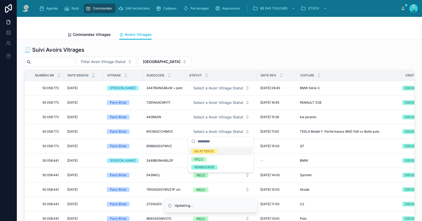
click at [204, 150] on div "EN ATTENTE" at bounding box center [204, 151] width 19 height 5
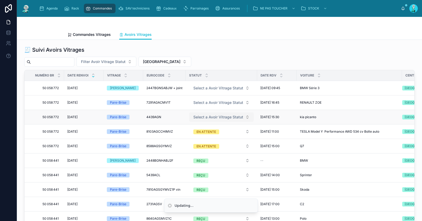
click at [208, 116] on span "Select a Avoir Vitrage Statut" at bounding box center [219, 117] width 50 height 5
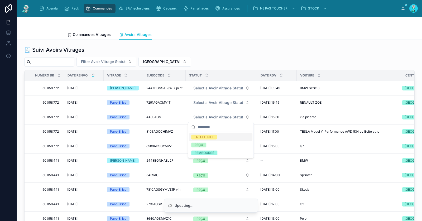
click at [208, 137] on div "EN ATTENTE" at bounding box center [204, 137] width 19 height 5
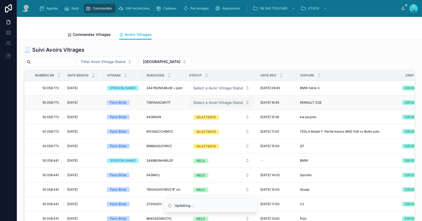
click at [209, 101] on span "Select a Avoir Vitrage Statut" at bounding box center [219, 102] width 50 height 5
click at [212, 98] on button "Select a Avoir Vitrage Statut" at bounding box center [221, 103] width 65 height 10
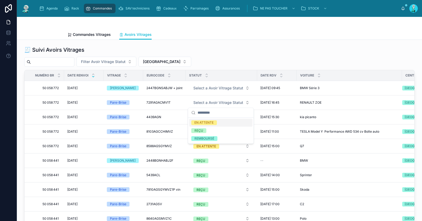
click at [211, 122] on div "EN ATTENTE" at bounding box center [204, 122] width 19 height 5
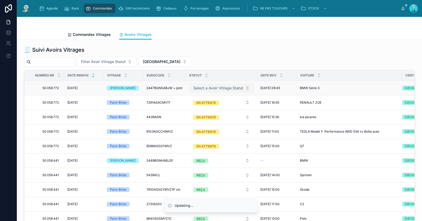
click at [210, 87] on span "Select a Avoir Vitrage Statut" at bounding box center [219, 88] width 50 height 5
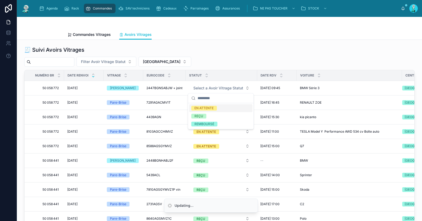
click at [209, 107] on div "EN ATTENTE" at bounding box center [204, 108] width 19 height 5
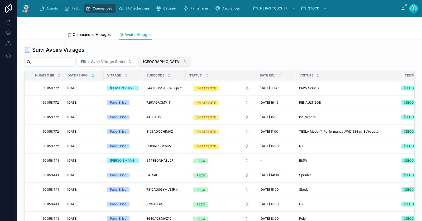
click at [164, 61] on span "[GEOGRAPHIC_DATA]" at bounding box center [161, 61] width 37 height 5
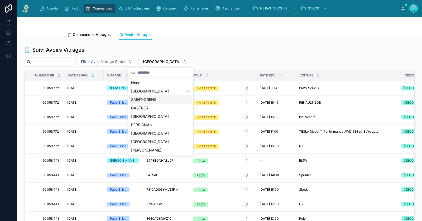
click at [153, 100] on div "SAINT-ORENS" at bounding box center [160, 100] width 63 height 8
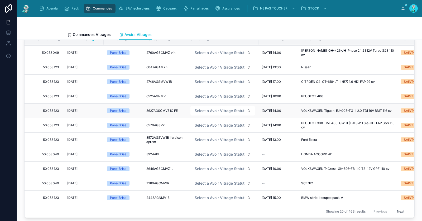
scroll to position [131, 0]
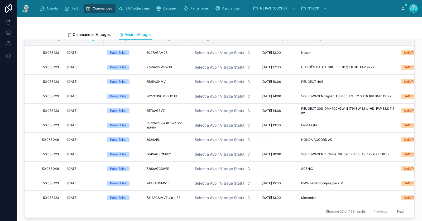
click at [394, 208] on button "Next" at bounding box center [401, 212] width 15 height 8
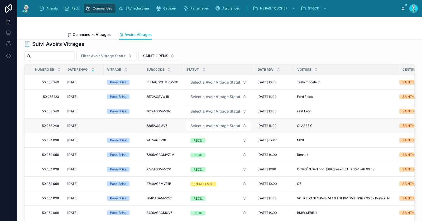
scroll to position [82, 0]
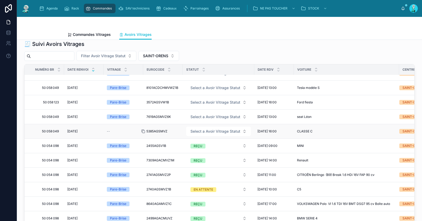
click at [143, 130] on icon at bounding box center [143, 131] width 4 height 4
click at [216, 132] on span "Select a Avoir Vitrage Statut" at bounding box center [216, 131] width 50 height 5
click at [207, 155] on div "REÇU" at bounding box center [218, 158] width 63 height 8
click at [144, 115] on icon at bounding box center [143, 117] width 4 height 4
click at [214, 115] on span "Select a Avoir Vitrage Statut" at bounding box center [216, 116] width 50 height 5
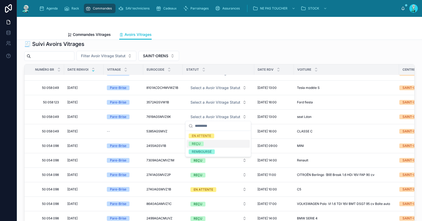
click at [209, 142] on div "REÇU" at bounding box center [218, 144] width 63 height 8
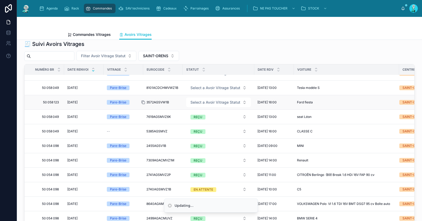
click at [143, 100] on icon at bounding box center [143, 102] width 4 height 4
click at [201, 102] on span "Select a Avoir Vitrage Statut" at bounding box center [216, 102] width 50 height 5
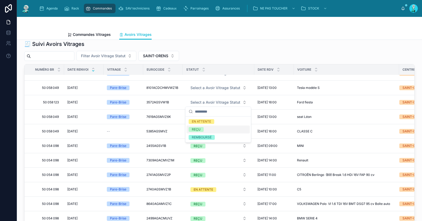
click at [200, 129] on div "REÇU" at bounding box center [196, 129] width 9 height 5
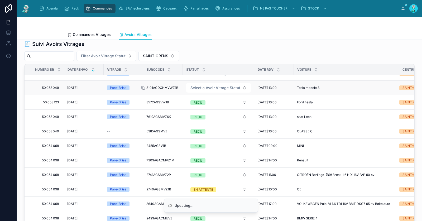
click at [144, 87] on icon at bounding box center [144, 88] width 2 height 2
click at [205, 86] on span "Select a Avoir Vitrage Statut" at bounding box center [216, 87] width 50 height 5
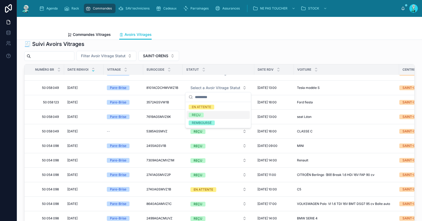
click at [204, 115] on div "REÇU" at bounding box center [218, 115] width 63 height 8
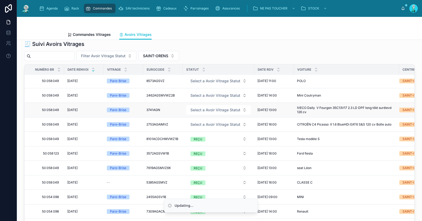
scroll to position [28, 0]
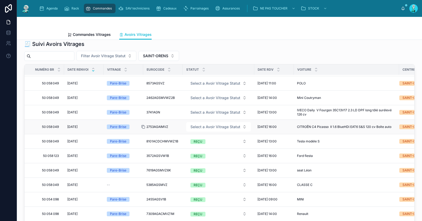
click at [144, 126] on icon at bounding box center [143, 127] width 4 height 4
click at [214, 124] on span "Select a Avoir Vitrage Statut" at bounding box center [216, 126] width 50 height 5
click at [203, 154] on span "REÇU" at bounding box center [196, 154] width 15 height 5
click at [144, 111] on icon at bounding box center [143, 112] width 4 height 4
click at [207, 111] on span "Select a Avoir Vitrage Statut" at bounding box center [216, 112] width 50 height 5
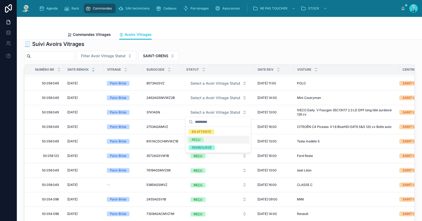
click at [200, 139] on div "REÇU" at bounding box center [196, 140] width 9 height 5
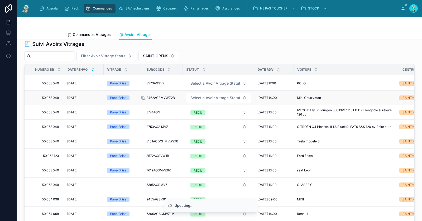
click at [144, 98] on icon at bounding box center [143, 98] width 4 height 4
click at [206, 95] on span "Select a Avoir Vitrage Statut" at bounding box center [216, 97] width 50 height 5
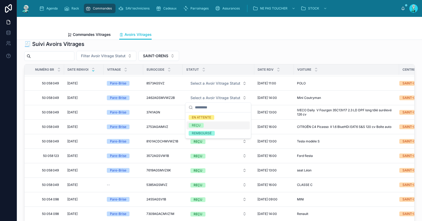
click at [203, 124] on span "REÇU" at bounding box center [196, 125] width 15 height 5
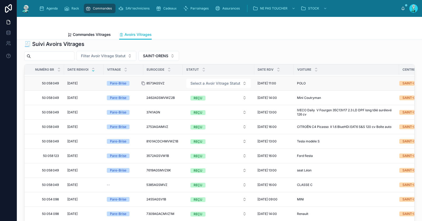
click at [145, 83] on icon at bounding box center [144, 84] width 2 height 2
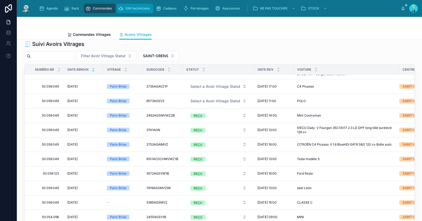
scroll to position [0, 0]
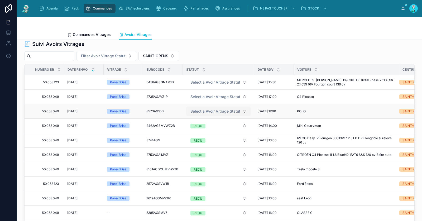
click at [210, 109] on span "Select a Avoir Vitrage Statut" at bounding box center [216, 111] width 50 height 5
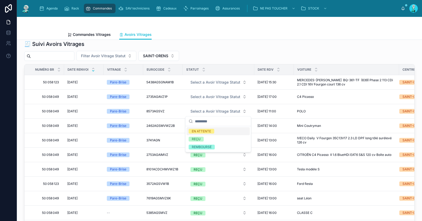
click at [208, 129] on div "EN ATTENTE" at bounding box center [201, 131] width 19 height 5
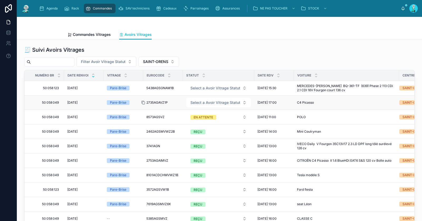
click at [144, 102] on icon at bounding box center [143, 103] width 4 height 4
click at [143, 88] on icon at bounding box center [144, 88] width 2 height 2
click at [205, 88] on span "Select a Avoir Vitrage Statut" at bounding box center [216, 88] width 50 height 5
click at [205, 115] on div "REÇU" at bounding box center [218, 116] width 63 height 8
click at [166, 60] on span "SAINT-ORENS" at bounding box center [155, 61] width 25 height 5
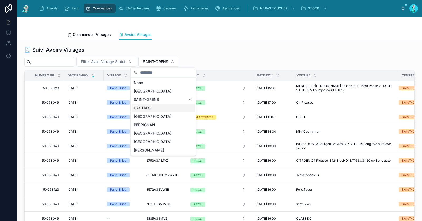
click at [157, 105] on div "CASTRES" at bounding box center [163, 108] width 63 height 8
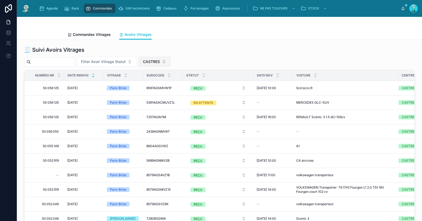
click at [154, 63] on span "CASTRES" at bounding box center [151, 61] width 17 height 5
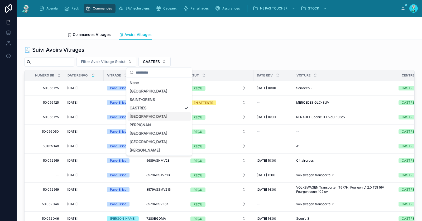
click at [146, 116] on div "CARCASSONNE" at bounding box center [159, 116] width 63 height 8
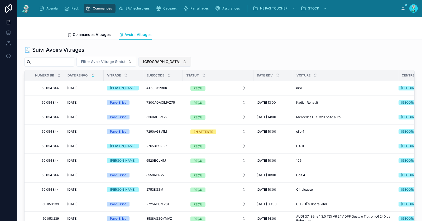
click at [158, 61] on span "CARCASSONNE" at bounding box center [161, 61] width 37 height 5
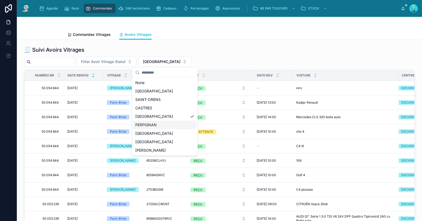
click at [147, 126] on div "PERPIGNAN" at bounding box center [164, 125] width 63 height 8
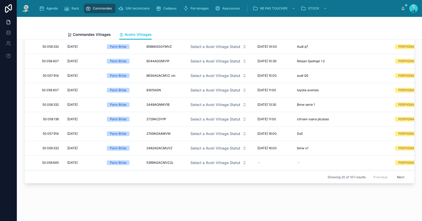
scroll to position [77, 0]
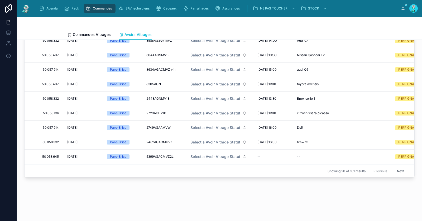
click at [394, 167] on button "Next" at bounding box center [401, 171] width 15 height 8
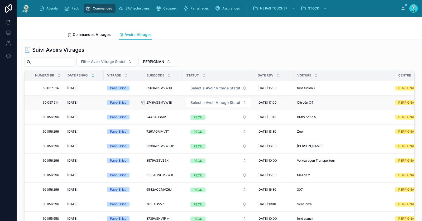
click at [145, 101] on icon at bounding box center [143, 103] width 4 height 4
click at [145, 87] on icon at bounding box center [144, 88] width 2 height 2
click at [213, 101] on span "Select a Avoir Vitrage Statut" at bounding box center [216, 102] width 50 height 5
click at [210, 120] on div "EN ATTENTE" at bounding box center [218, 123] width 63 height 8
click at [205, 87] on span "Select a Avoir Vitrage Statut" at bounding box center [216, 88] width 50 height 5
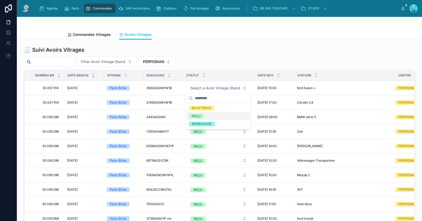
click at [202, 114] on span "REÇU" at bounding box center [196, 116] width 15 height 5
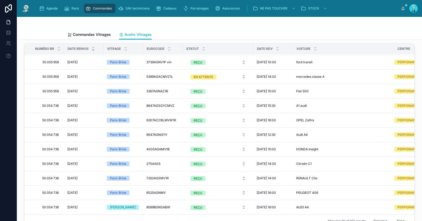
scroll to position [77, 0]
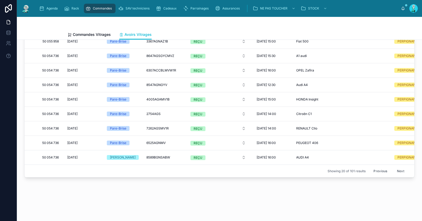
click at [379, 167] on button "Previous" at bounding box center [380, 171] width 21 height 8
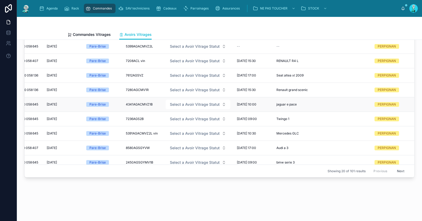
scroll to position [131, 29]
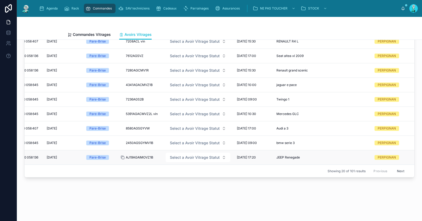
click at [121, 156] on div at bounding box center [125, 158] width 8 height 4
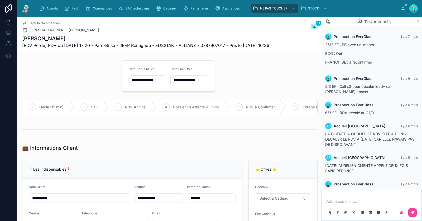
scroll to position [129, 0]
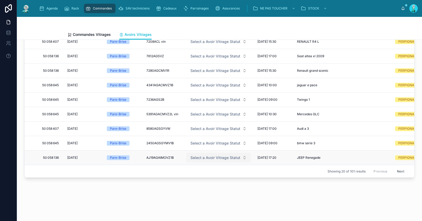
scroll to position [77, 0]
click at [144, 156] on icon at bounding box center [143, 158] width 4 height 4
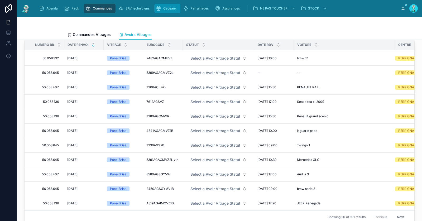
scroll to position [47, 0]
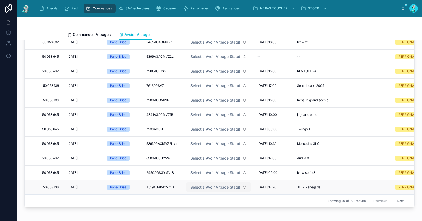
click at [216, 185] on span "Select a Avoir Vitrage Statut" at bounding box center [216, 187] width 50 height 5
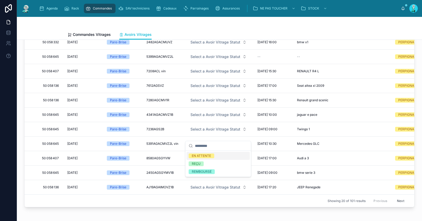
click at [214, 156] on span "EN ATTENTE" at bounding box center [202, 156] width 26 height 5
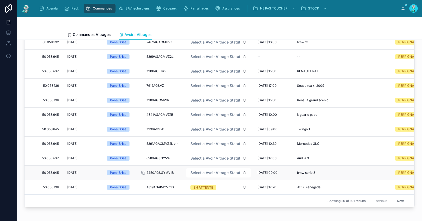
click at [144, 171] on icon at bounding box center [143, 173] width 4 height 4
click at [216, 168] on button "Select a Avoir Vitrage Statut" at bounding box center [218, 173] width 65 height 10
click at [204, 195] on div "REÇU" at bounding box center [218, 197] width 63 height 8
click at [143, 156] on icon at bounding box center [143, 158] width 4 height 4
click at [201, 156] on span "Select a Avoir Vitrage Statut" at bounding box center [216, 158] width 50 height 5
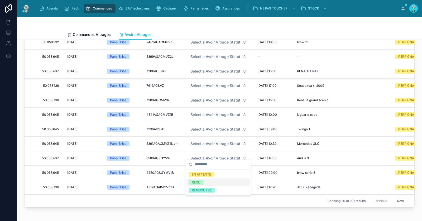
click at [199, 182] on div "REÇU" at bounding box center [196, 182] width 9 height 5
click at [140, 140] on td "Pare-Brise" at bounding box center [124, 144] width 40 height 15
click at [144, 140] on td "5391AGACMVZ2L vin 5391AGACMVZ2L vin" at bounding box center [163, 144] width 40 height 15
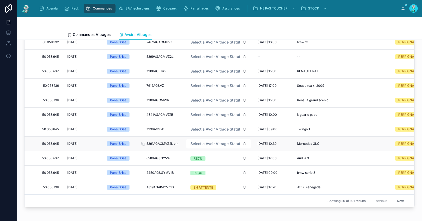
click at [158, 142] on span "5391AGACMVZ2L vin" at bounding box center [163, 144] width 32 height 4
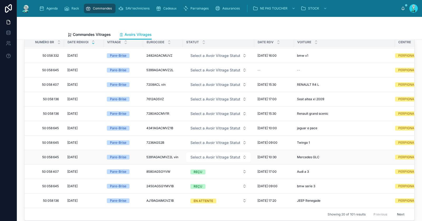
scroll to position [34, 0]
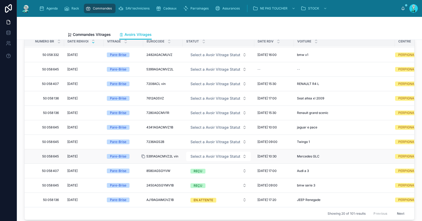
click at [143, 154] on icon at bounding box center [143, 156] width 4 height 4
click at [208, 154] on span "Select a Avoir Vitrage Statut" at bounding box center [216, 156] width 50 height 5
click at [206, 181] on div "REÇU" at bounding box center [218, 181] width 63 height 8
click at [144, 140] on icon at bounding box center [143, 142] width 4 height 4
click at [201, 140] on span "Select a Avoir Vitrage Statut" at bounding box center [216, 141] width 50 height 5
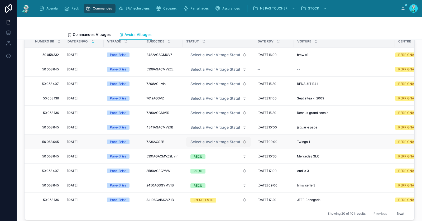
click at [201, 140] on span "Select a Avoir Vitrage Statut" at bounding box center [216, 141] width 50 height 5
click at [207, 139] on span "Select a Avoir Vitrage Statut" at bounding box center [216, 141] width 50 height 5
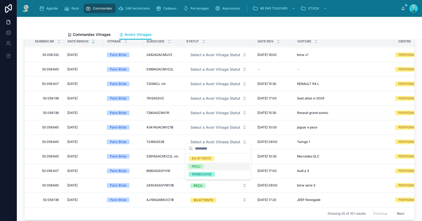
click at [203, 165] on span "REÇU" at bounding box center [196, 166] width 15 height 5
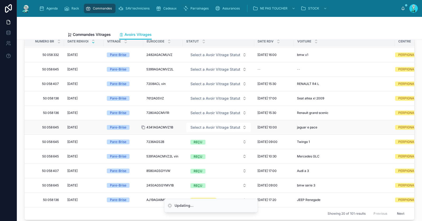
click at [145, 125] on icon at bounding box center [143, 127] width 4 height 4
click at [208, 125] on span "Select a Avoir Vitrage Statut" at bounding box center [216, 127] width 50 height 5
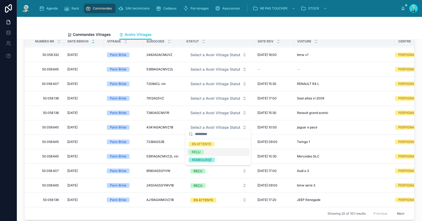
click at [203, 151] on span "REÇU" at bounding box center [196, 152] width 15 height 5
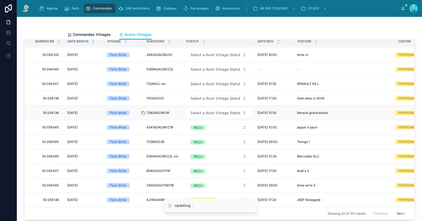
click at [143, 112] on icon at bounding box center [144, 113] width 2 height 2
click at [225, 110] on span "Select a Avoir Vitrage Statut" at bounding box center [216, 112] width 50 height 5
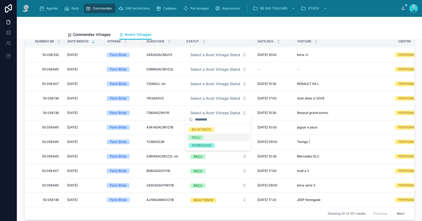
click at [208, 138] on div "REÇU" at bounding box center [218, 138] width 63 height 8
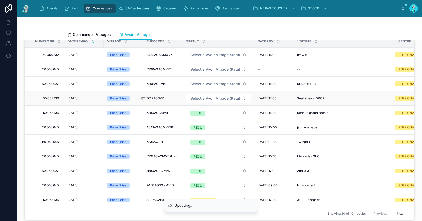
click at [143, 96] on icon at bounding box center [143, 98] width 4 height 4
click at [204, 96] on span "Select a Avoir Vitrage Statut" at bounding box center [216, 98] width 50 height 5
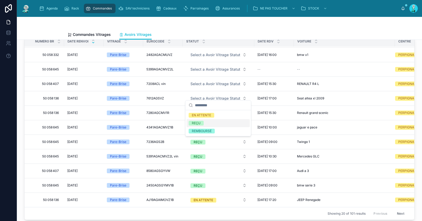
click at [199, 123] on div "REÇU" at bounding box center [196, 123] width 9 height 5
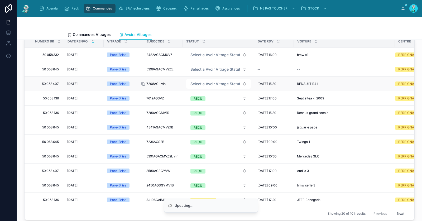
click at [145, 82] on div at bounding box center [145, 84] width 8 height 4
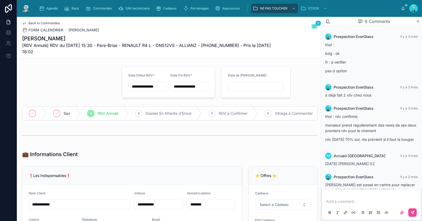
scroll to position [122, 0]
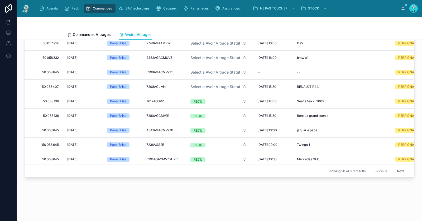
scroll to position [98, 0]
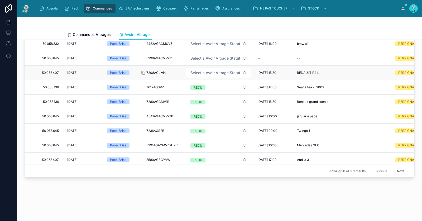
click at [143, 71] on icon at bounding box center [143, 73] width 4 height 4
click at [222, 70] on span "Select a Avoir Vitrage Statut" at bounding box center [216, 72] width 50 height 5
click at [214, 97] on div "REÇU" at bounding box center [218, 99] width 63 height 8
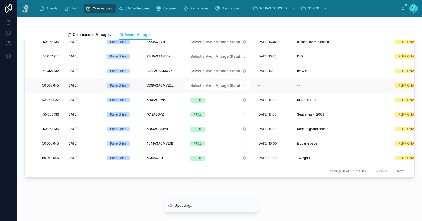
scroll to position [63, 0]
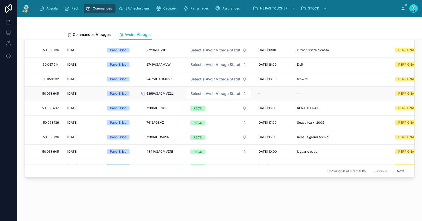
click at [144, 92] on icon at bounding box center [143, 94] width 4 height 4
click at [209, 91] on span "Select a Avoir Vitrage Statut" at bounding box center [216, 93] width 50 height 5
click at [218, 122] on div "REÇU" at bounding box center [218, 120] width 63 height 8
click at [145, 78] on icon at bounding box center [144, 79] width 2 height 2
click at [223, 77] on span "Select a Avoir Vitrage Statut" at bounding box center [216, 79] width 50 height 5
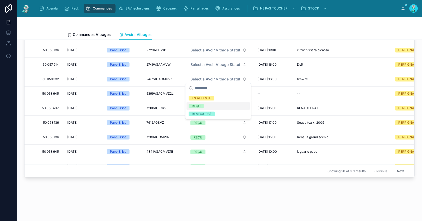
click at [206, 108] on div "REÇU" at bounding box center [218, 106] width 63 height 8
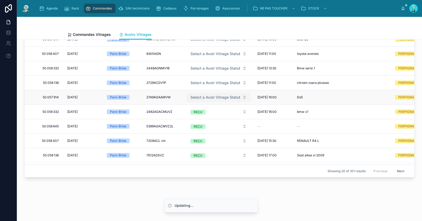
scroll to position [29, 0]
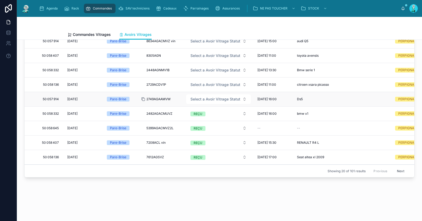
click at [145, 98] on icon at bounding box center [144, 99] width 2 height 2
click at [144, 83] on icon at bounding box center [143, 84] width 2 height 2
click at [213, 84] on span "Select a Avoir Vitrage Statut" at bounding box center [216, 84] width 50 height 5
click at [200, 110] on div "REÇU" at bounding box center [196, 112] width 9 height 5
click at [144, 69] on icon at bounding box center [143, 70] width 4 height 4
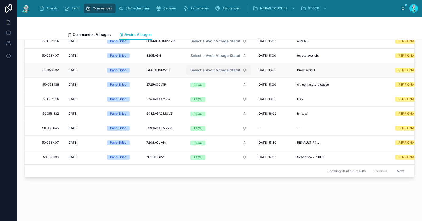
click at [208, 69] on span "Select a Avoir Vitrage Statut" at bounding box center [216, 70] width 50 height 5
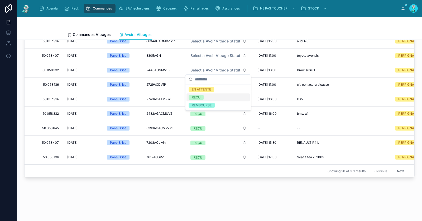
click at [203, 95] on span "REÇU" at bounding box center [196, 97] width 15 height 5
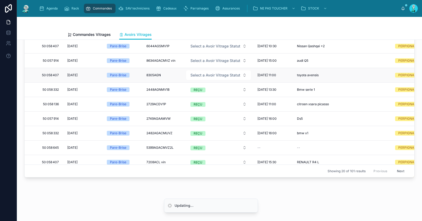
scroll to position [6, 0]
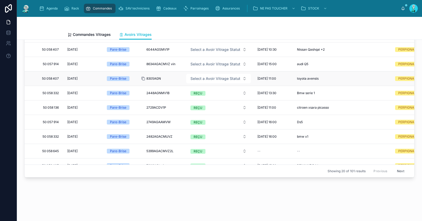
click at [144, 78] on icon at bounding box center [144, 79] width 2 height 2
click at [196, 79] on span "Select a Avoir Vitrage Statut" at bounding box center [216, 78] width 50 height 5
click at [200, 104] on div "REÇU" at bounding box center [196, 105] width 9 height 5
click at [145, 63] on icon at bounding box center [143, 64] width 4 height 4
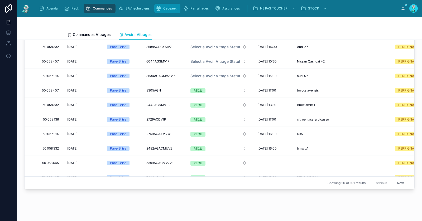
scroll to position [42, 0]
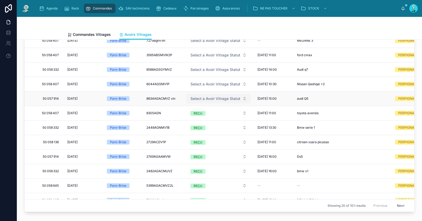
click at [209, 97] on span "Select a Avoir Vitrage Statut" at bounding box center [216, 98] width 50 height 5
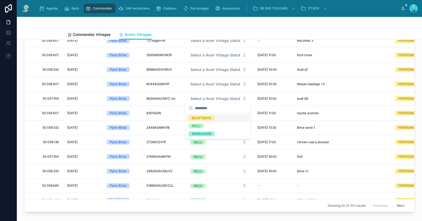
click at [209, 119] on div "EN ATTENTE" at bounding box center [201, 118] width 19 height 5
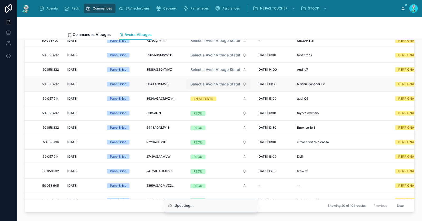
click at [205, 82] on span "Select a Avoir Vitrage Statut" at bounding box center [216, 84] width 50 height 5
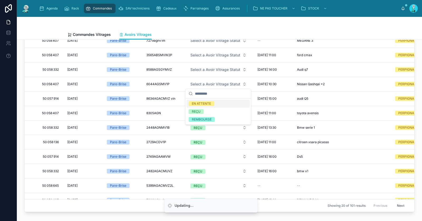
click at [202, 102] on div "EN ATTENTE" at bounding box center [201, 103] width 19 height 5
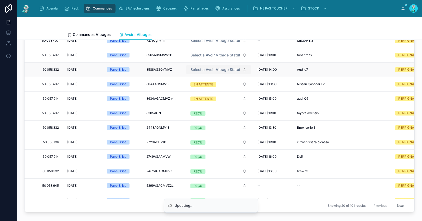
click at [207, 65] on button "Select a Avoir Vitrage Statut" at bounding box center [218, 70] width 65 height 10
click at [206, 88] on form "EN ATTENTE" at bounding box center [218, 84] width 65 height 10
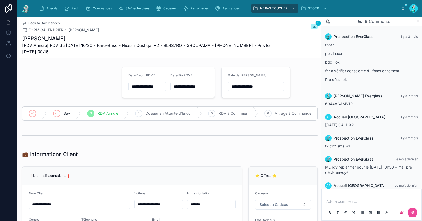
scroll to position [98, 0]
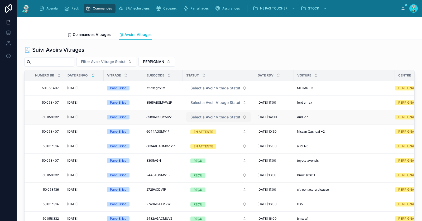
click at [207, 117] on span "Select a Avoir Vitrage Statut" at bounding box center [216, 117] width 50 height 5
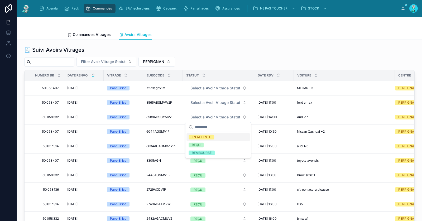
click at [209, 138] on div "EN ATTENTE" at bounding box center [201, 137] width 19 height 5
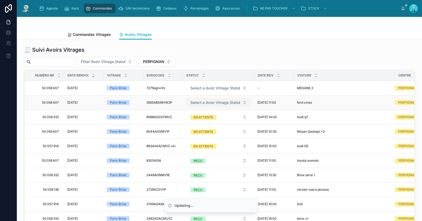
click at [210, 103] on span "Select a Avoir Vitrage Statut" at bounding box center [216, 102] width 50 height 5
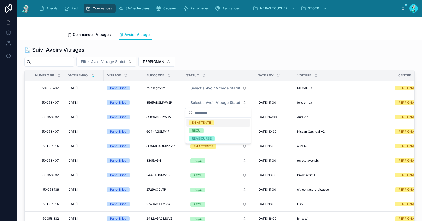
click at [213, 124] on span "EN ATTENTE" at bounding box center [202, 122] width 26 height 5
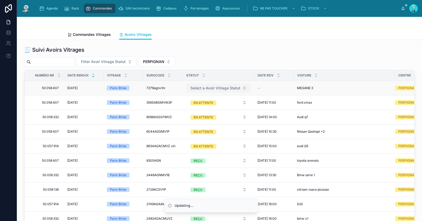
click at [214, 87] on span "Select a Avoir Vitrage Statut" at bounding box center [216, 88] width 50 height 5
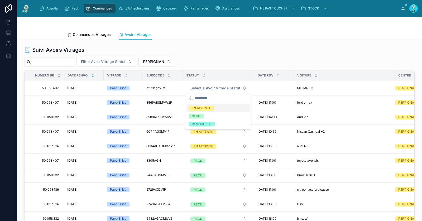
click at [216, 107] on div "EN ATTENTE" at bounding box center [218, 108] width 63 height 8
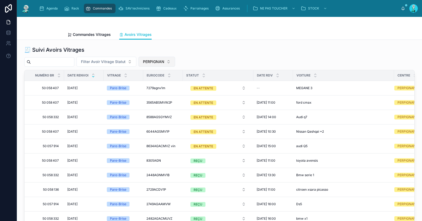
click at [157, 63] on span "PERPIGNAN" at bounding box center [153, 61] width 21 height 5
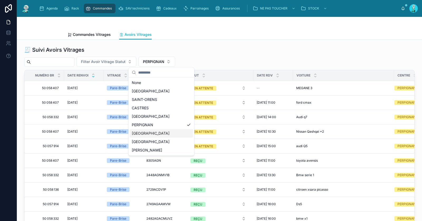
click at [158, 135] on div "[GEOGRAPHIC_DATA]" at bounding box center [161, 133] width 63 height 8
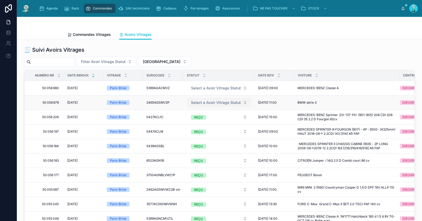
click at [220, 99] on button "Select a Avoir Vitrage Statut" at bounding box center [219, 103] width 65 height 10
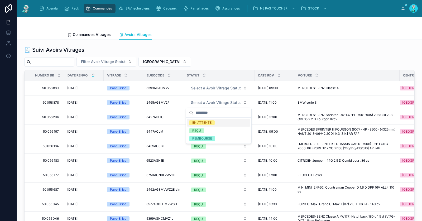
click at [213, 120] on span "EN ATTENTE" at bounding box center [202, 122] width 26 height 5
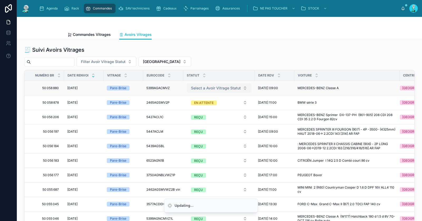
click at [213, 89] on span "Select a Avoir Vitrage Statut" at bounding box center [216, 88] width 50 height 5
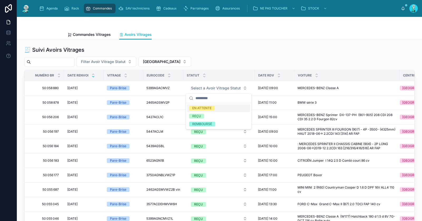
click at [209, 107] on div "EN ATTENTE" at bounding box center [201, 108] width 19 height 5
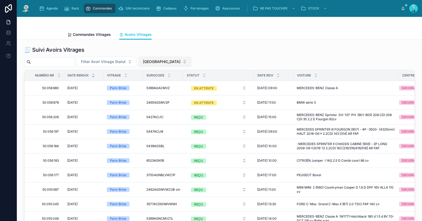
click at [156, 60] on span "[GEOGRAPHIC_DATA]" at bounding box center [161, 61] width 37 height 5
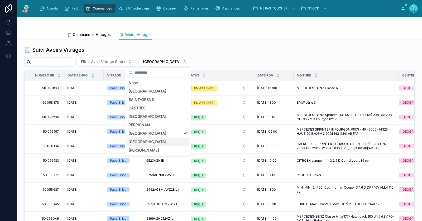
click at [143, 141] on div "POITIERS" at bounding box center [157, 142] width 63 height 8
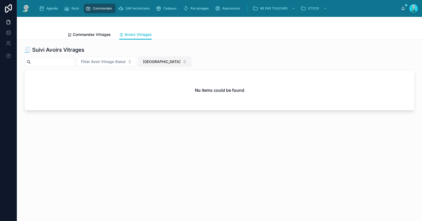
click at [154, 61] on span "POITIERS" at bounding box center [161, 61] width 37 height 5
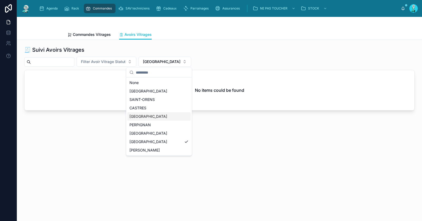
click at [146, 115] on div "CARCASSONNE" at bounding box center [159, 116] width 63 height 8
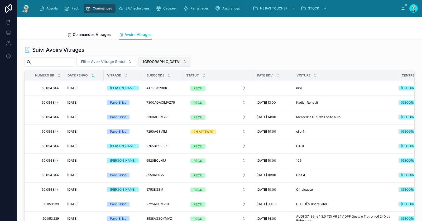
click at [162, 60] on span "CARCASSONNE" at bounding box center [161, 61] width 37 height 5
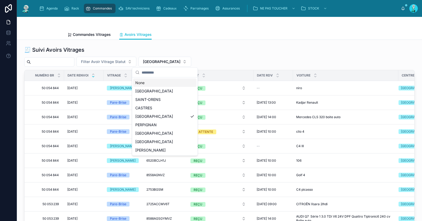
click at [154, 82] on div "None" at bounding box center [164, 83] width 63 height 8
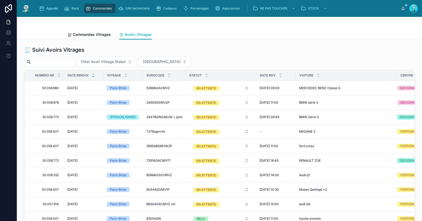
click at [74, 62] on input "text" at bounding box center [52, 61] width 43 height 7
paste input "**********"
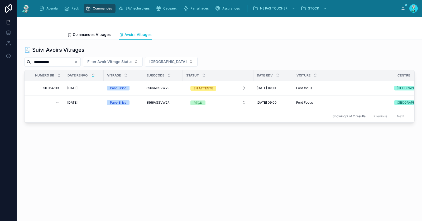
type input "**********"
drag, startPoint x: 152, startPoint y: 126, endPoint x: 141, endPoint y: 126, distance: 11.6
click at [141, 125] on div "**********" at bounding box center [219, 84] width 397 height 81
click at [158, 65] on button "[GEOGRAPHIC_DATA]" at bounding box center [171, 62] width 53 height 10
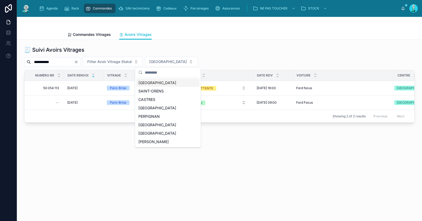
click at [165, 82] on div "[GEOGRAPHIC_DATA]" at bounding box center [167, 83] width 63 height 8
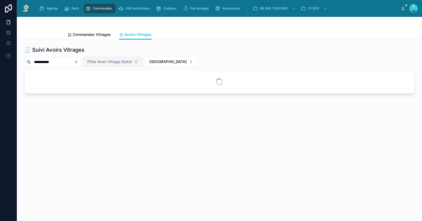
click at [129, 61] on span "Filter Avoir Vitrage Statut" at bounding box center [109, 61] width 45 height 5
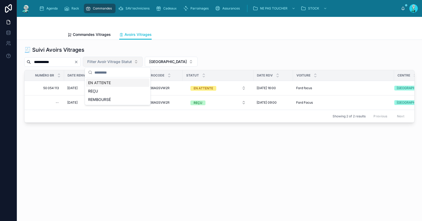
click at [78, 63] on icon "Clear" at bounding box center [76, 62] width 4 height 4
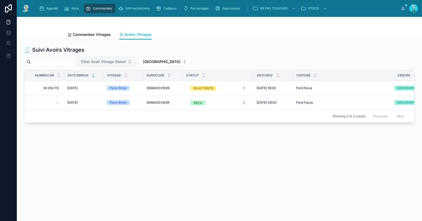
click at [105, 65] on button "Filter Avoir Vitrage Statut" at bounding box center [107, 62] width 60 height 10
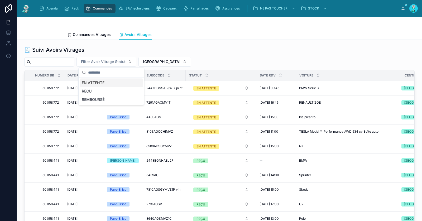
click at [103, 81] on div "EN ATTENTE" at bounding box center [111, 83] width 63 height 8
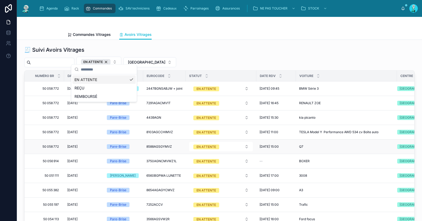
scroll to position [77, 0]
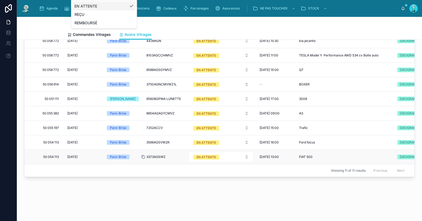
click at [143, 156] on icon at bounding box center [144, 157] width 2 height 2
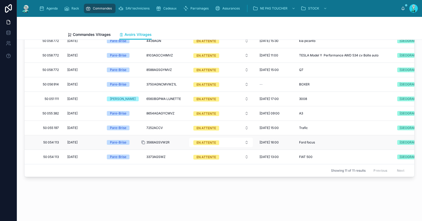
click at [143, 142] on icon at bounding box center [144, 143] width 2 height 2
click at [145, 113] on icon at bounding box center [144, 114] width 2 height 2
click at [163, 190] on div "🧾 Suivi Avoirs Vitrages EN ATTENTE TOULOUSE Numéro BR Date Renvoi Vitrage Euroc…" at bounding box center [220, 88] width 406 height 250
click at [166, 186] on div "🧾 Suivi Avoirs Vitrages EN ATTENTE TOULOUSE Numéro BR Date Renvoi Vitrage Euroc…" at bounding box center [220, 88] width 406 height 250
click at [145, 97] on icon at bounding box center [143, 99] width 4 height 4
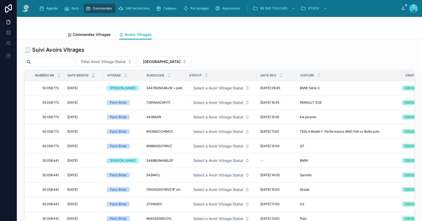
click at [163, 66] on div "🧾 Suivi Avoirs Vitrages Filter Avoir Vitrage Statut TOULOUSE Numéro BR Date Ren…" at bounding box center [219, 150] width 391 height 208
click at [163, 63] on span "[GEOGRAPHIC_DATA]" at bounding box center [161, 61] width 37 height 5
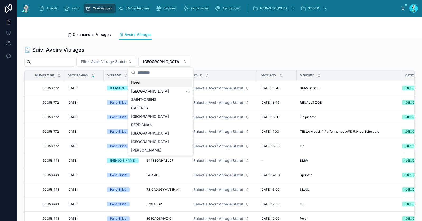
click at [156, 82] on div "None" at bounding box center [160, 83] width 63 height 8
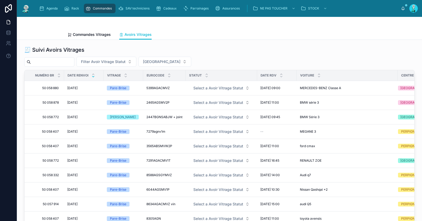
click at [64, 61] on input "text" at bounding box center [52, 61] width 43 height 7
paste input "**********"
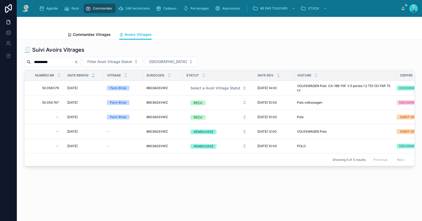
type input "**********"
click at [81, 60] on button "Clear" at bounding box center [77, 62] width 6 height 4
click at [82, 61] on button "Filter Avoir Vitrage Statut" at bounding box center [107, 62] width 60 height 10
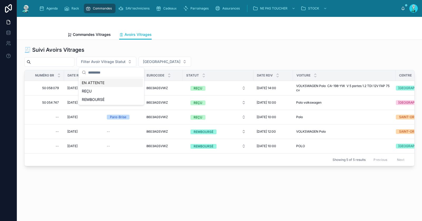
click at [66, 60] on input "text" at bounding box center [52, 61] width 43 height 7
paste input "**********"
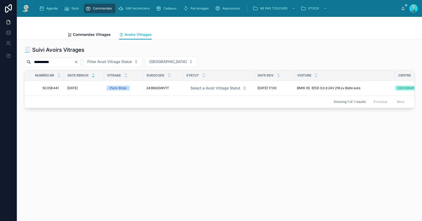
type input "**********"
click at [78, 60] on icon "Clear" at bounding box center [76, 62] width 4 height 4
click at [74, 61] on input "text" at bounding box center [52, 61] width 43 height 7
paste input "**********"
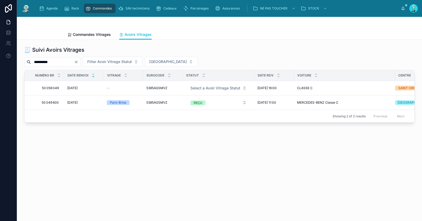
type input "**********"
click at [78, 62] on icon "Clear" at bounding box center [76, 62] width 4 height 4
click at [74, 62] on input "text" at bounding box center [52, 61] width 43 height 7
paste input "**********"
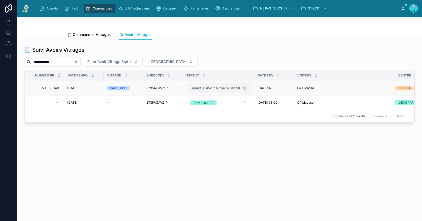
type input "**********"
click at [213, 86] on span "Select a Avoir Vitrage Statut" at bounding box center [216, 88] width 50 height 5
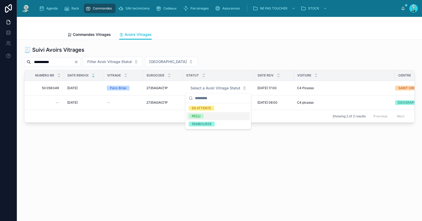
click at [208, 116] on div "REÇU" at bounding box center [218, 116] width 63 height 8
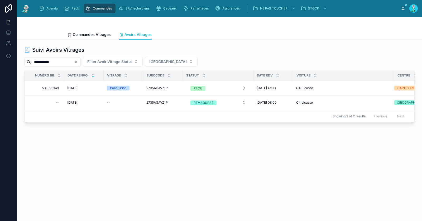
click at [78, 60] on icon "Clear" at bounding box center [76, 62] width 4 height 4
click at [74, 61] on input "text" at bounding box center [52, 61] width 43 height 7
paste input "**********"
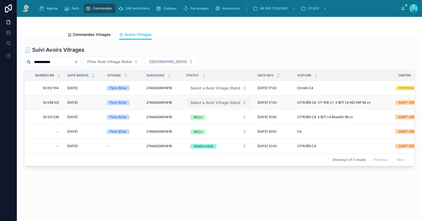
type input "**********"
click at [203, 102] on span "Select a Avoir Vitrage Statut" at bounding box center [216, 102] width 50 height 5
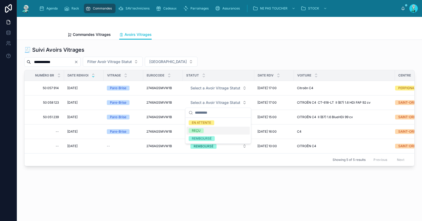
click at [197, 129] on div "REÇU" at bounding box center [196, 130] width 9 height 5
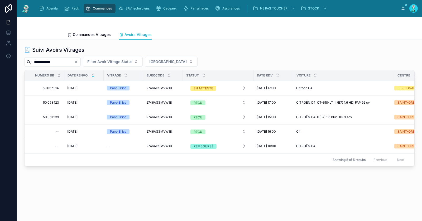
click at [78, 60] on icon "Clear" at bounding box center [76, 62] width 4 height 4
click at [66, 61] on input "text" at bounding box center [52, 61] width 43 height 7
paste input "**********"
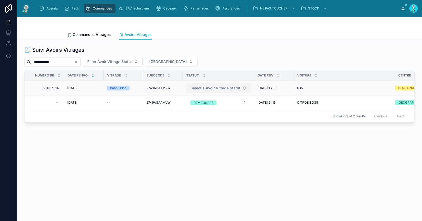
type input "**********"
click at [204, 90] on span "Select a Avoir Vitrage Statut" at bounding box center [216, 88] width 50 height 5
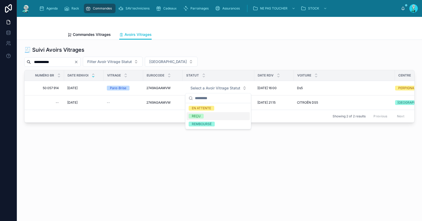
click at [192, 117] on div "REÇU" at bounding box center [196, 116] width 9 height 5
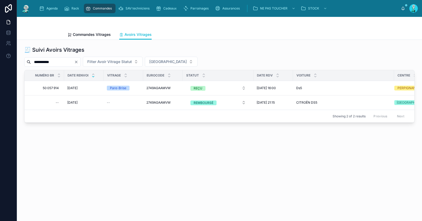
click at [78, 61] on icon "Clear" at bounding box center [76, 62] width 4 height 4
click at [74, 60] on input "text" at bounding box center [52, 61] width 43 height 7
paste input "**********"
type input "**********"
click at [155, 62] on span "[GEOGRAPHIC_DATA]" at bounding box center [167, 61] width 37 height 5
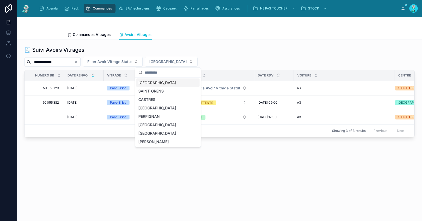
click at [168, 44] on div "**********" at bounding box center [219, 91] width 397 height 95
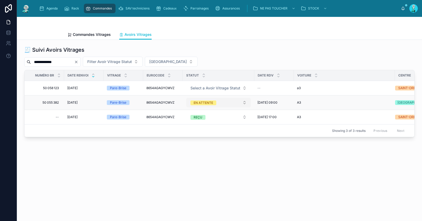
click at [205, 103] on div "EN ATTENTE" at bounding box center [204, 103] width 20 height 5
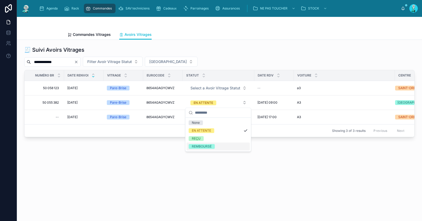
click at [161, 172] on div "**********" at bounding box center [220, 106] width 406 height 133
click at [68, 59] on input "**********" at bounding box center [52, 61] width 43 height 7
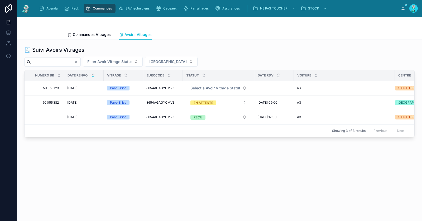
paste input "**********"
type input "*********"
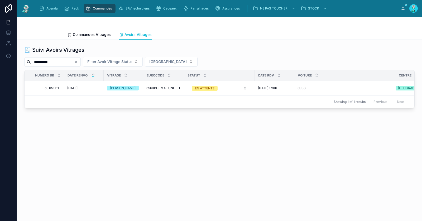
click at [49, 61] on input "*********" at bounding box center [52, 61] width 43 height 7
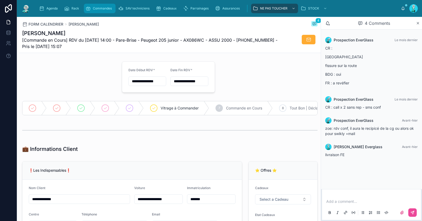
scroll to position [211, 0]
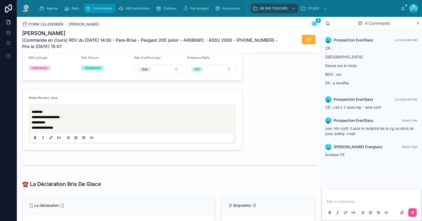
type input "**********"
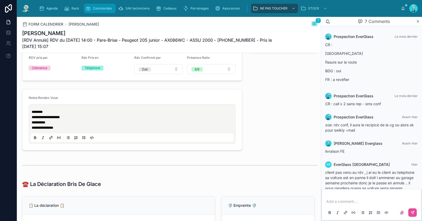
click at [101, 5] on div "Commandes" at bounding box center [100, 8] width 29 height 8
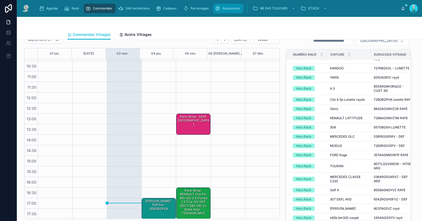
scroll to position [40, 0]
